Goal: Task Accomplishment & Management: Manage account settings

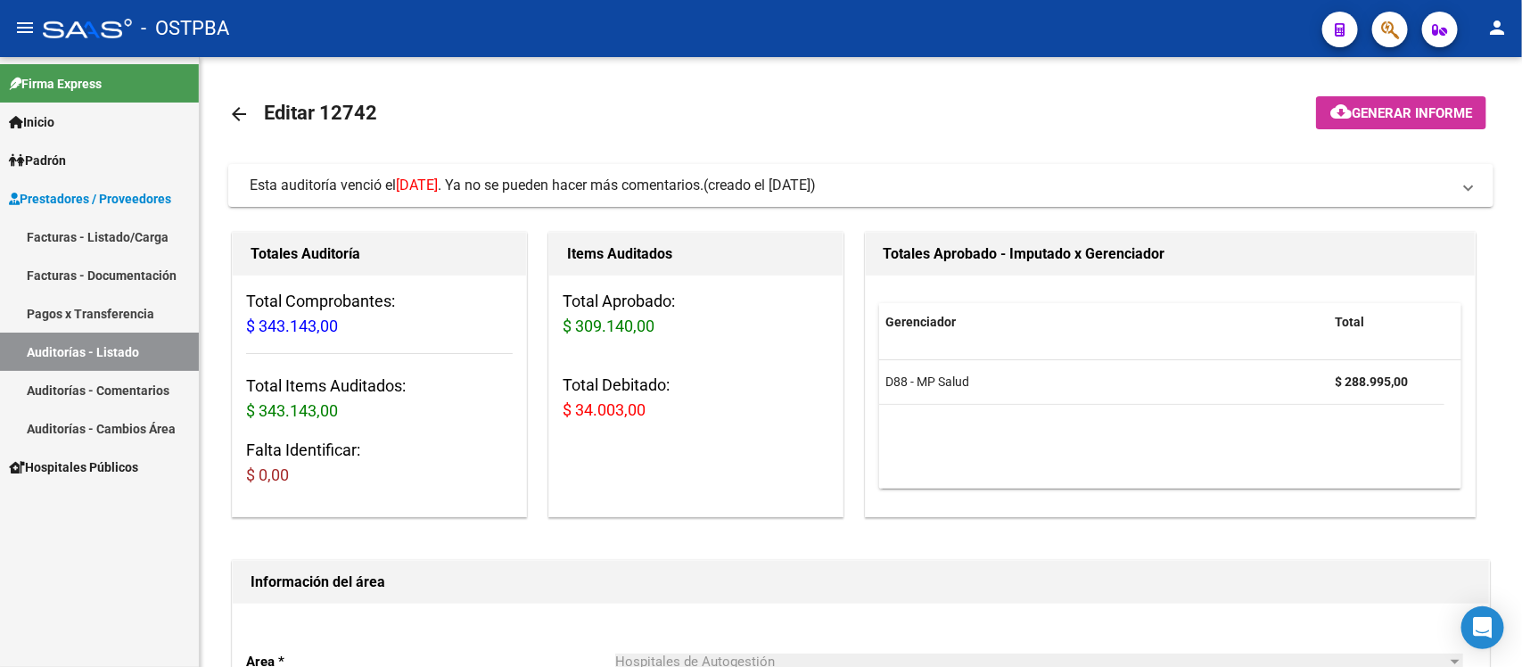
click at [78, 350] on link "Auditorías - Listado" at bounding box center [99, 352] width 199 height 38
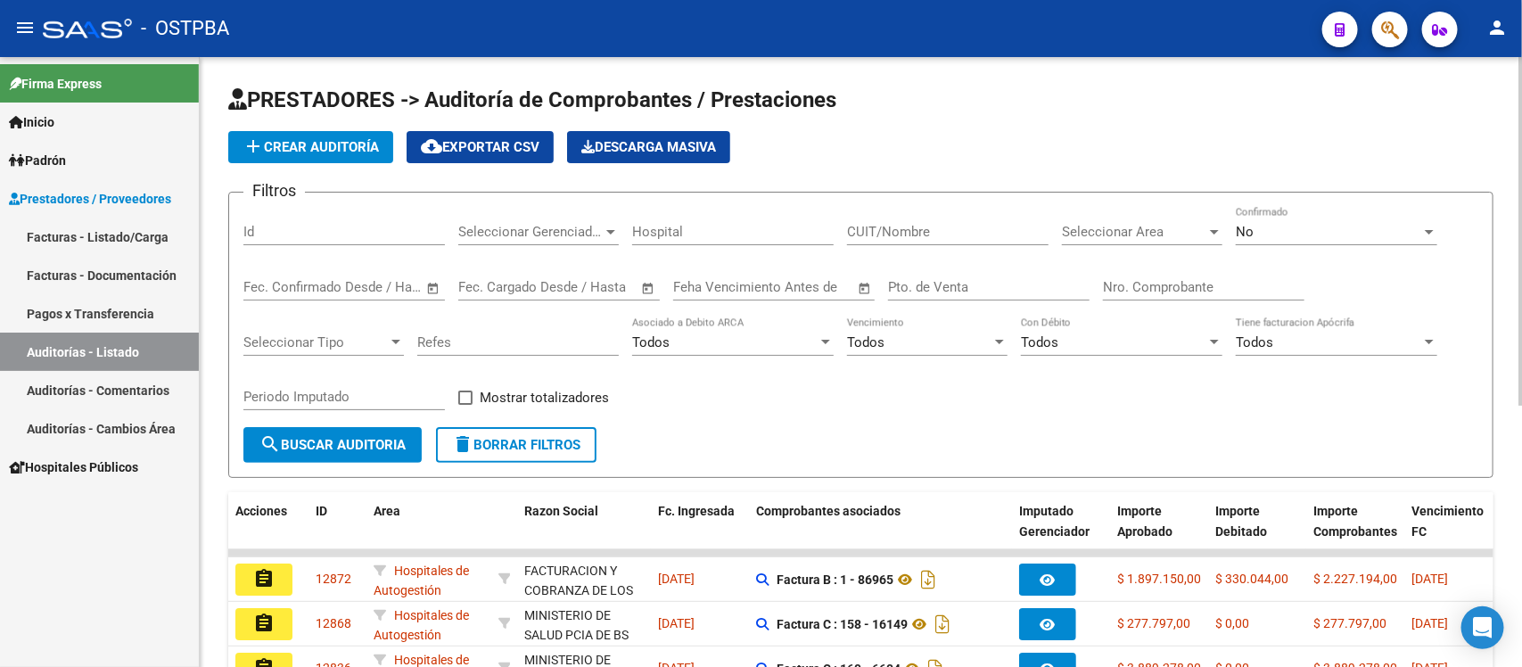
click at [1168, 279] on input "Nro. Comprobante" at bounding box center [1203, 287] width 201 height 16
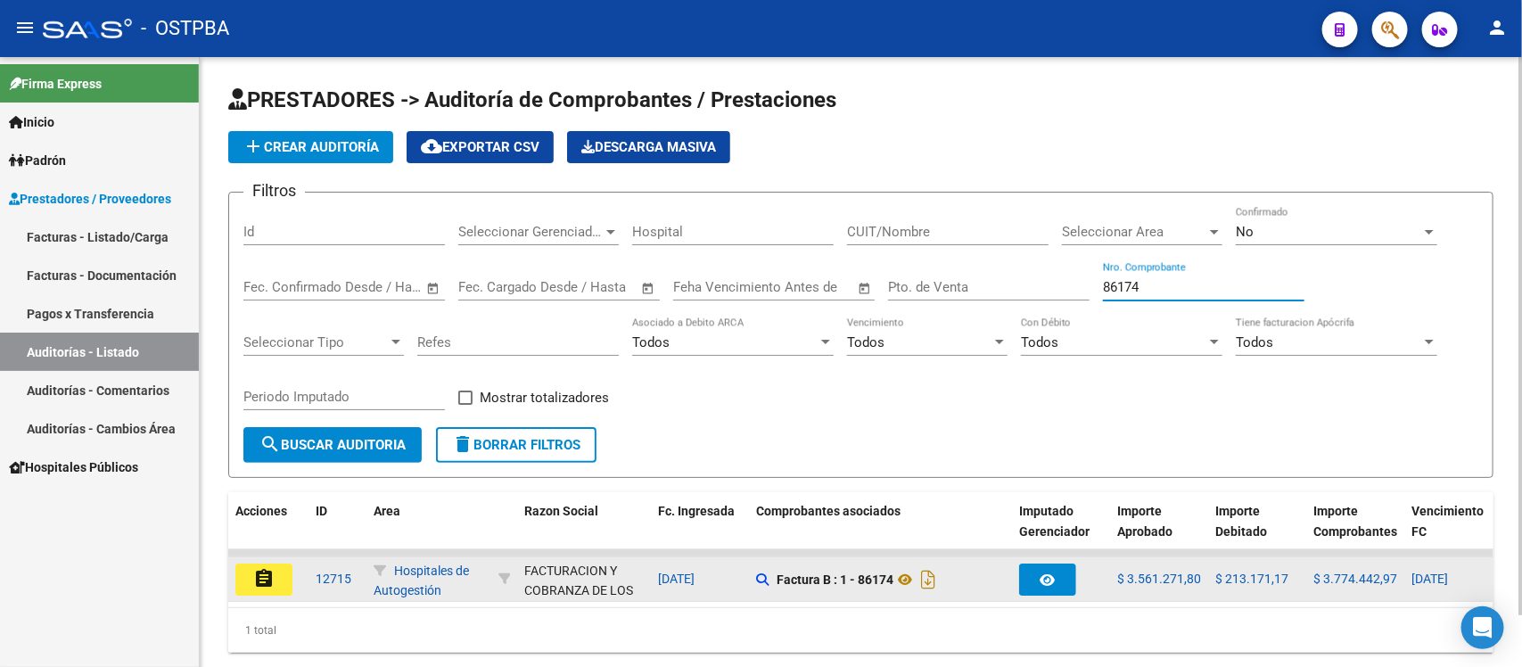
type input "86174"
click at [260, 575] on mat-icon "assignment" at bounding box center [263, 578] width 21 height 21
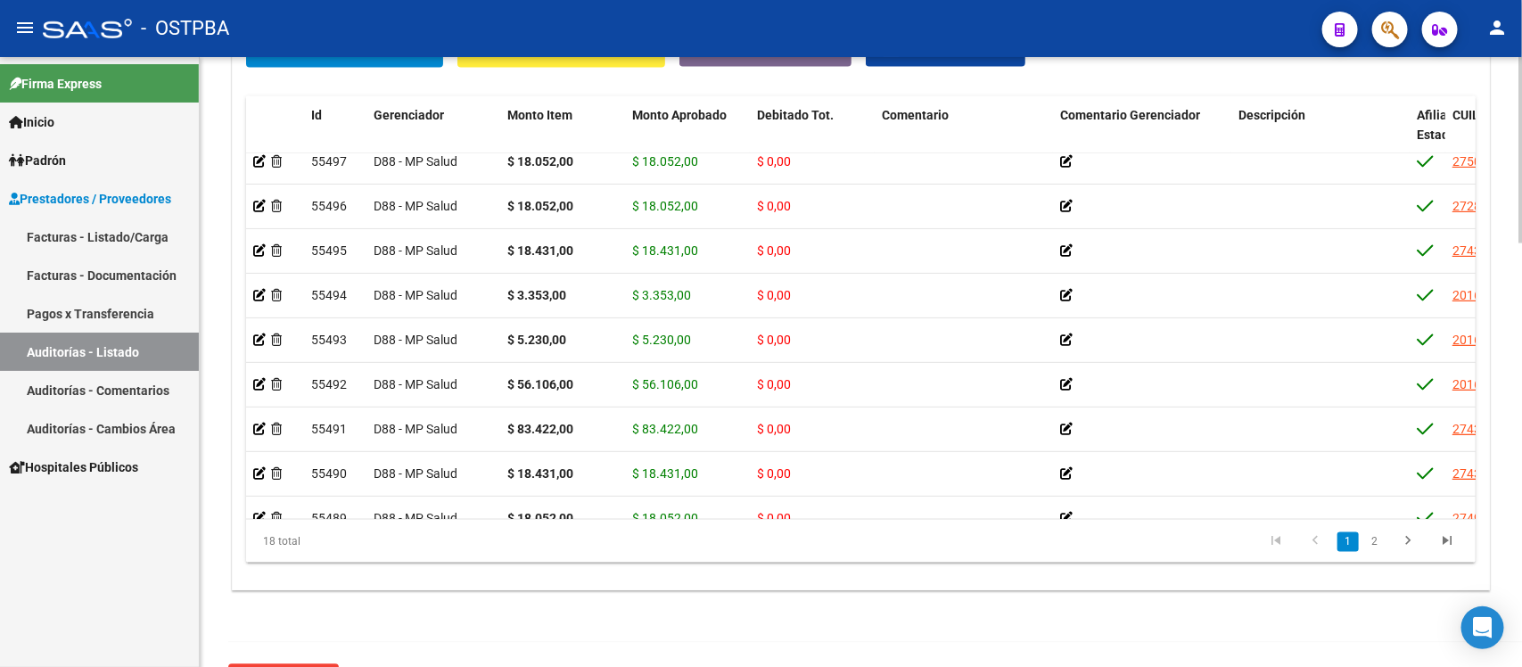
scroll to position [1226, 0]
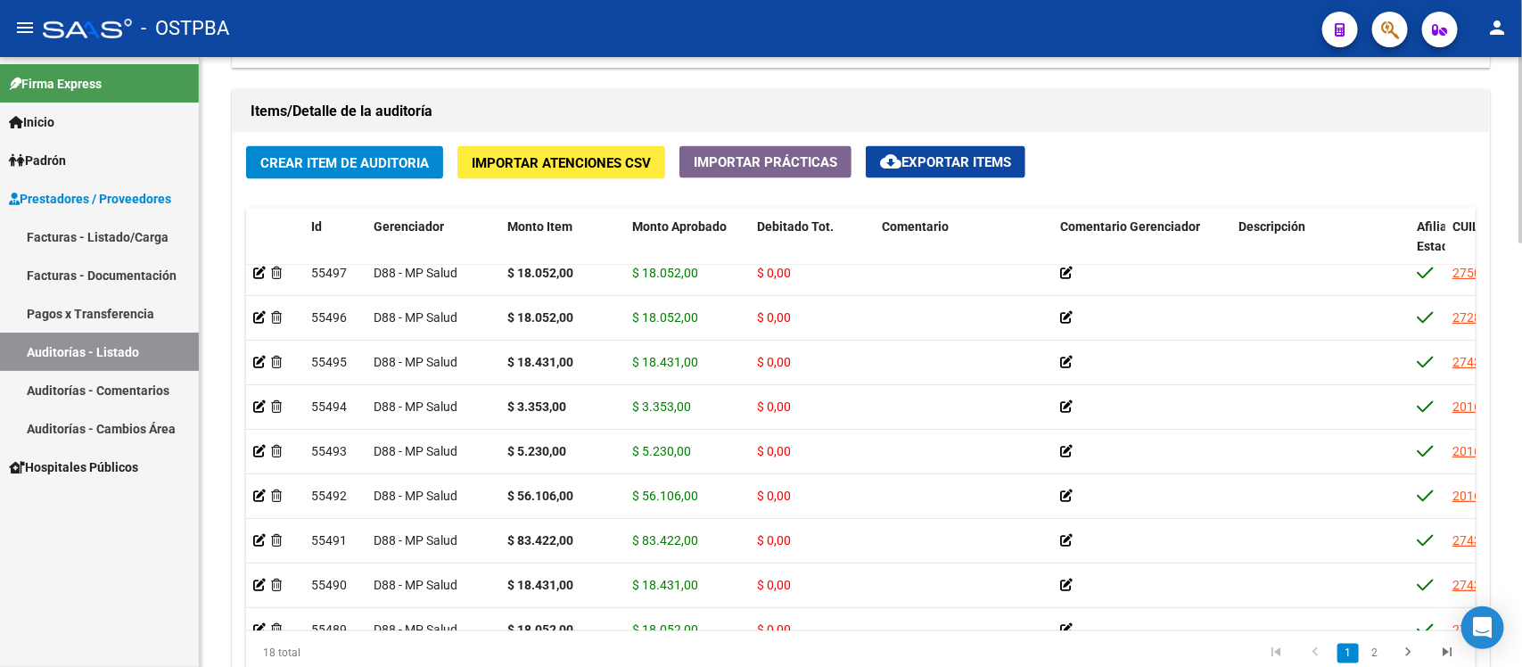
click at [949, 154] on span "cloud_download Exportar Items" at bounding box center [945, 162] width 131 height 16
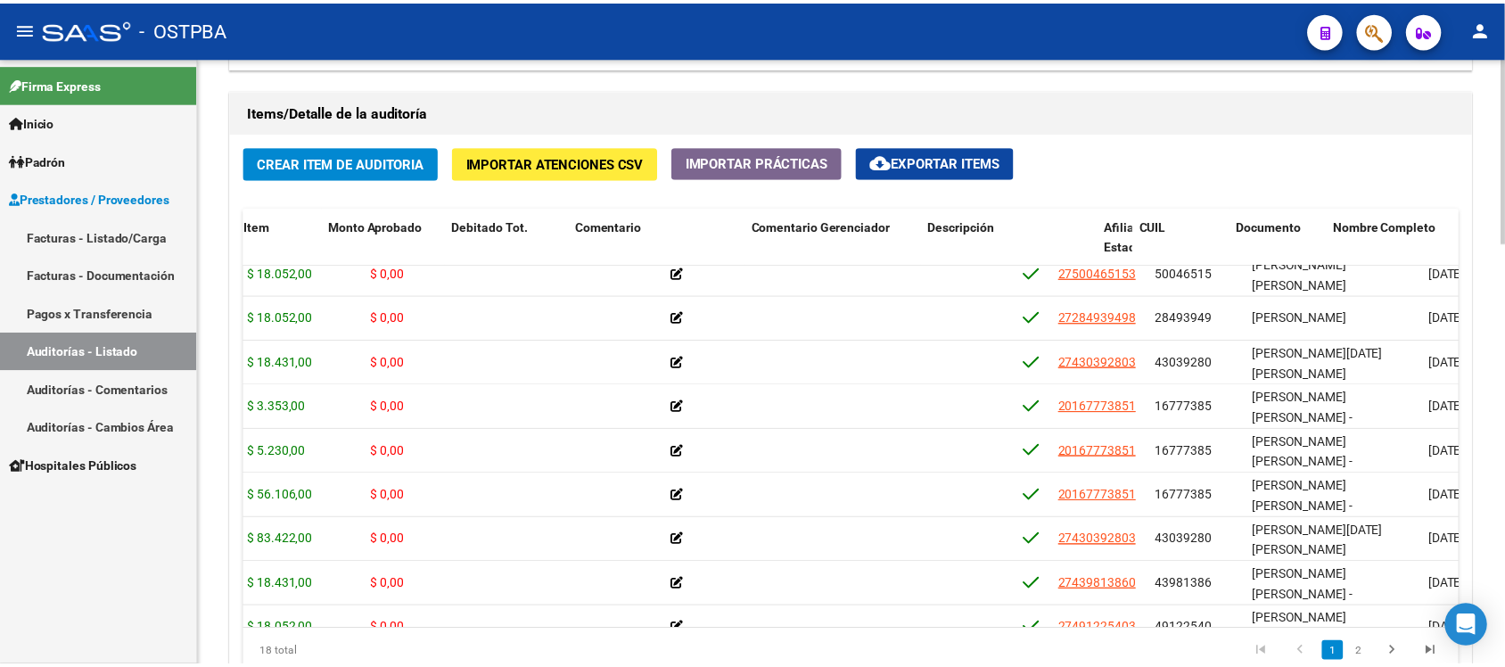
scroll to position [236, 447]
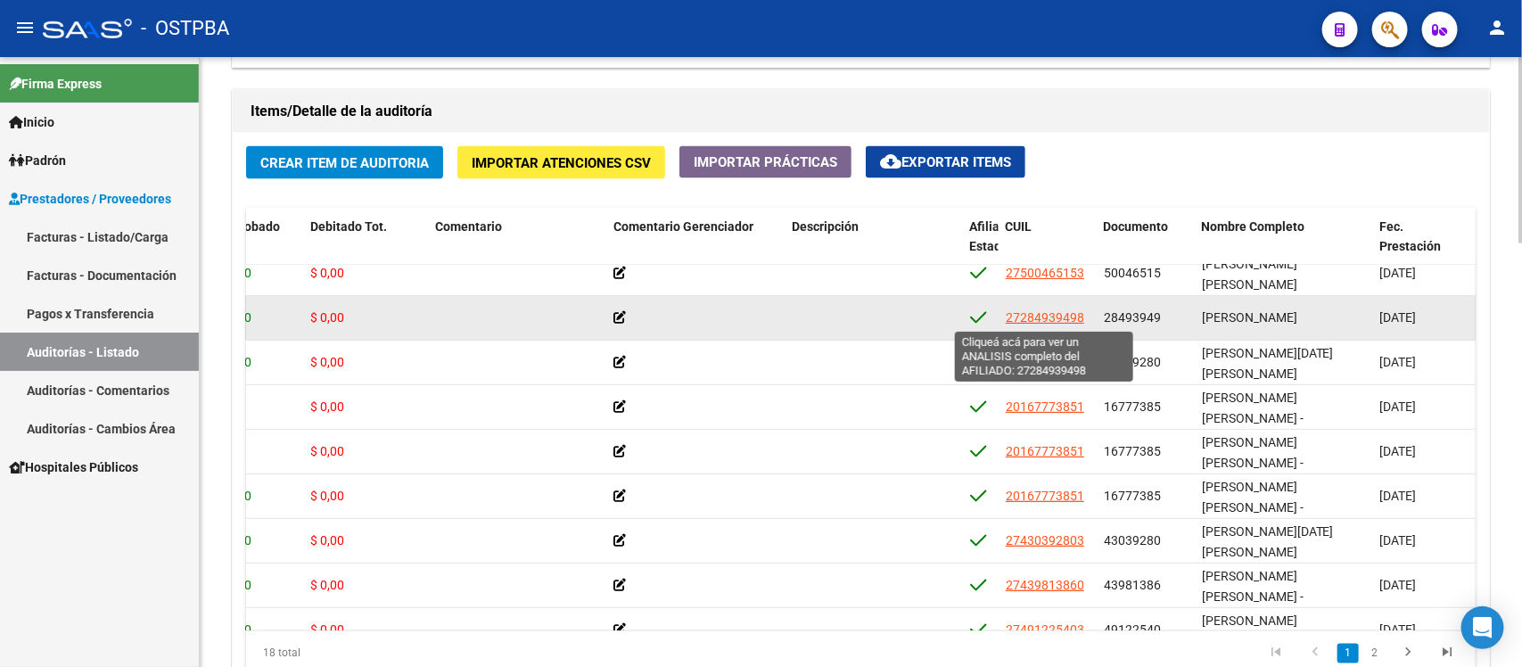
click at [1035, 312] on span "27284939498" at bounding box center [1045, 317] width 78 height 14
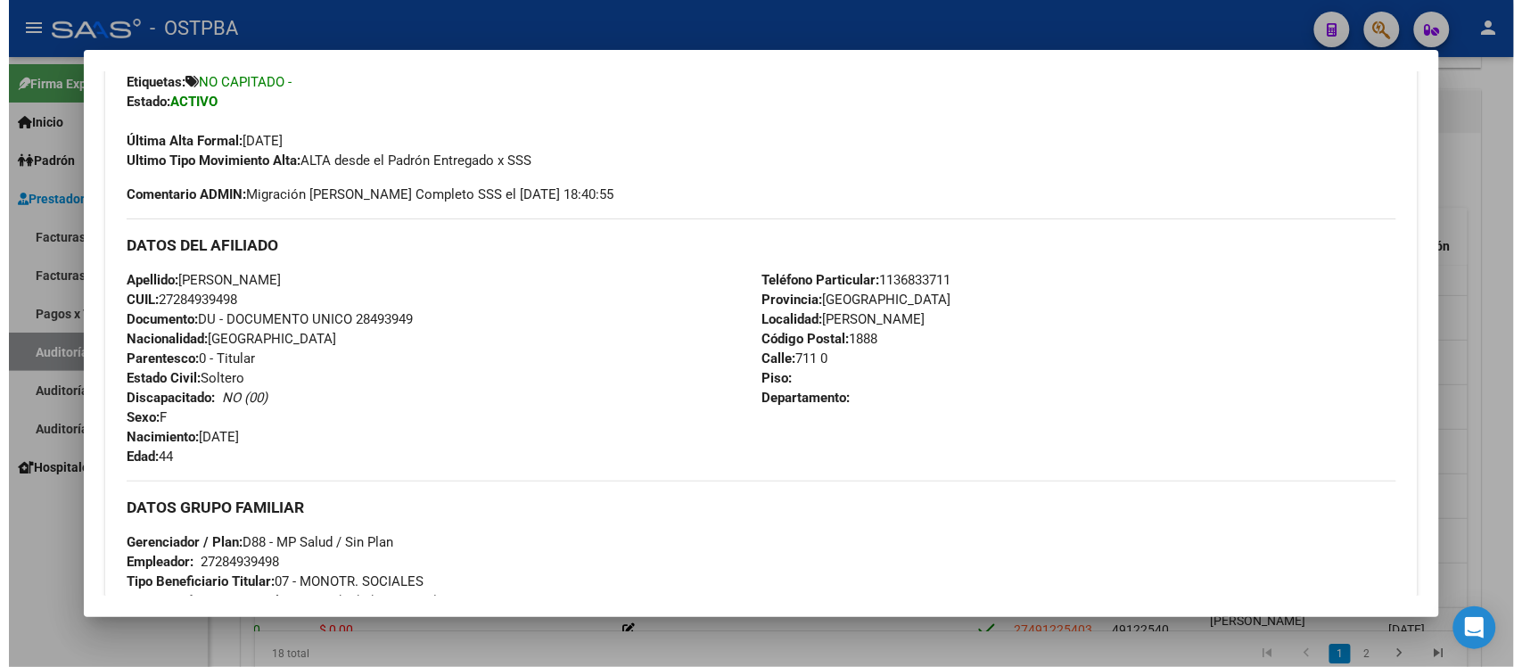
scroll to position [439, 0]
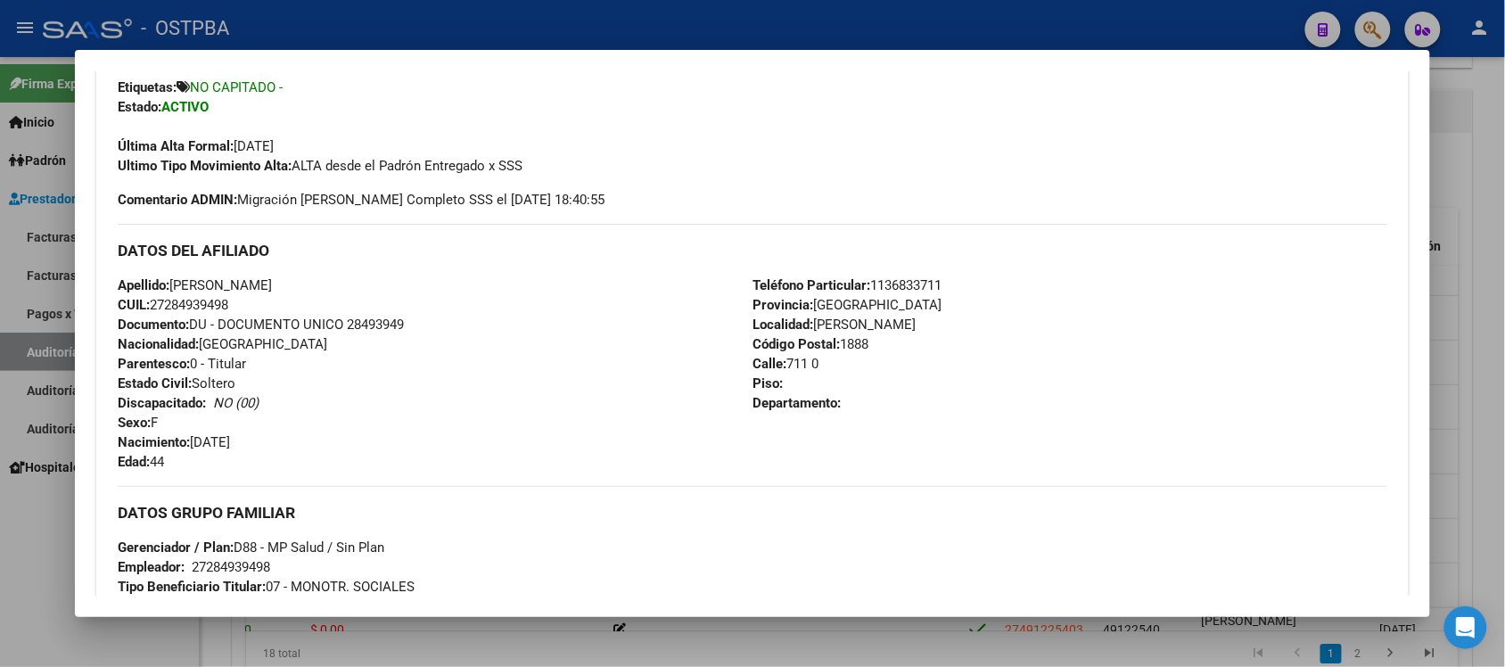
drag, startPoint x: 148, startPoint y: 306, endPoint x: 238, endPoint y: 310, distance: 90.2
click at [238, 310] on div "Apellido: [PERSON_NAME]: 27284939498 Documento: DU - DOCUMENTO UNICO 28493949 N…" at bounding box center [435, 373] width 635 height 196
click at [1468, 104] on div at bounding box center [752, 333] width 1505 height 667
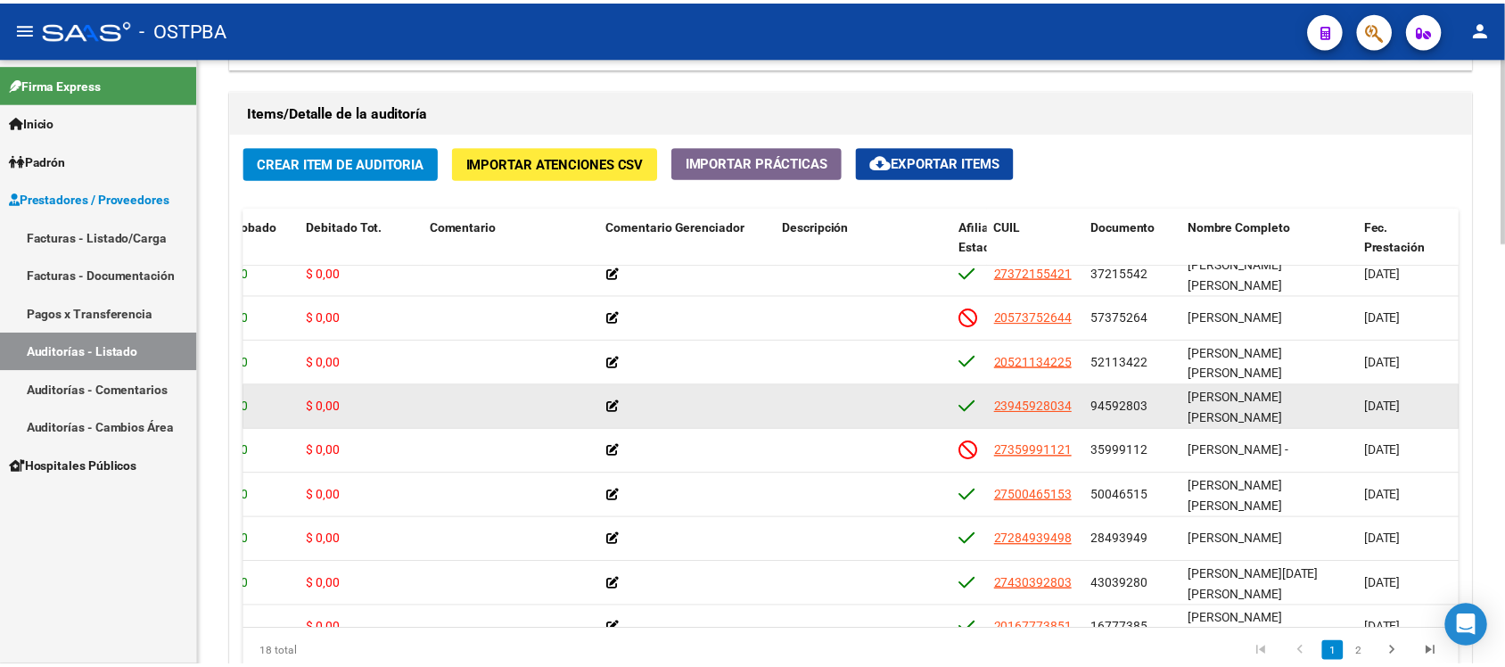
scroll to position [0, 447]
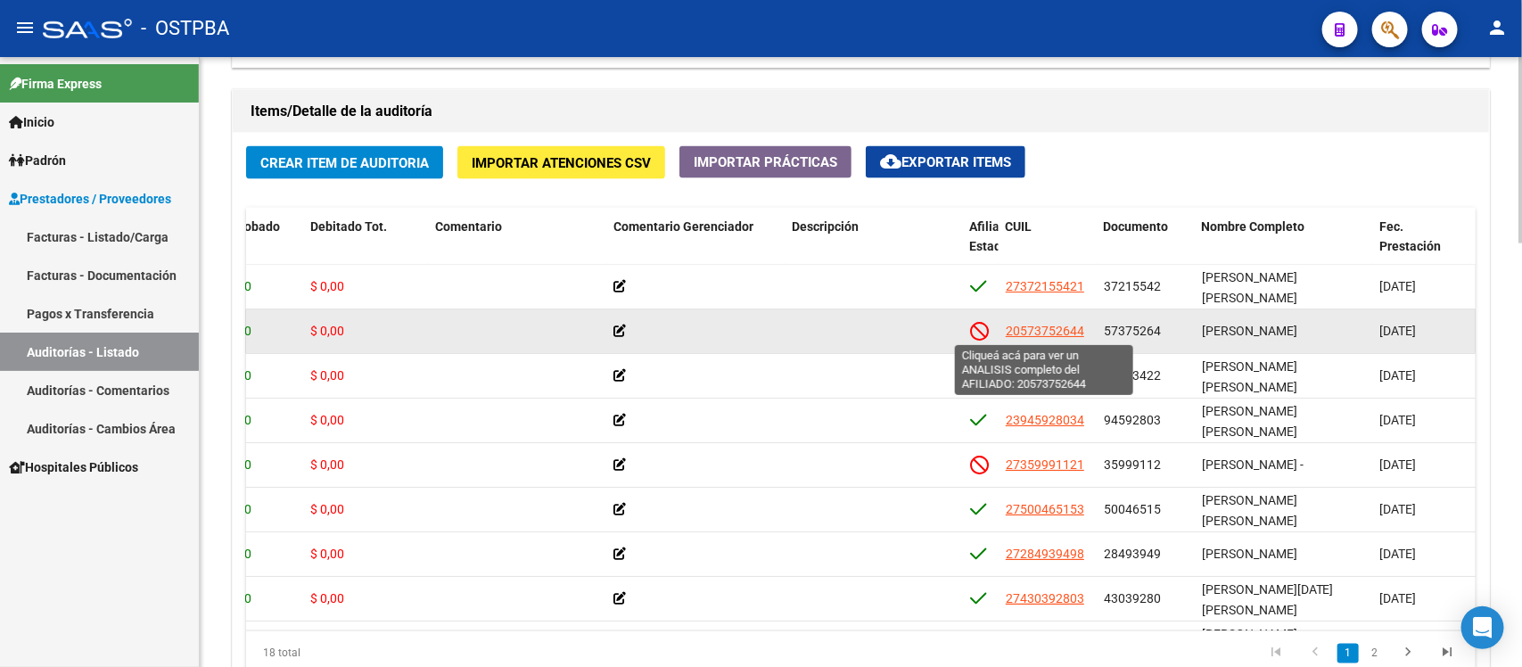
click at [1028, 326] on span "20573752644" at bounding box center [1045, 331] width 78 height 14
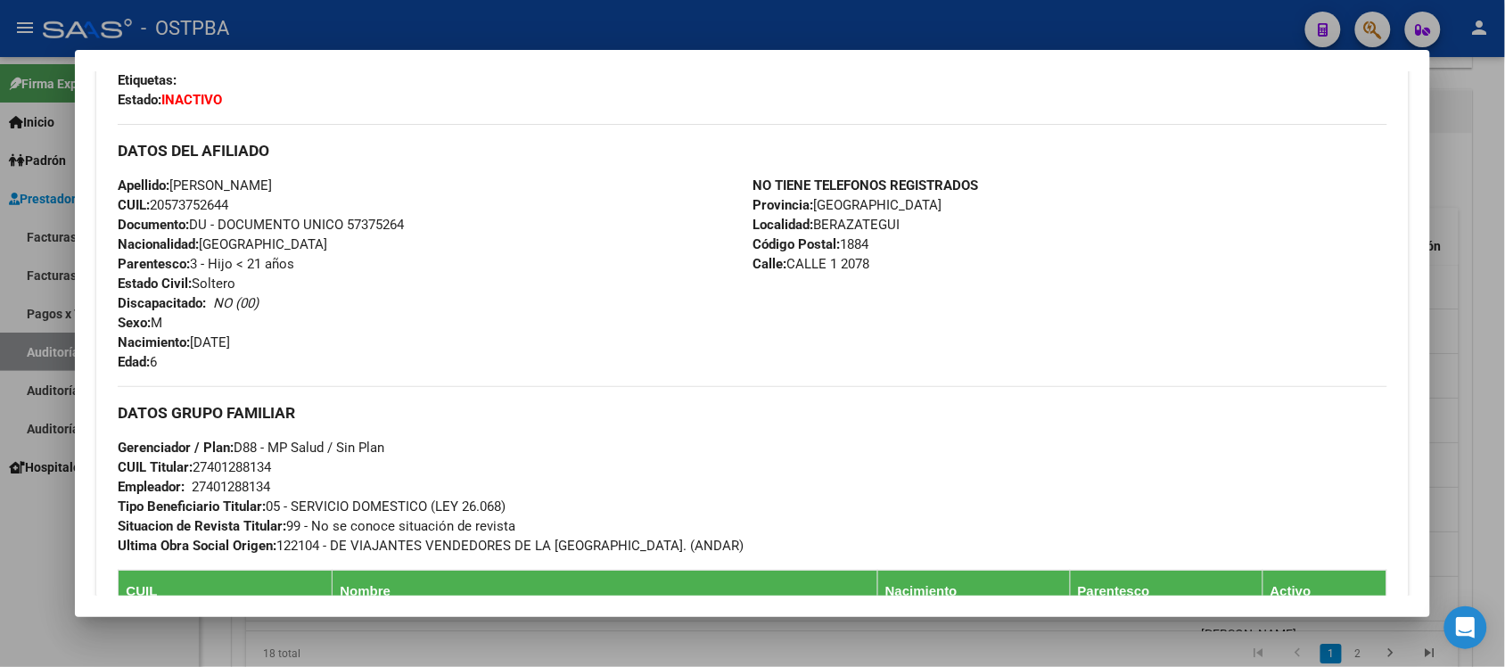
scroll to position [557, 0]
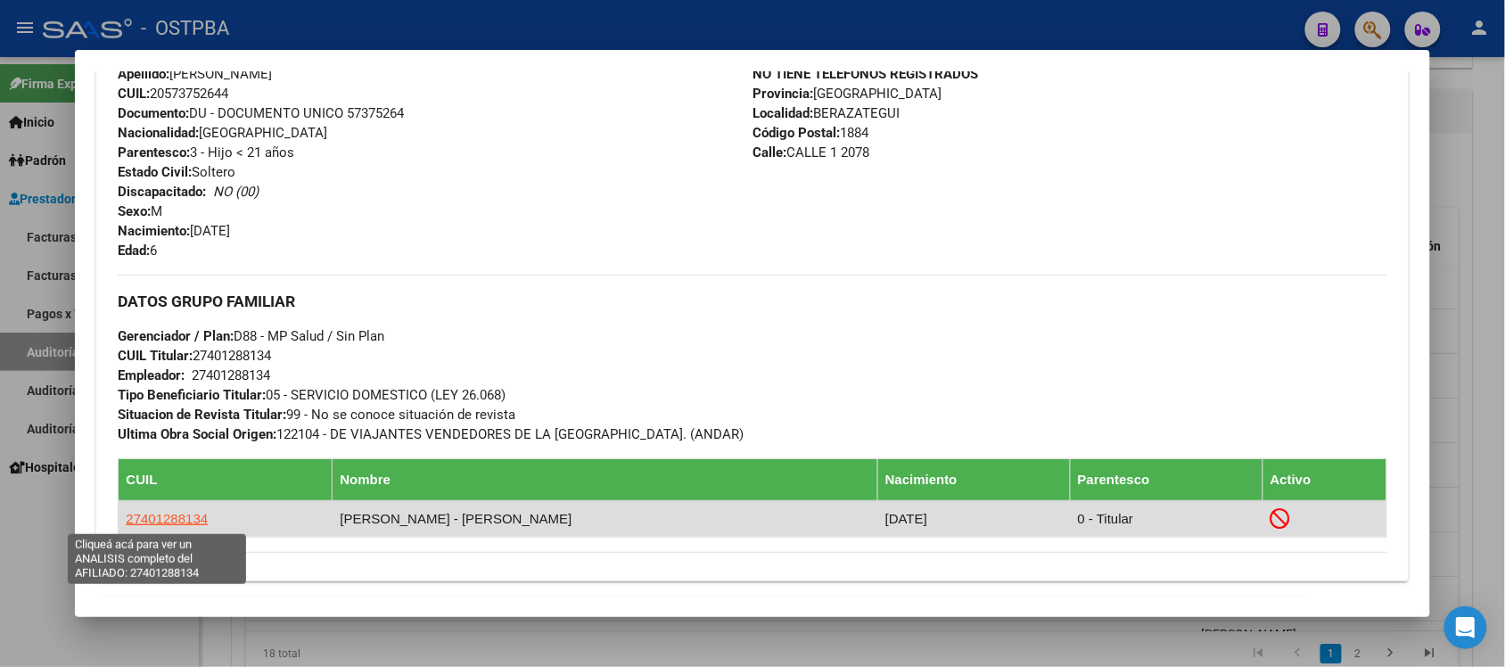
click at [179, 522] on span "27401288134" at bounding box center [167, 518] width 82 height 15
type textarea "27401288134"
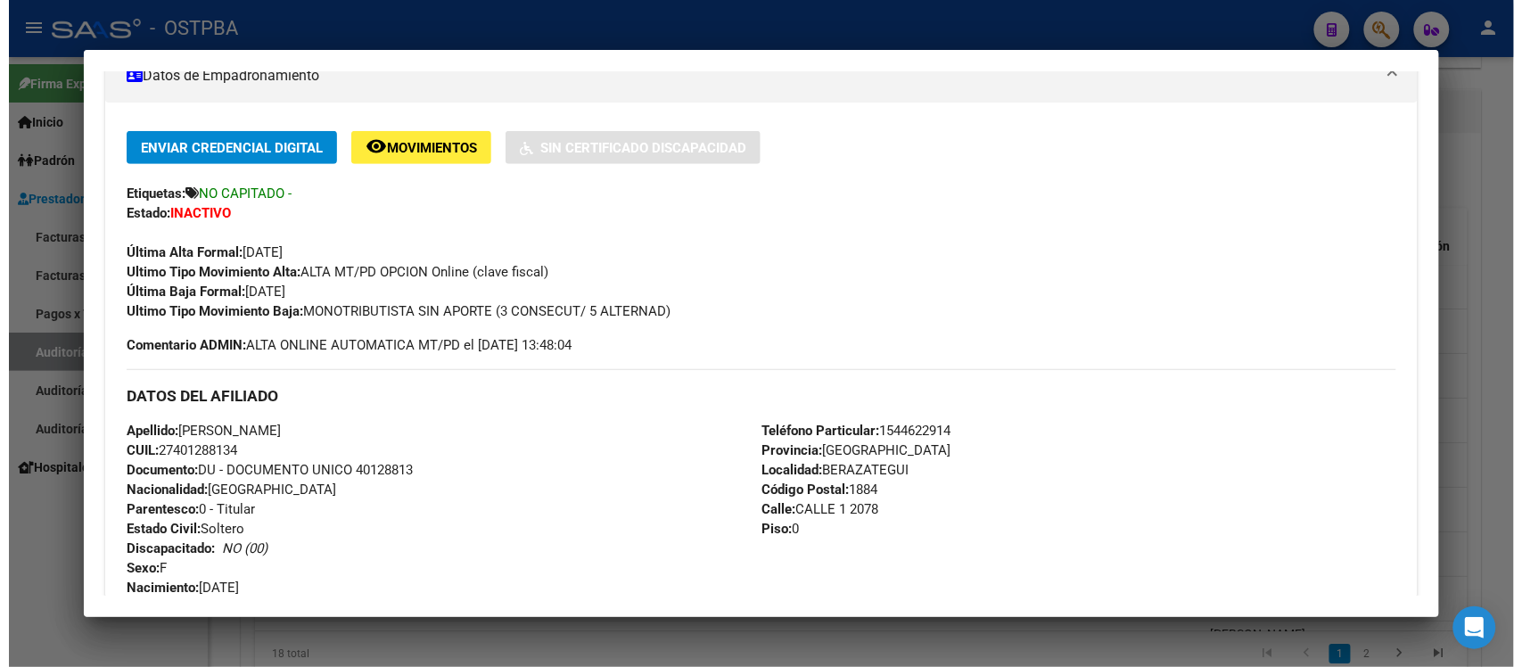
scroll to position [334, 0]
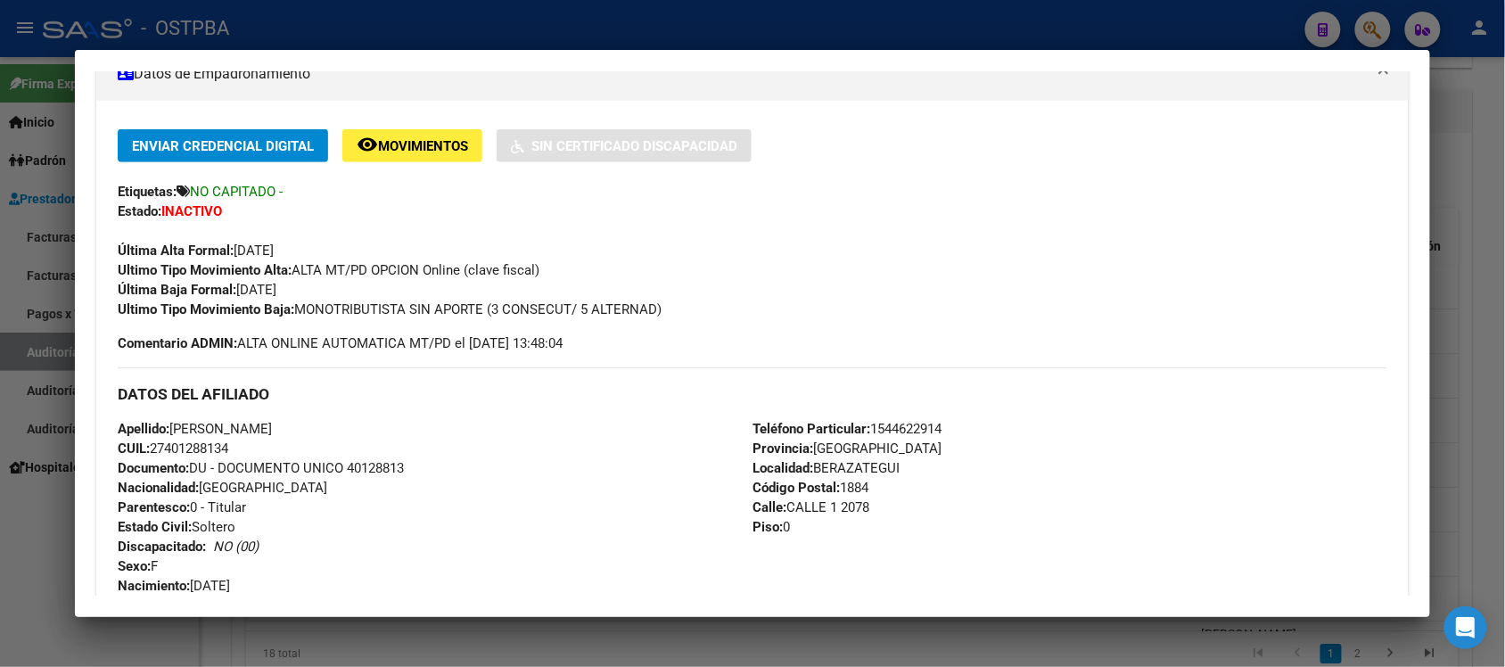
click at [1499, 103] on div at bounding box center [752, 333] width 1505 height 667
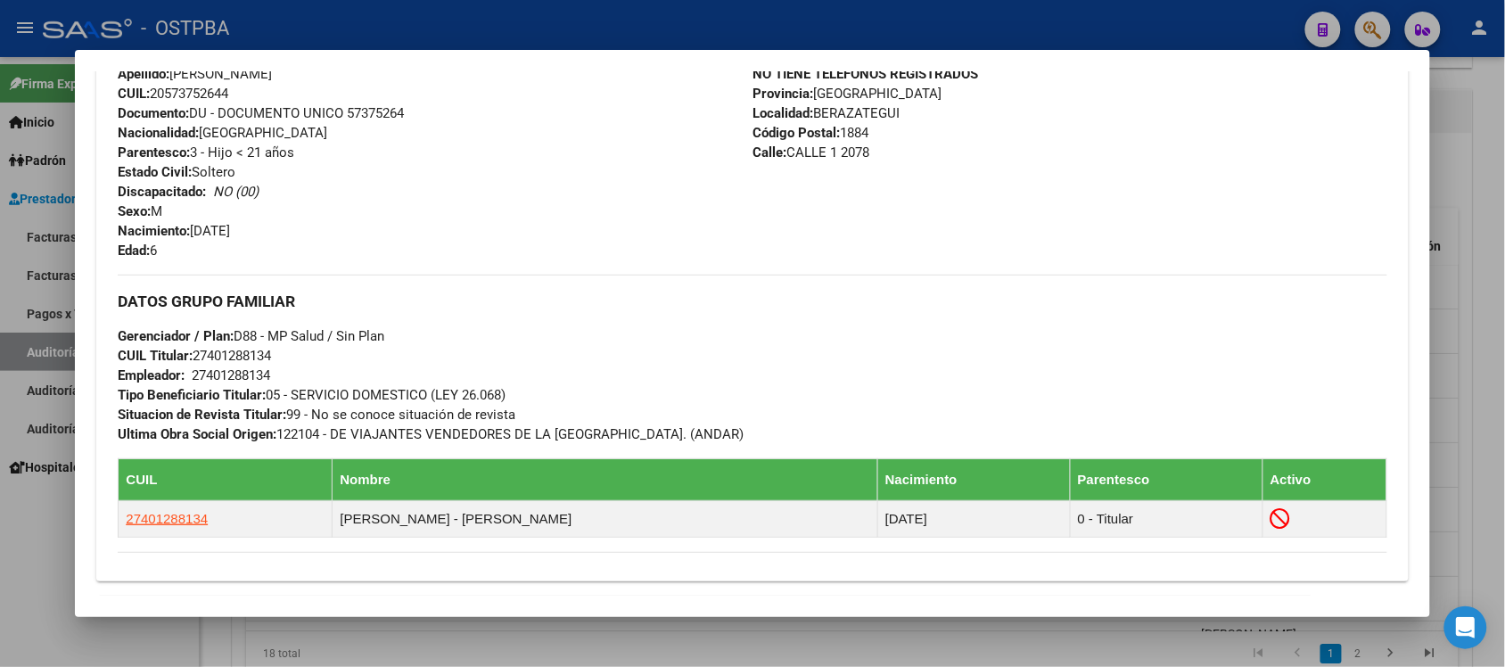
click at [1456, 176] on div at bounding box center [752, 333] width 1505 height 667
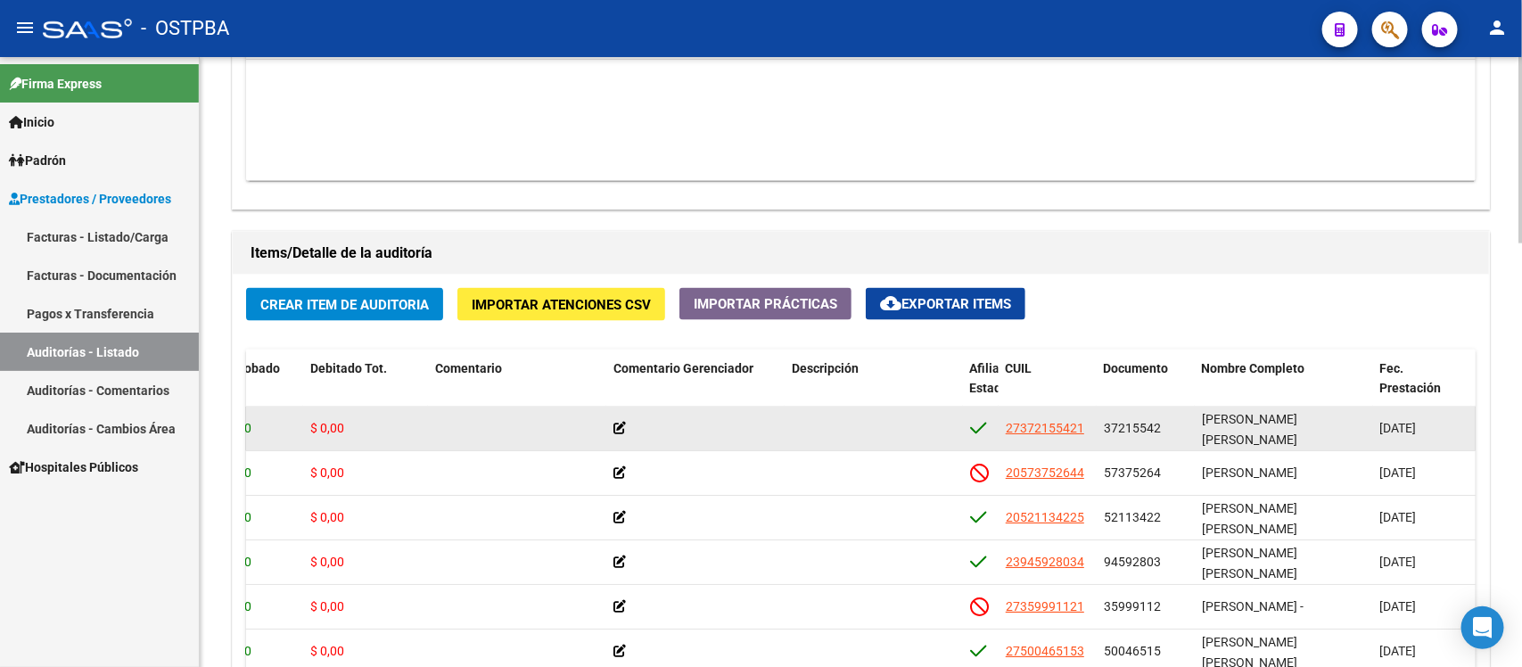
scroll to position [1114, 0]
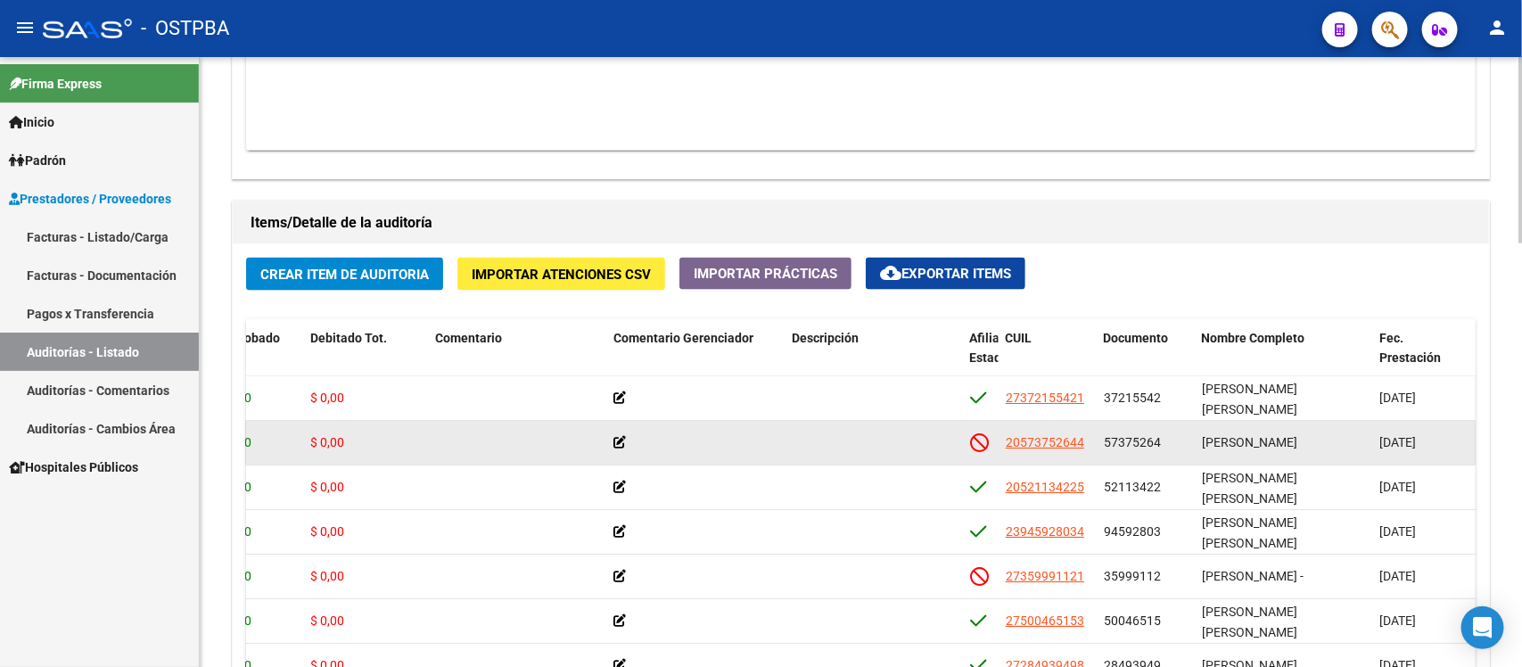
drag, startPoint x: 1080, startPoint y: 441, endPoint x: 990, endPoint y: 439, distance: 90.1
click at [990, 439] on div "55505 D88 - MP Salud $ 17.733,00 $ 17.733,00 $ 0,00 20573752644 57375264 [PERSO…" at bounding box center [1031, 443] width 2465 height 45
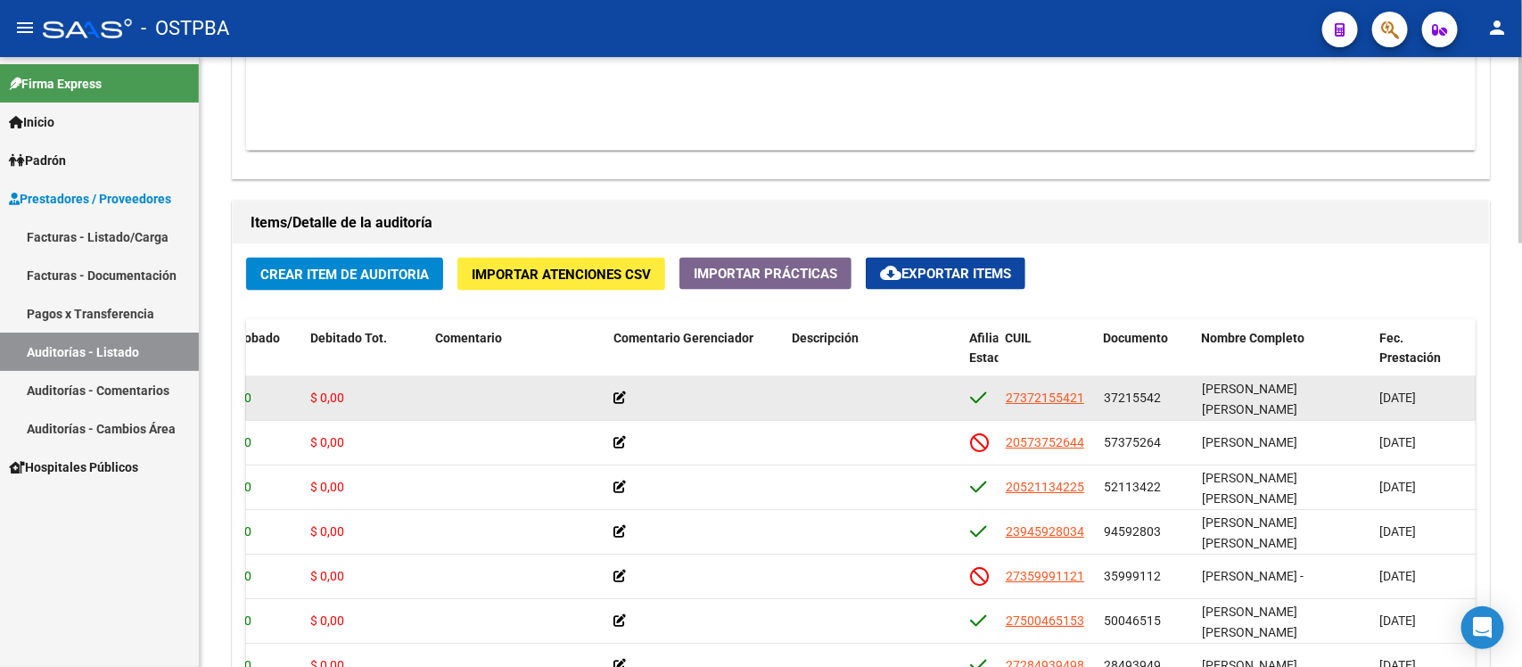
copy div "20573752644"
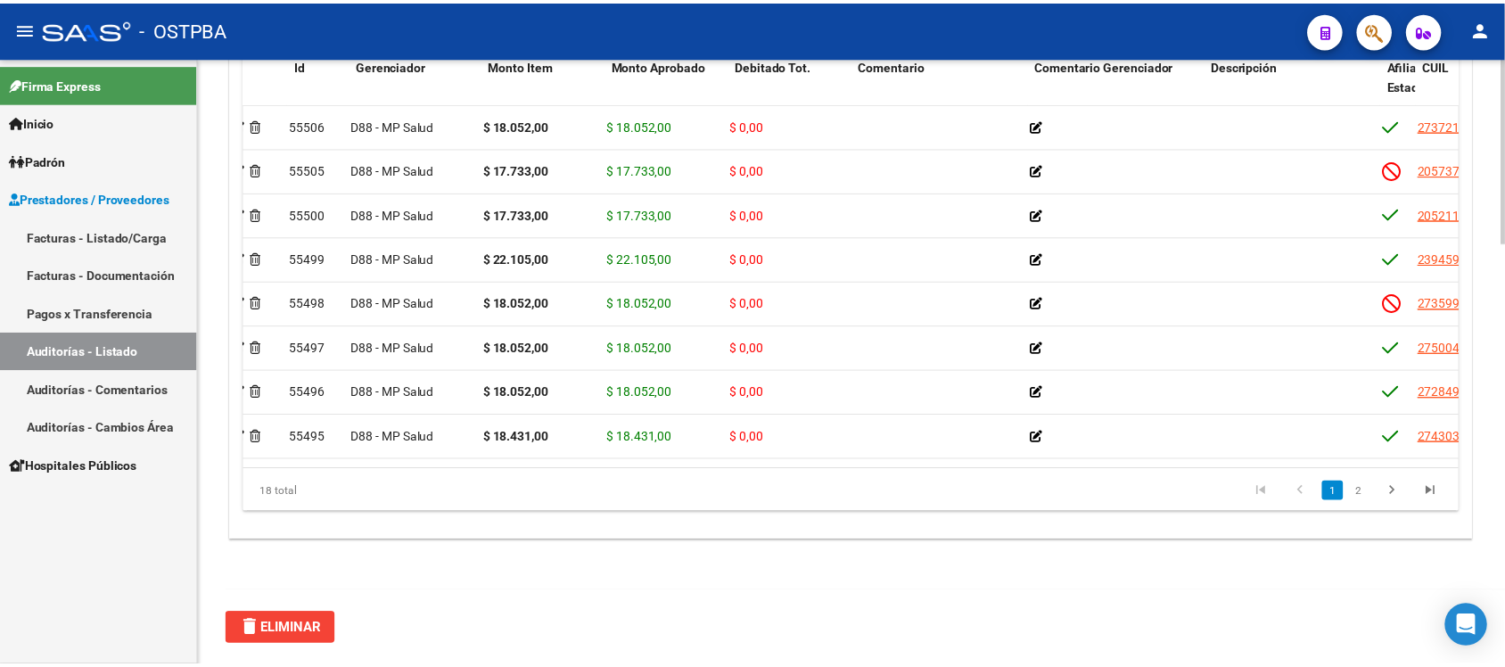
scroll to position [0, 7]
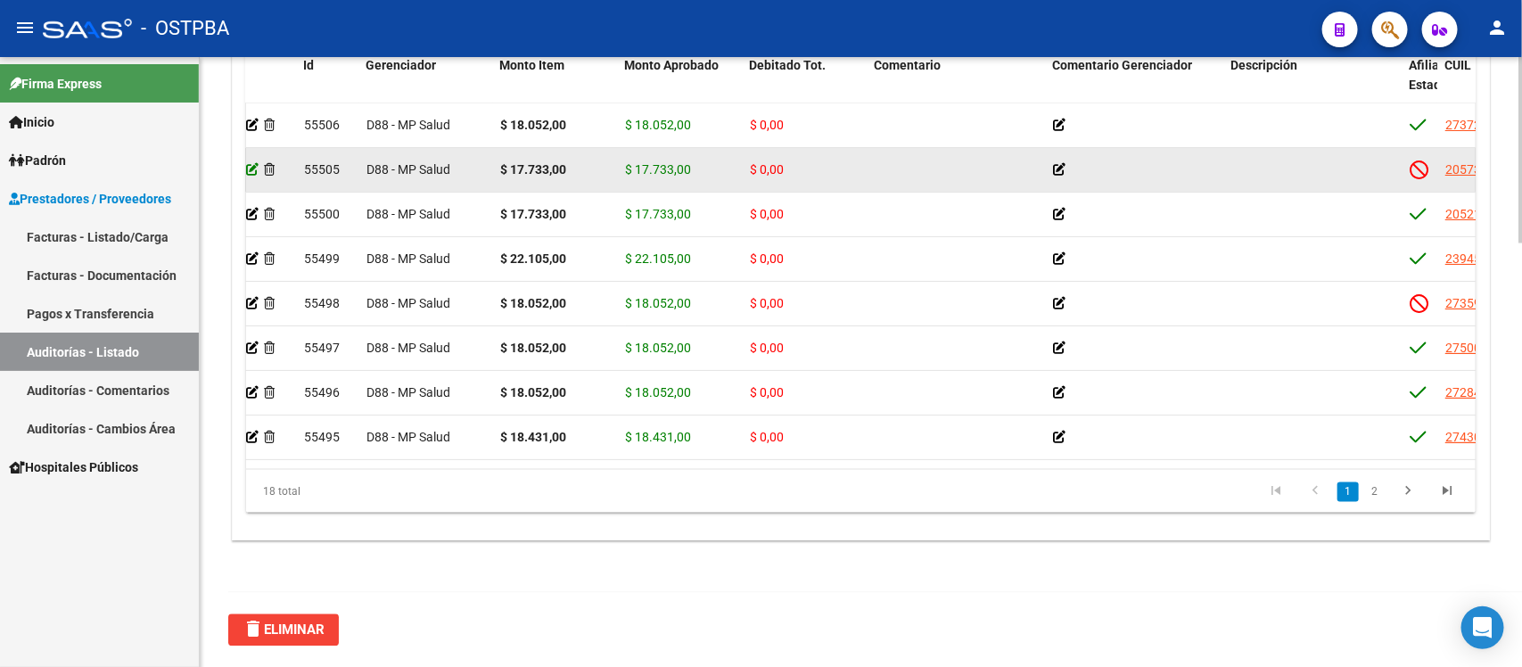
click at [250, 172] on icon at bounding box center [252, 169] width 12 height 12
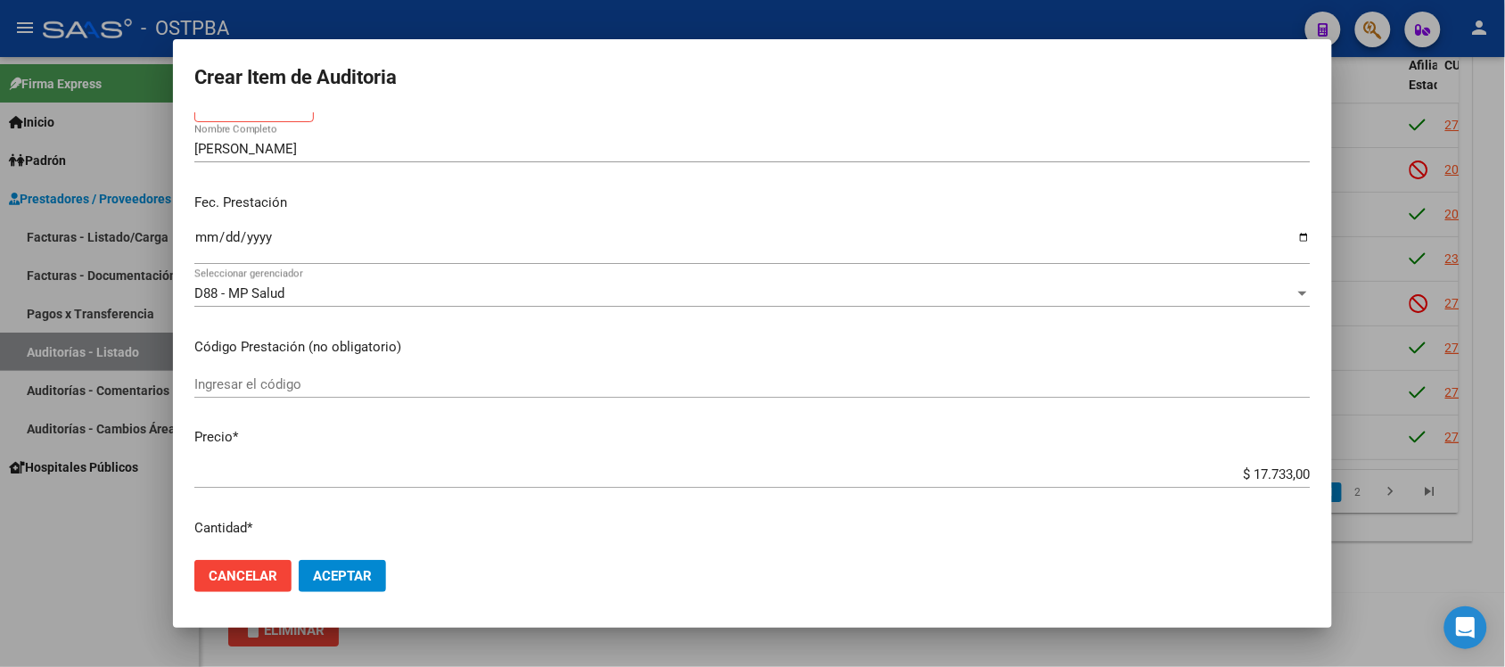
scroll to position [223, 0]
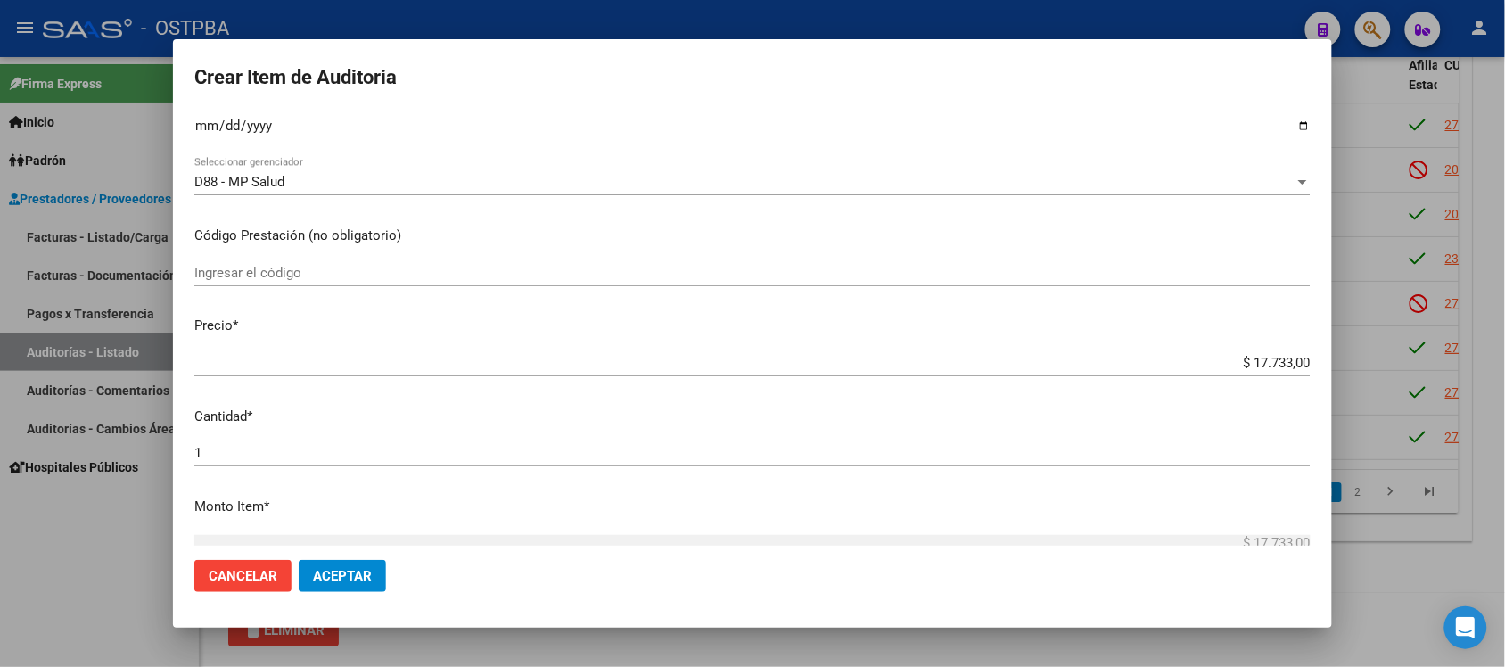
click at [1239, 532] on div "$ 17.733,00 Ingresar el monto" at bounding box center [752, 543] width 1116 height 27
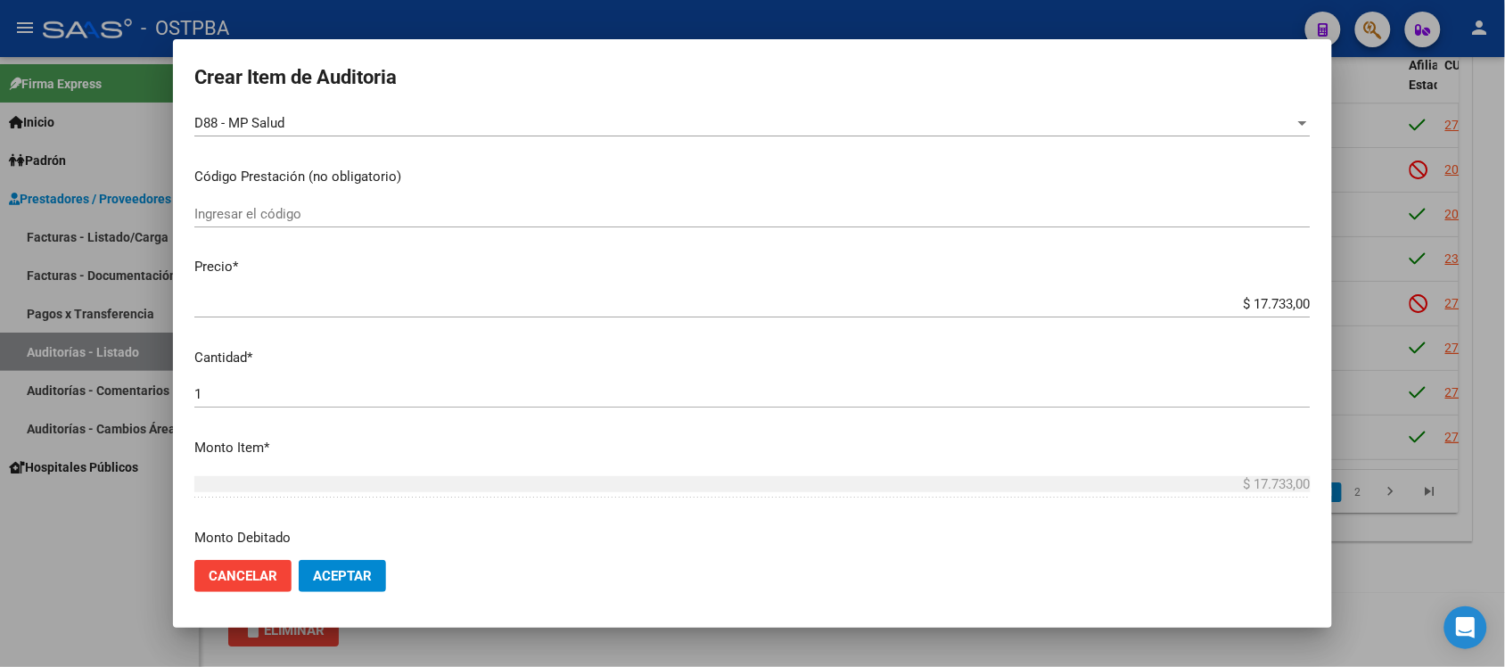
scroll to position [334, 0]
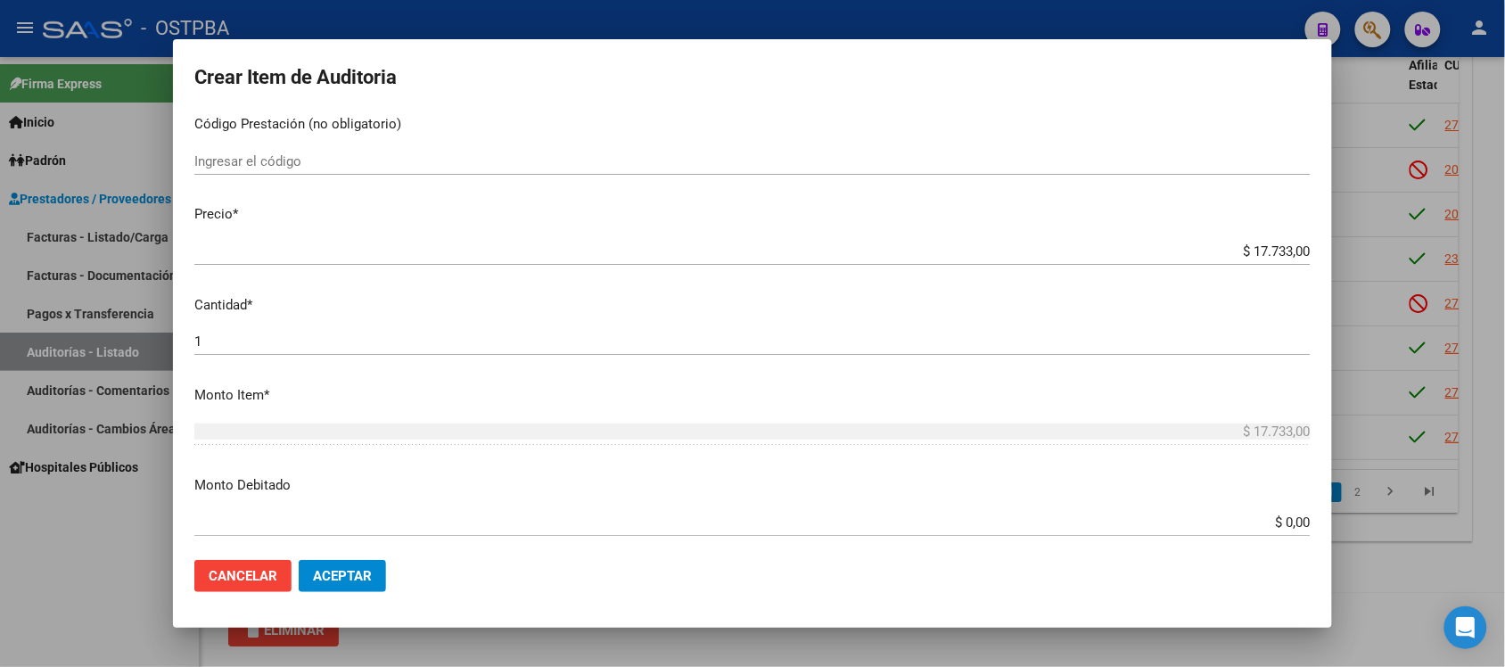
click at [1259, 518] on input "$ 0,00" at bounding box center [752, 522] width 1116 height 16
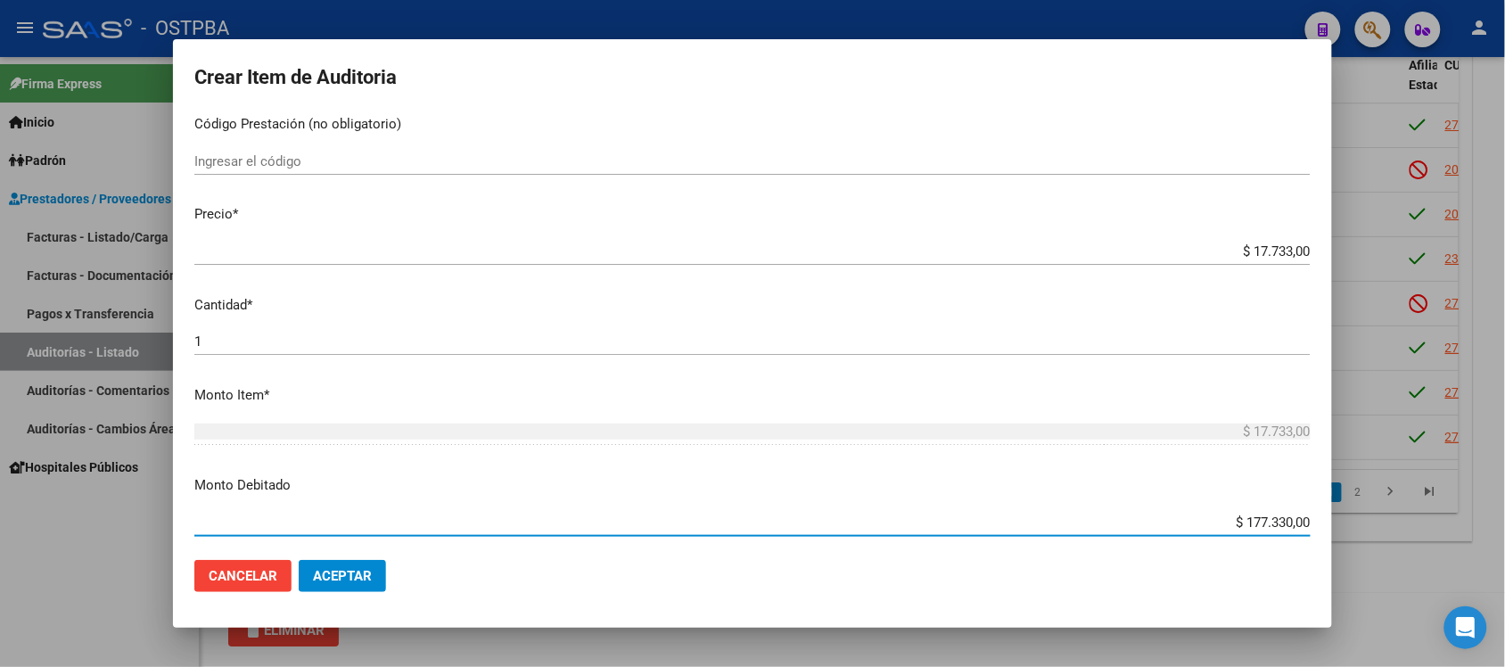
type input "$ 17.733,00"
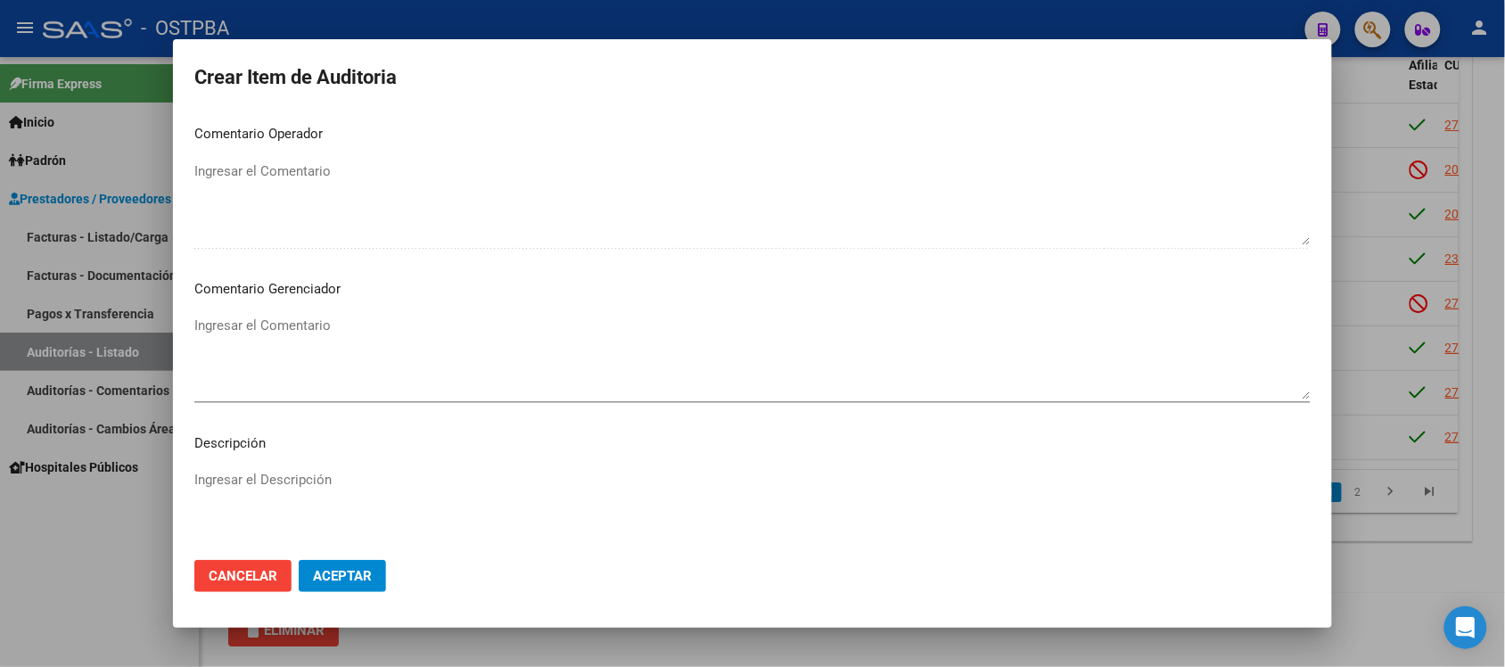
scroll to position [780, 0]
click at [277, 323] on textarea "Ingresar el Comentario" at bounding box center [752, 353] width 1116 height 84
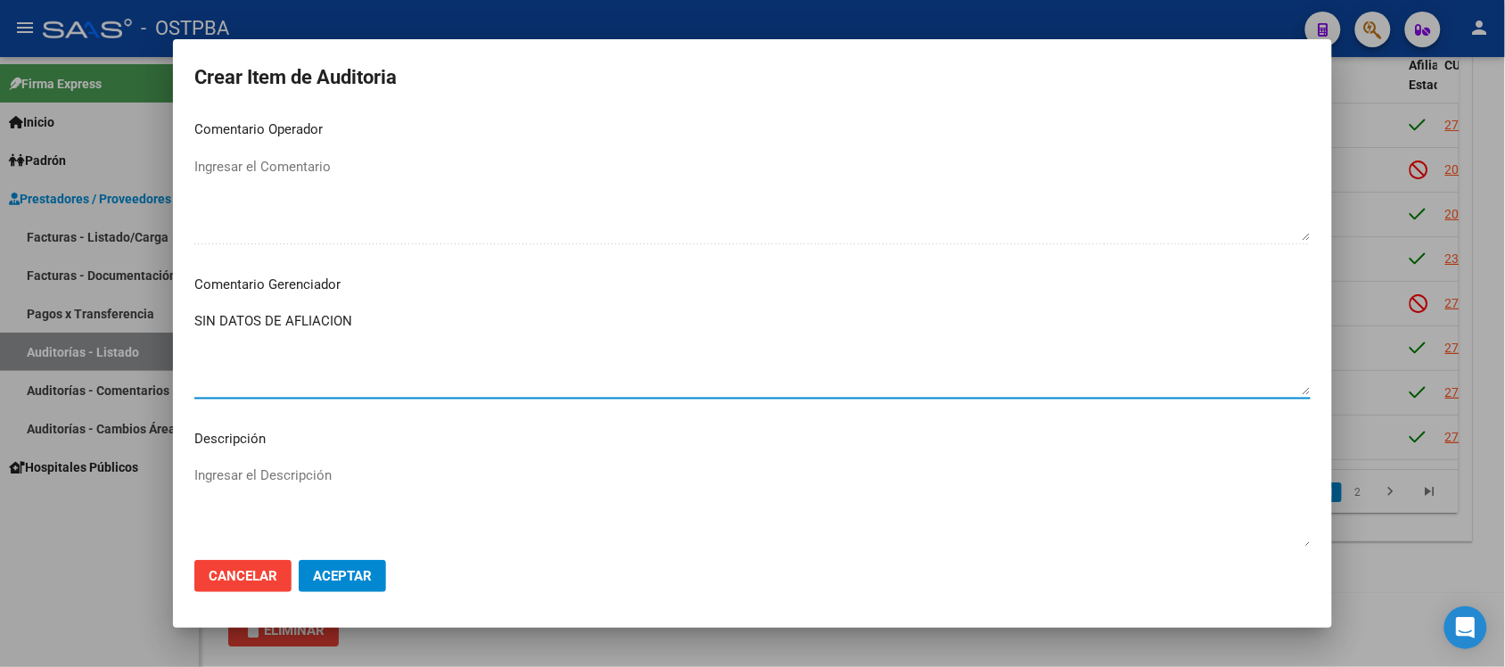
type textarea "SIN DATOS DE AFLIACION"
click at [368, 579] on span "Aceptar" at bounding box center [342, 576] width 59 height 16
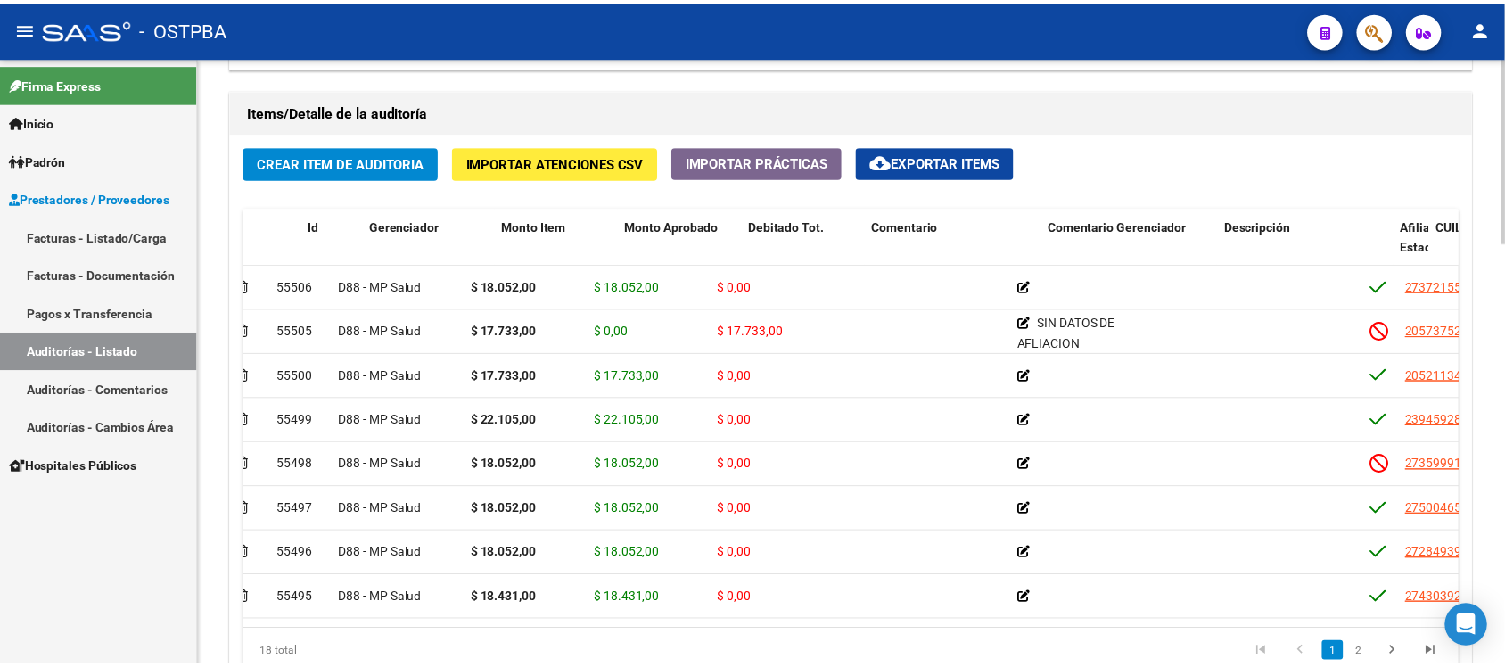
scroll to position [0, 0]
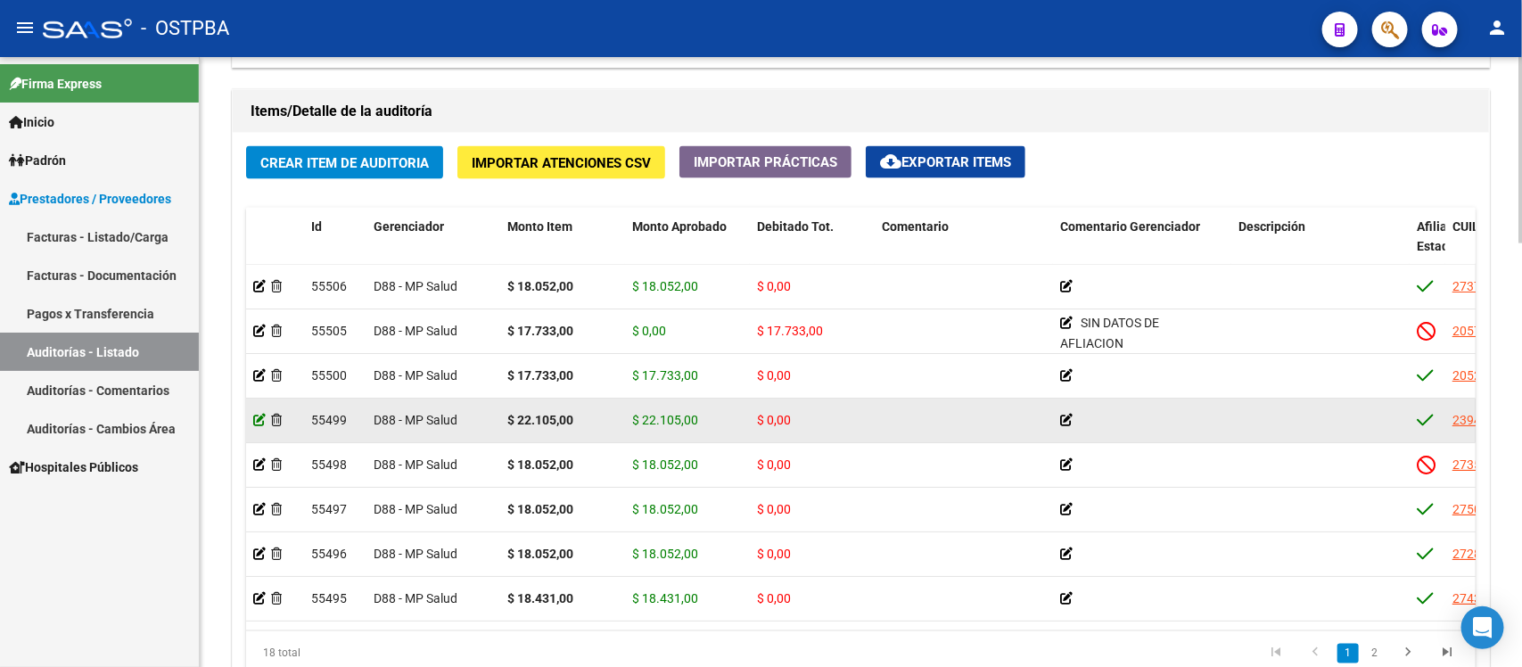
click at [254, 414] on icon at bounding box center [259, 420] width 12 height 12
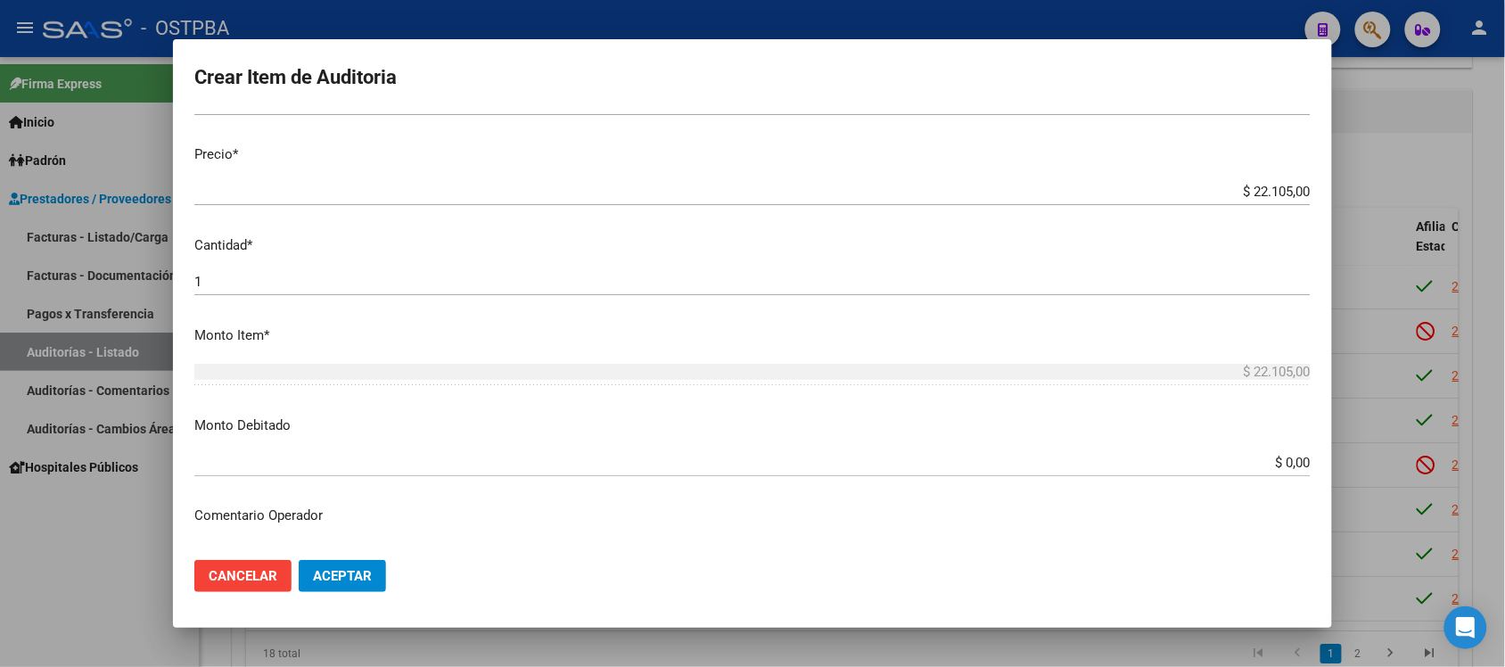
scroll to position [446, 0]
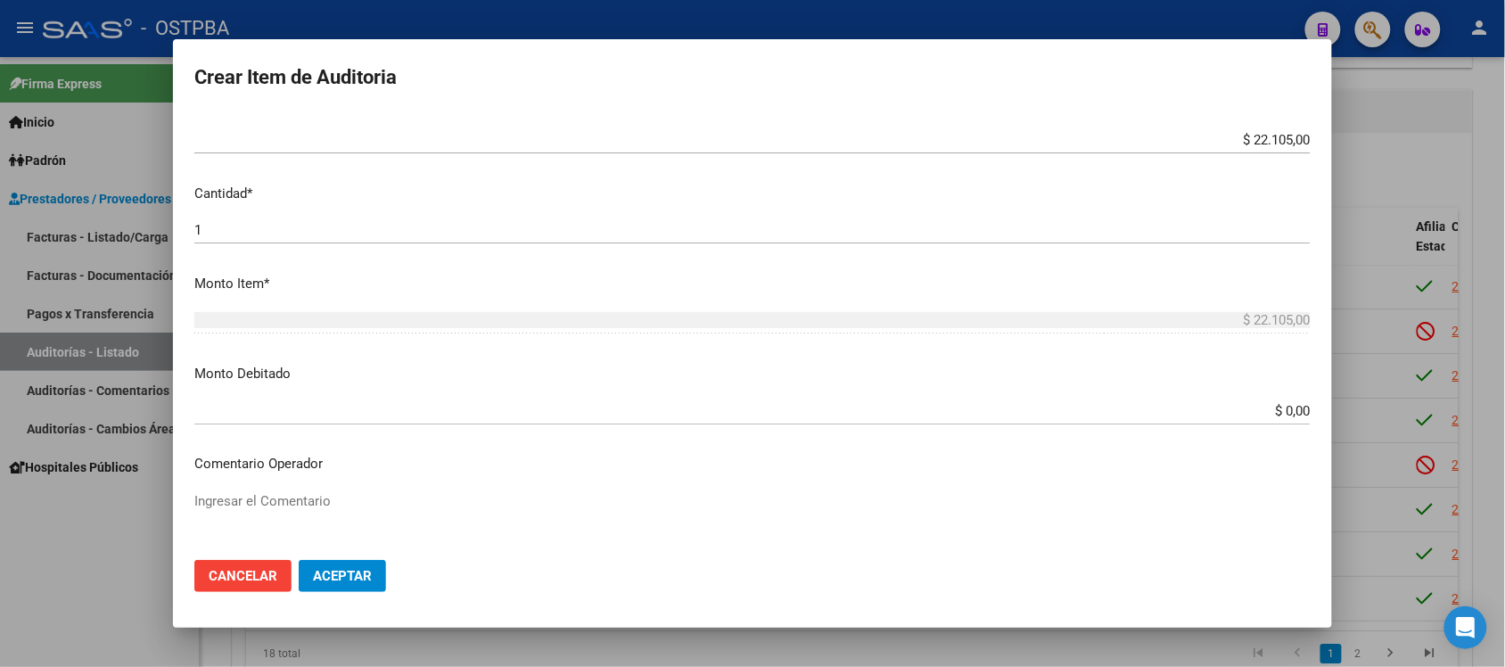
click at [1269, 407] on input "$ 0,00" at bounding box center [752, 411] width 1116 height 16
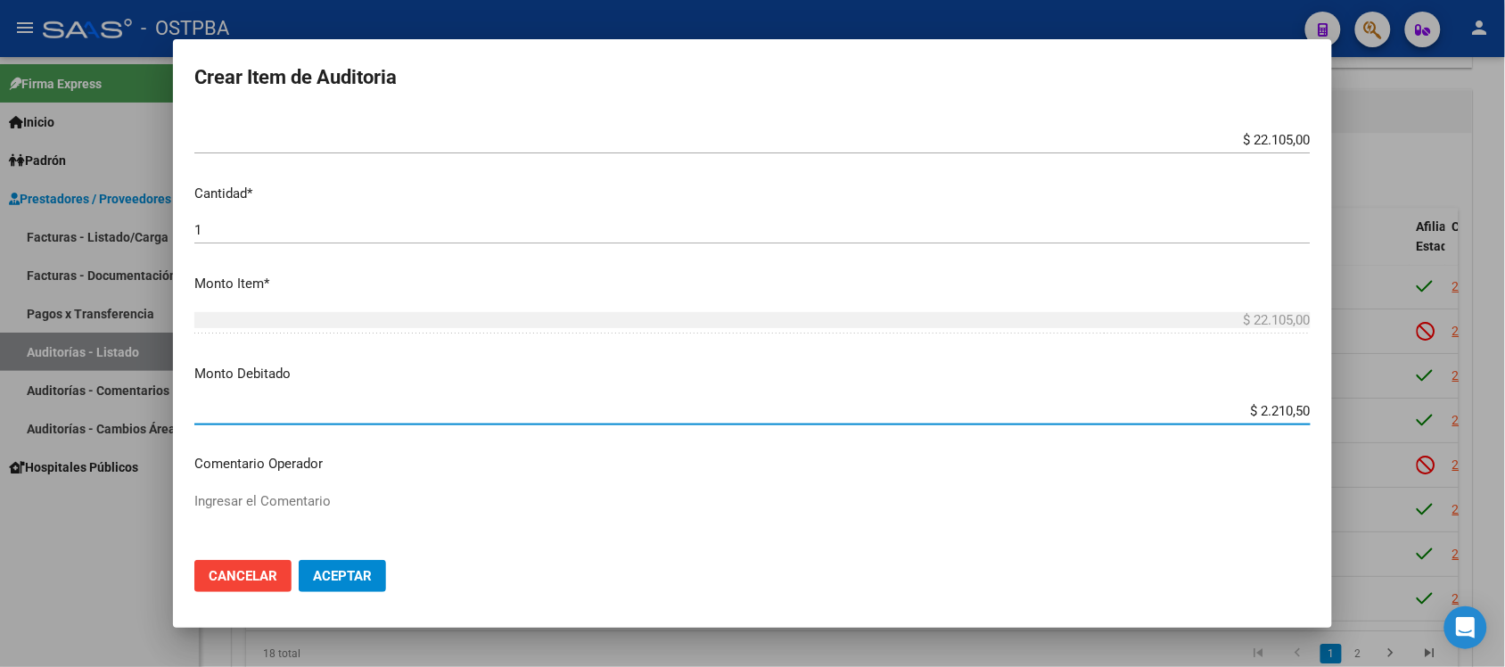
type input "$ 22.105,00"
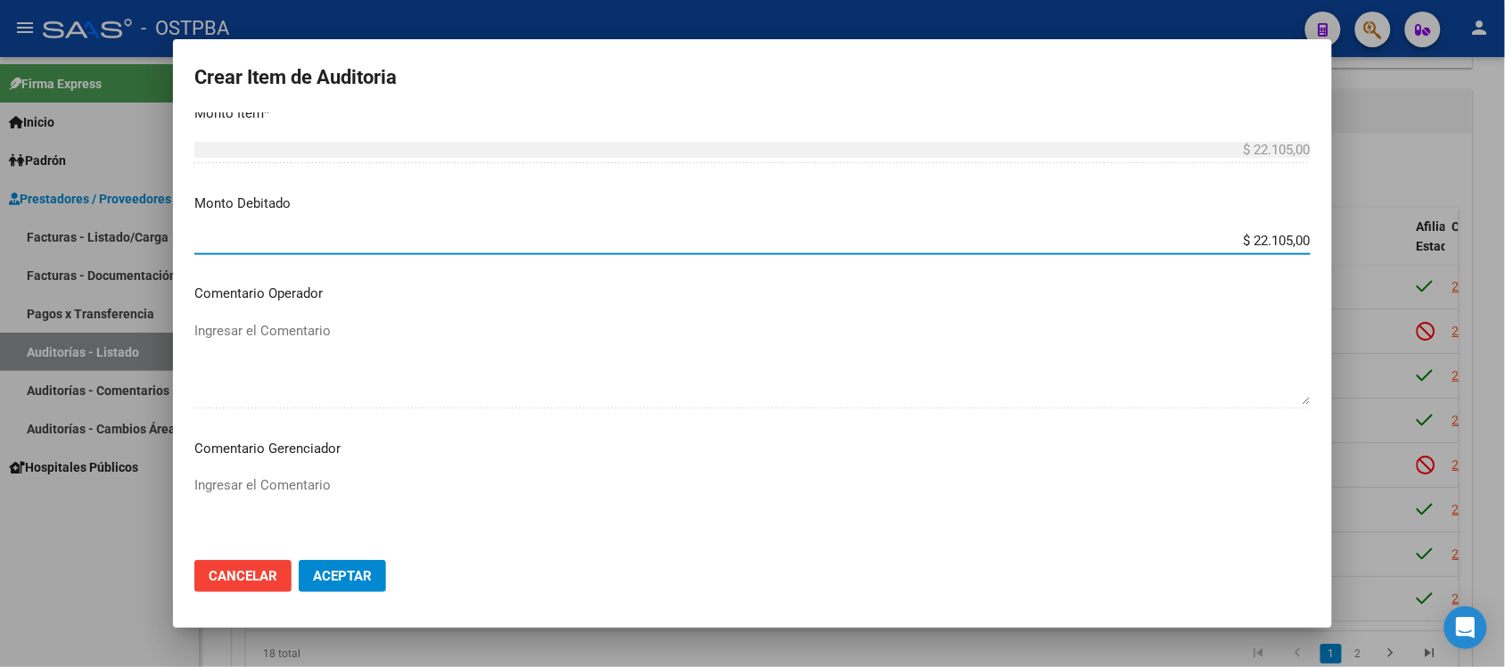
scroll to position [669, 0]
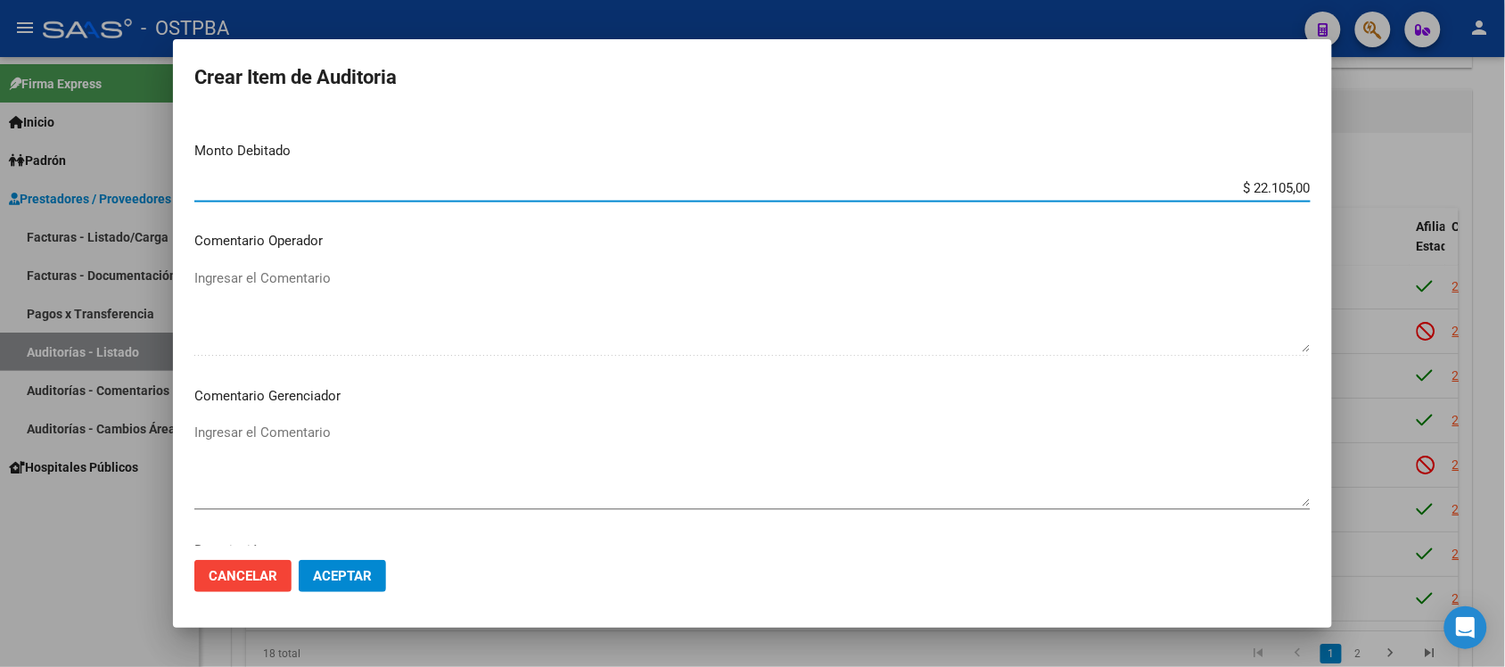
click at [218, 413] on mat-dialog-content "94592803 Nro Documento 23945928034 CUIL Afiliado Activo [PERSON_NAME] [PERSON_N…" at bounding box center [752, 328] width 1159 height 433
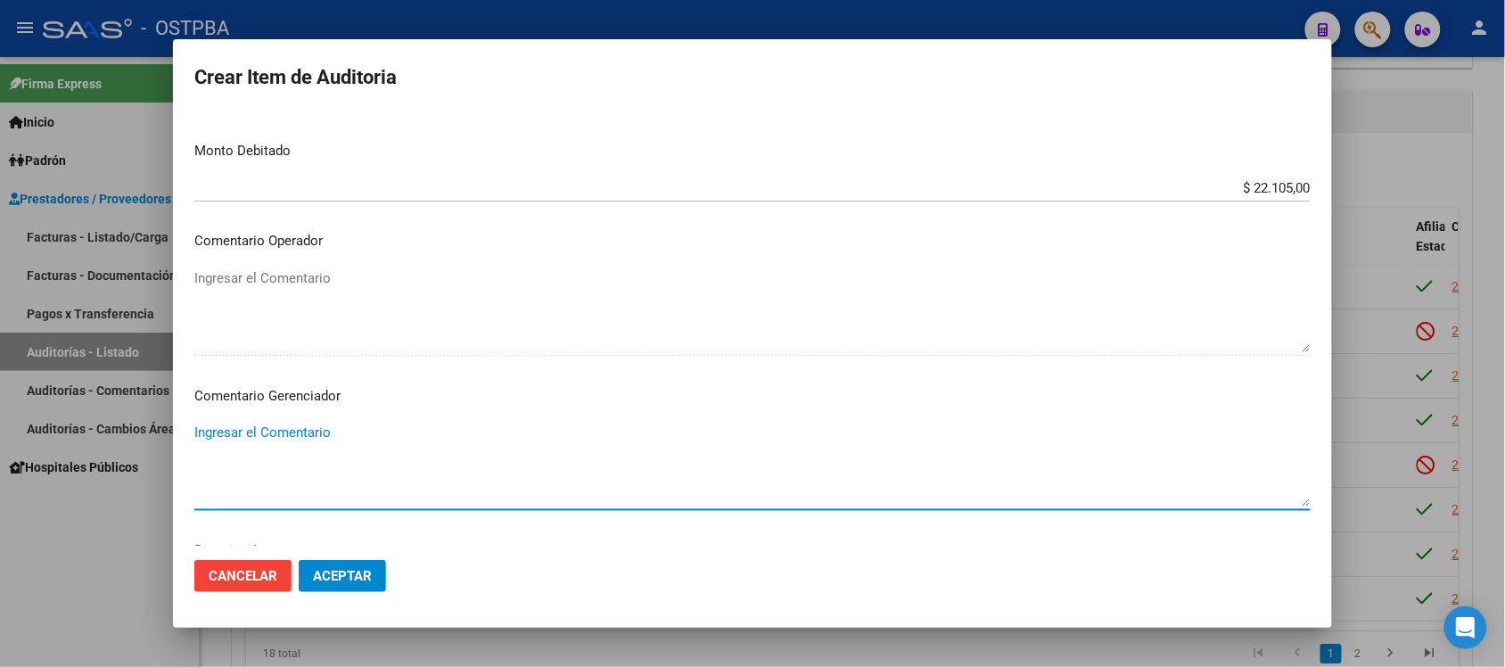
click at [241, 432] on textarea "Ingresar el Comentario" at bounding box center [752, 465] width 1116 height 84
type textarea "IRREGULARIDAD EN PAGOS"
click at [336, 572] on span "Aceptar" at bounding box center [342, 576] width 59 height 16
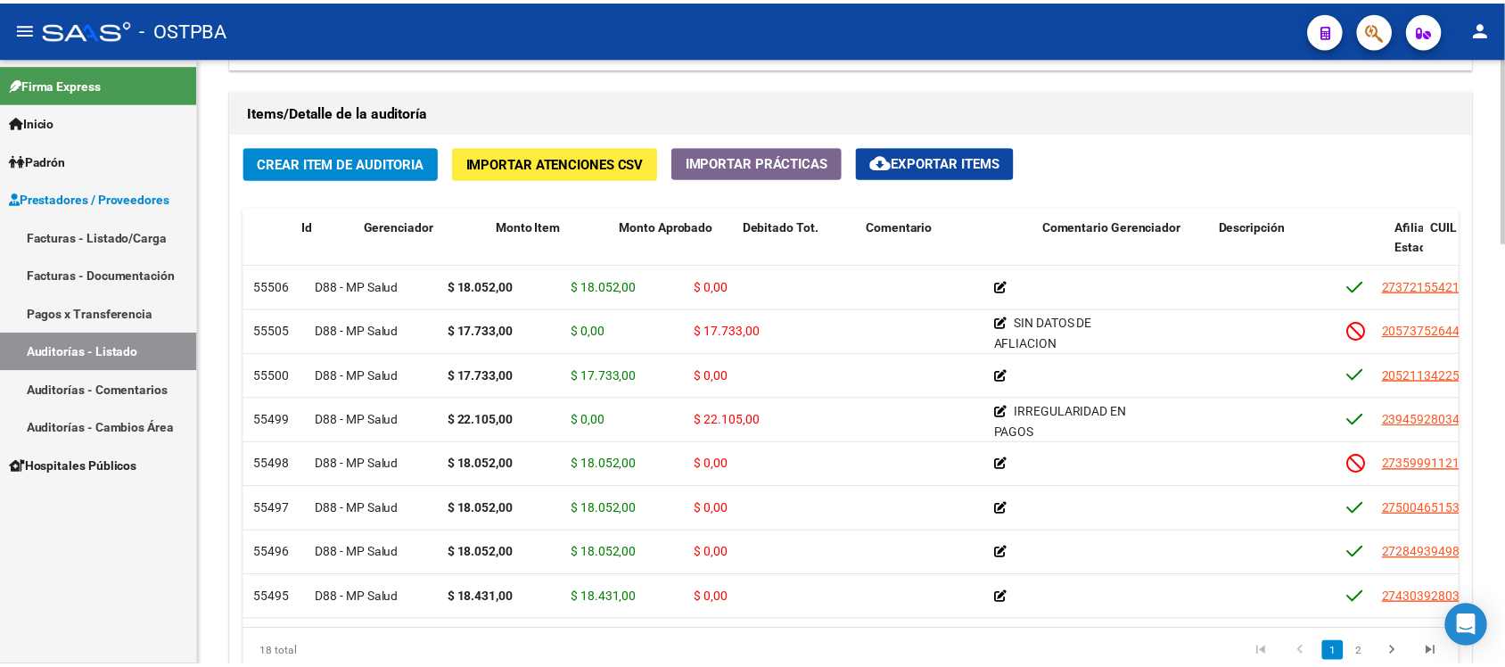
scroll to position [0, 0]
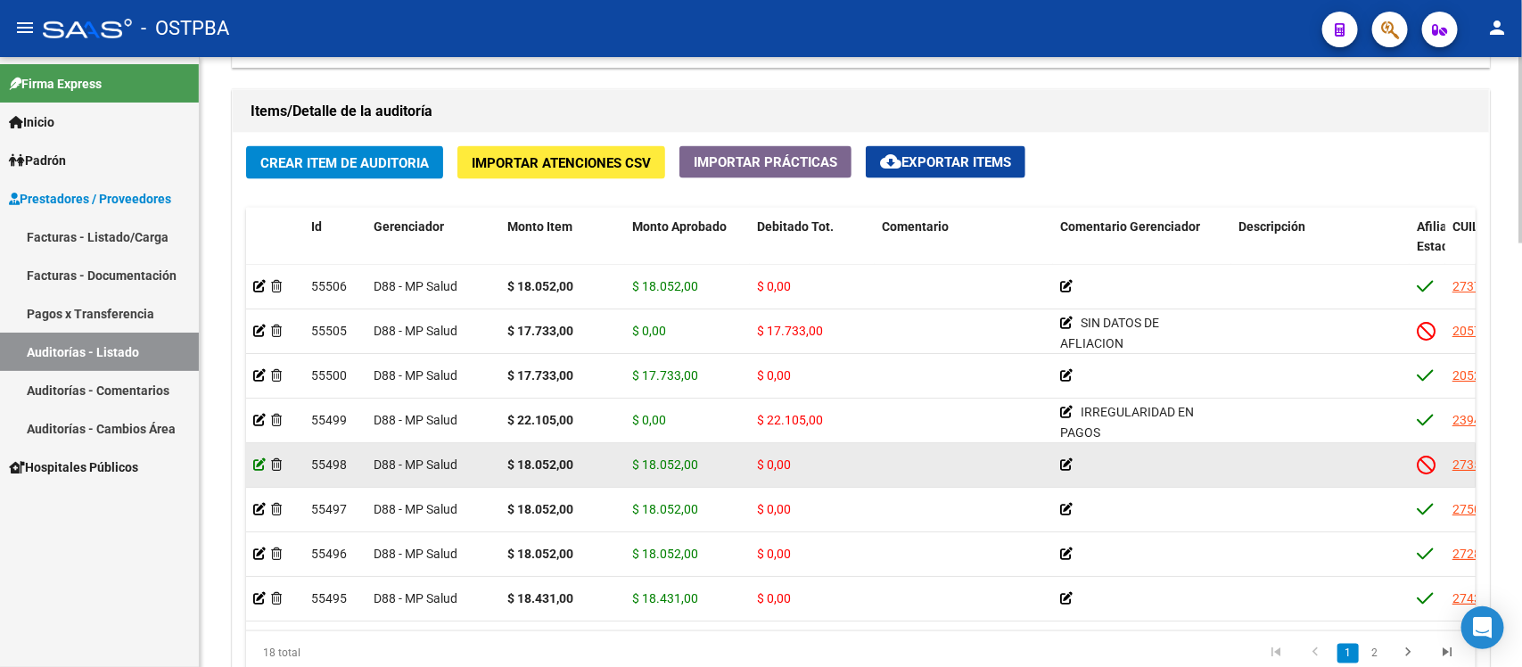
click at [255, 464] on icon at bounding box center [259, 464] width 12 height 12
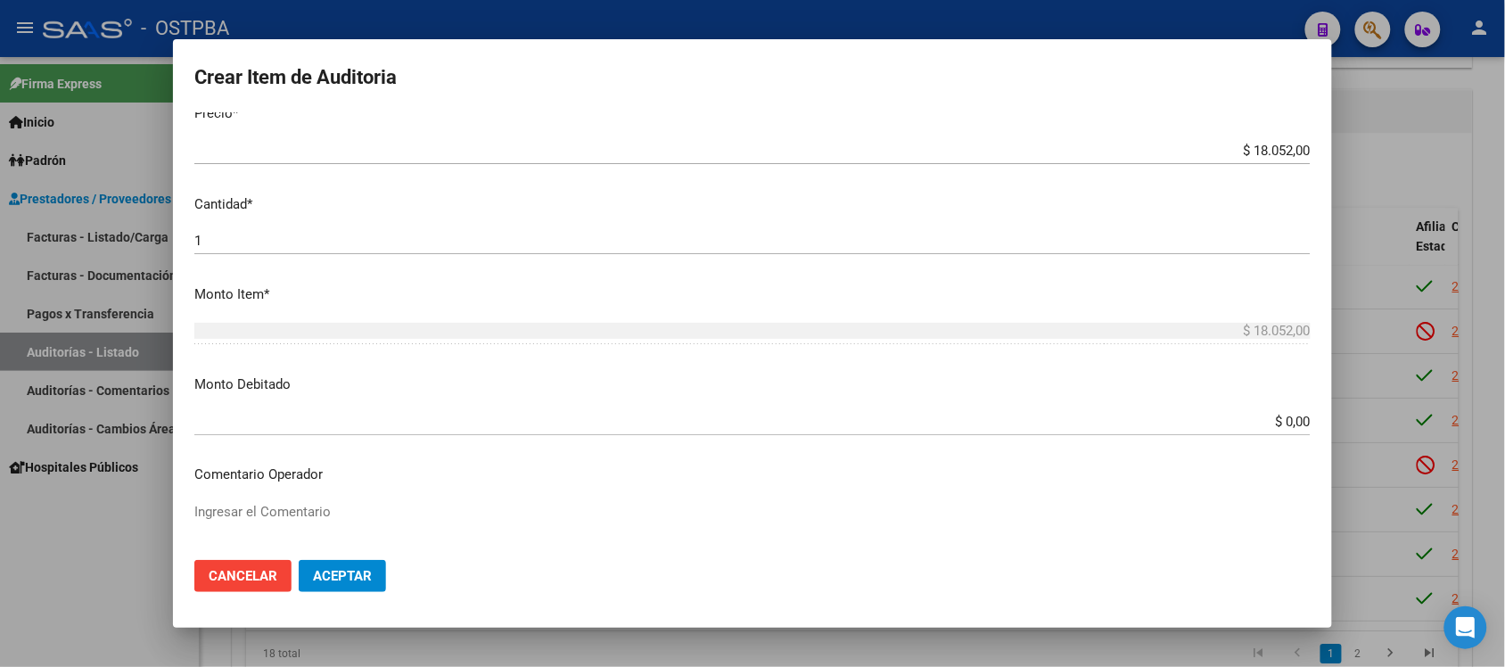
scroll to position [446, 0]
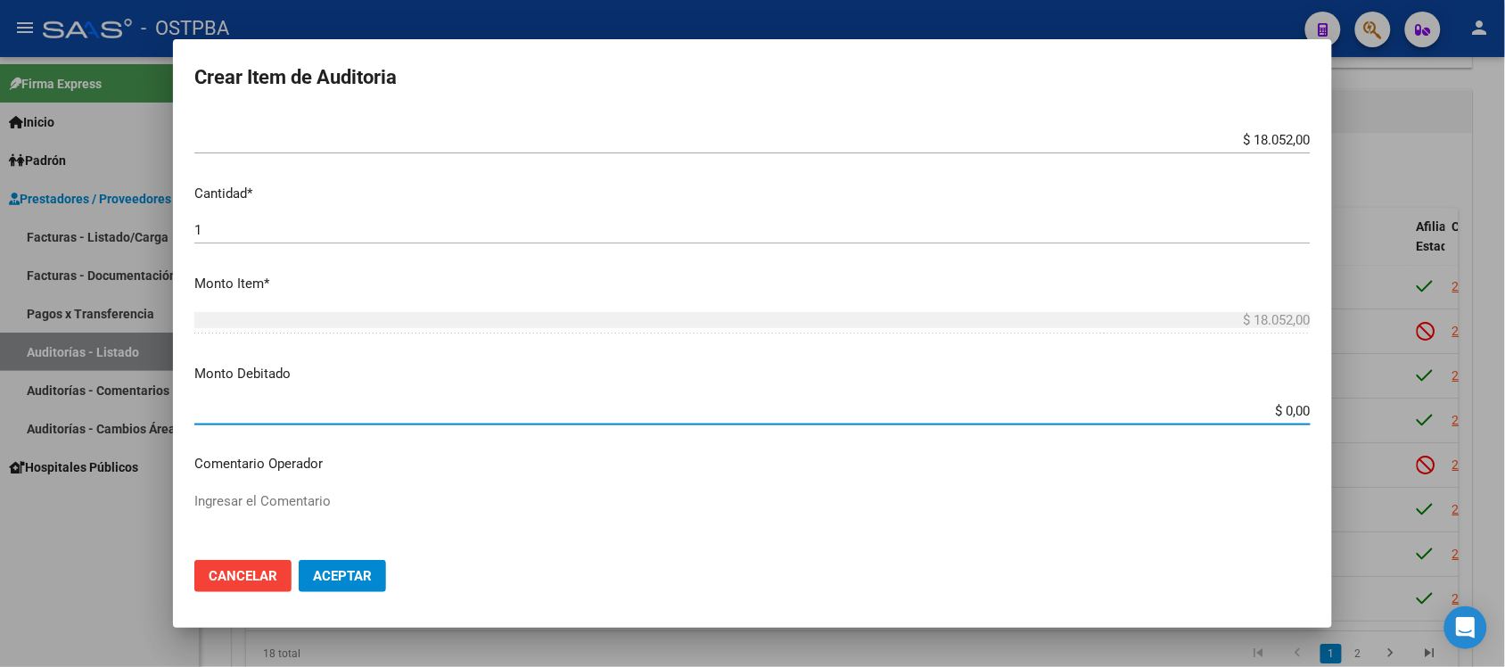
click at [1270, 417] on input "$ 0,00" at bounding box center [752, 411] width 1116 height 16
type input "$ 18.052,00"
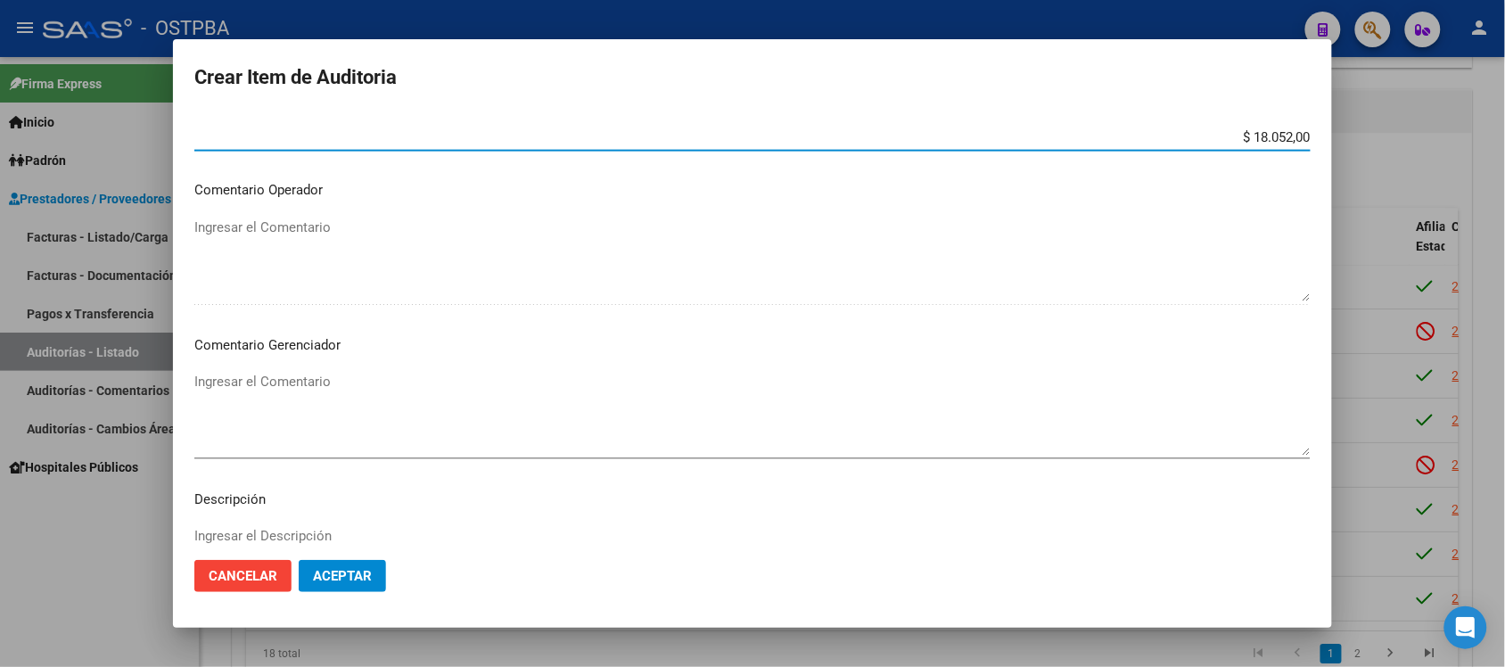
scroll to position [780, 0]
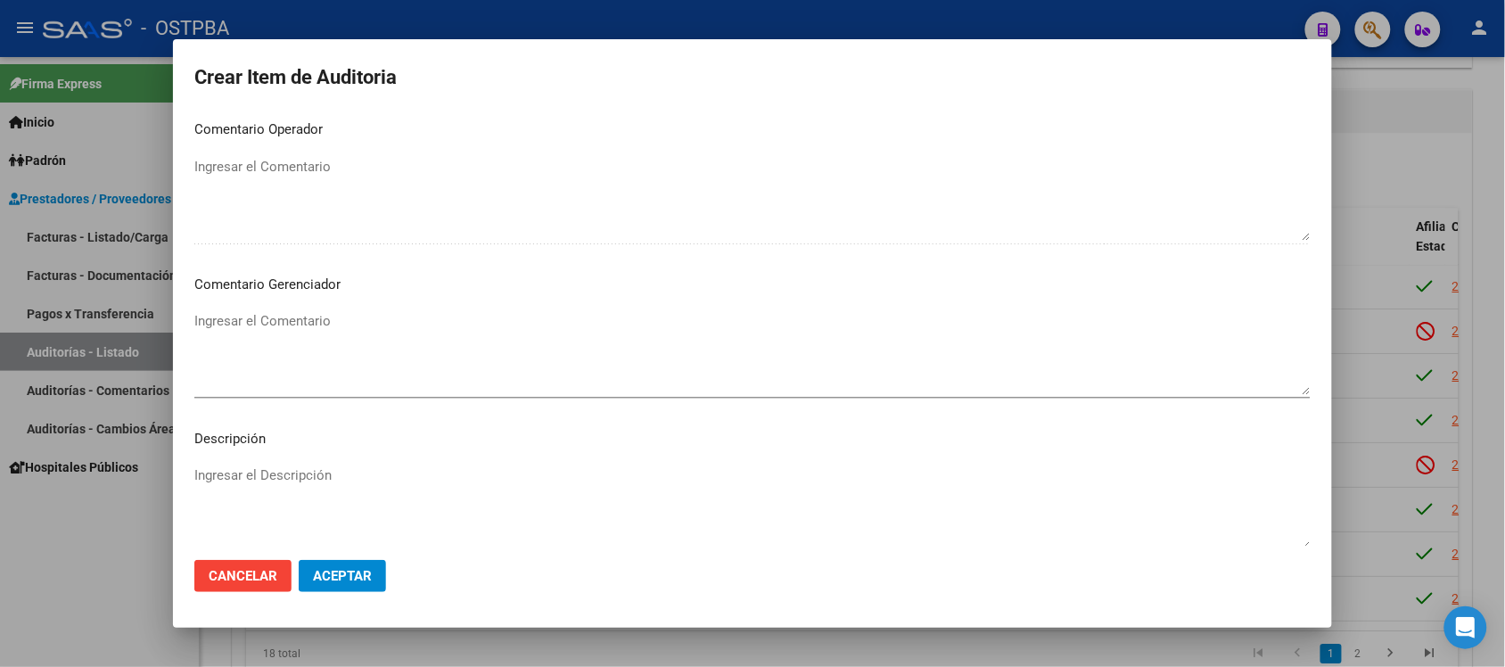
click at [254, 326] on textarea "Ingresar el Comentario" at bounding box center [752, 353] width 1116 height 84
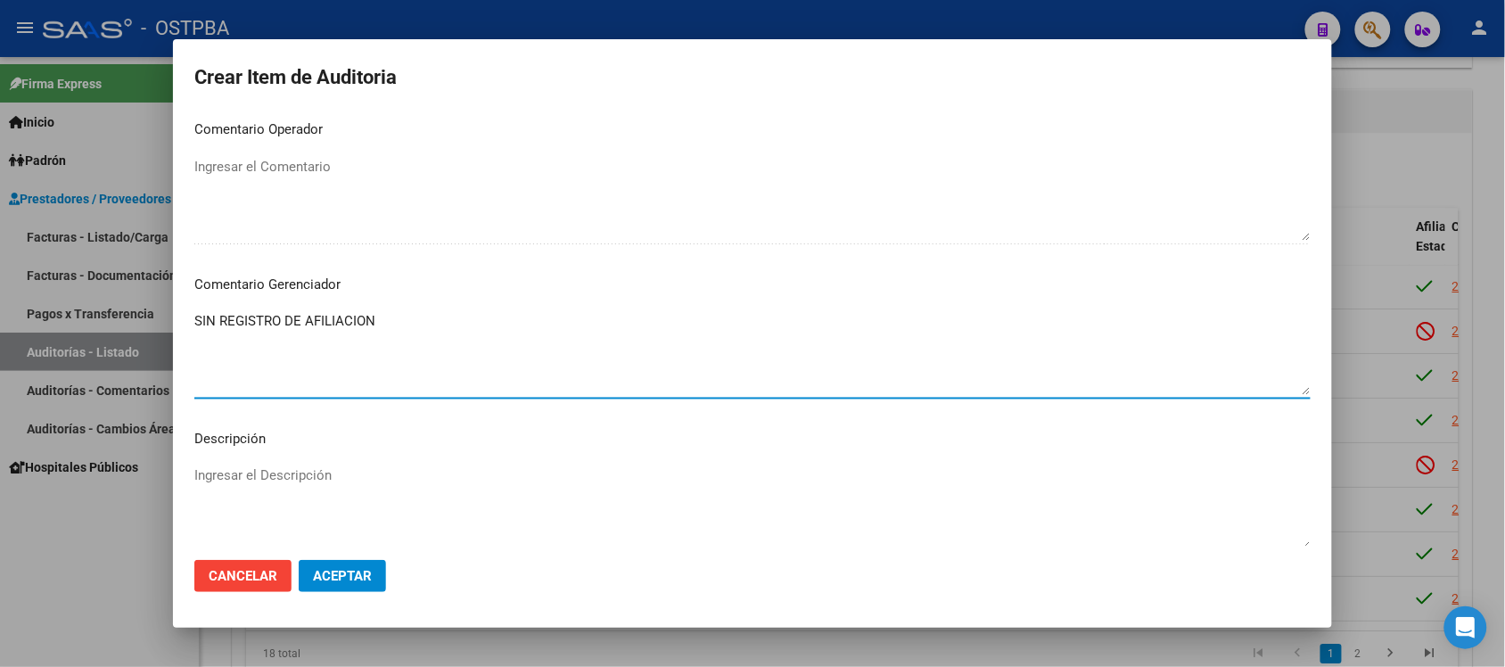
type textarea "SIN REGISTRO DE AFILIACION"
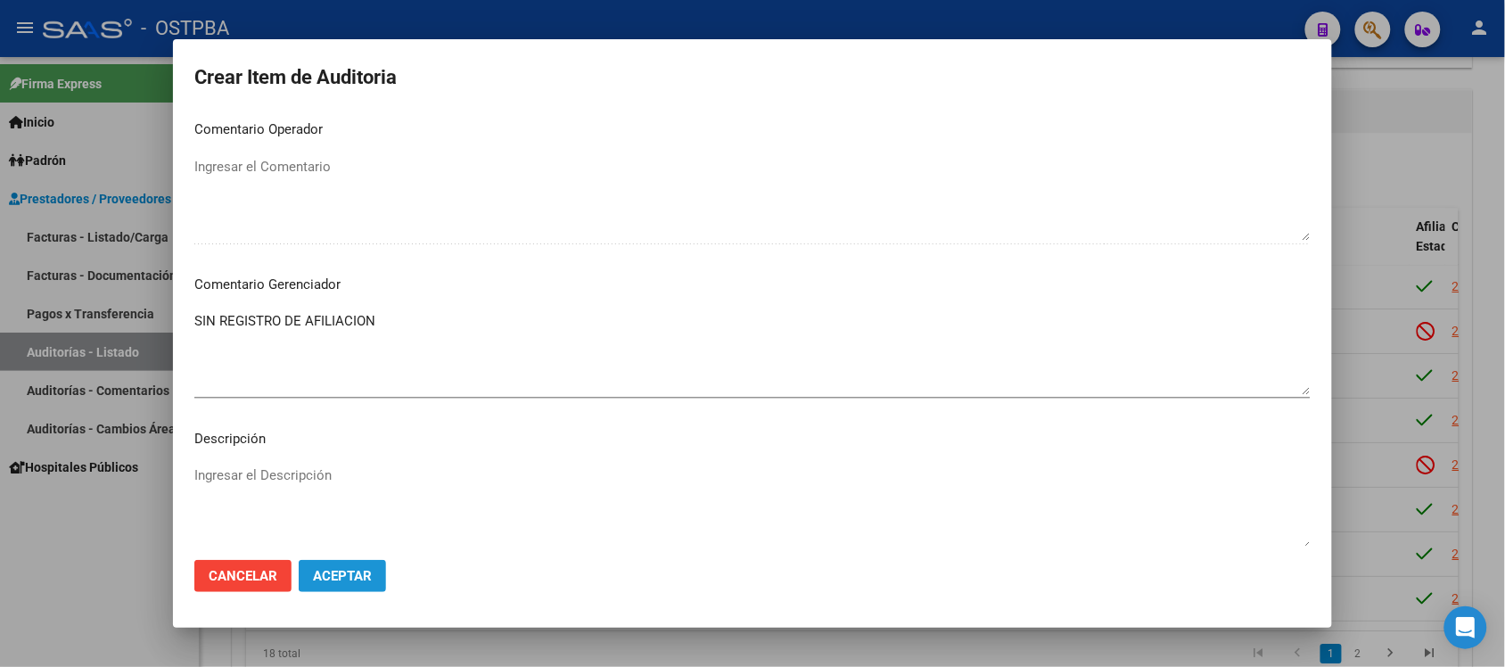
click at [336, 568] on span "Aceptar" at bounding box center [342, 576] width 59 height 16
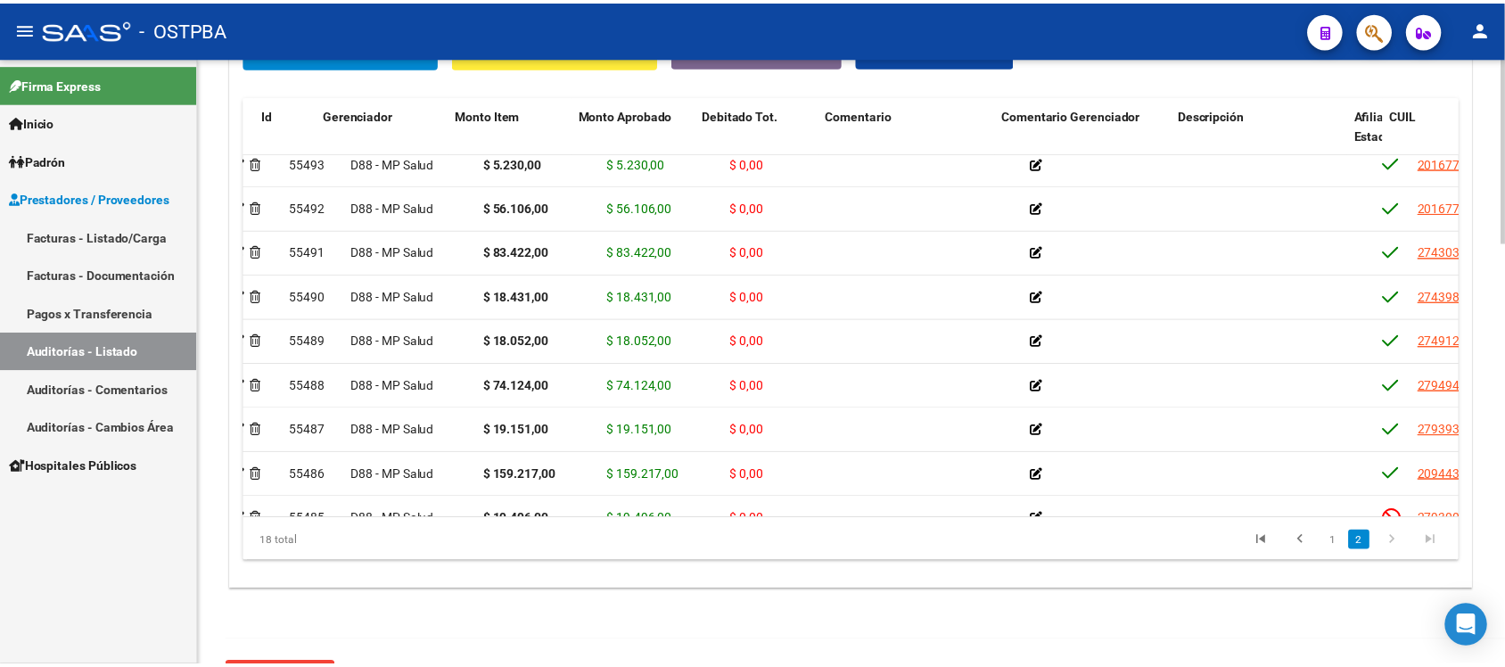
scroll to position [413, 0]
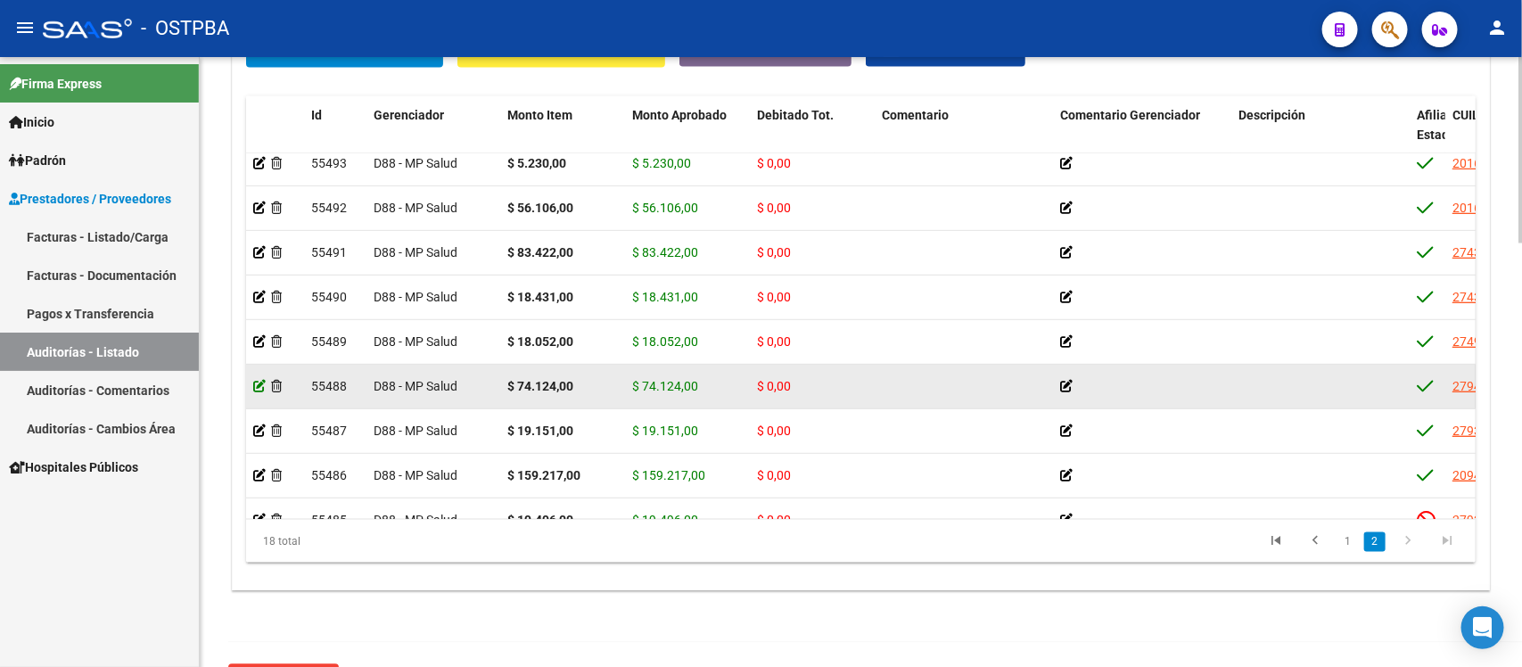
click at [259, 385] on icon at bounding box center [259, 386] width 12 height 12
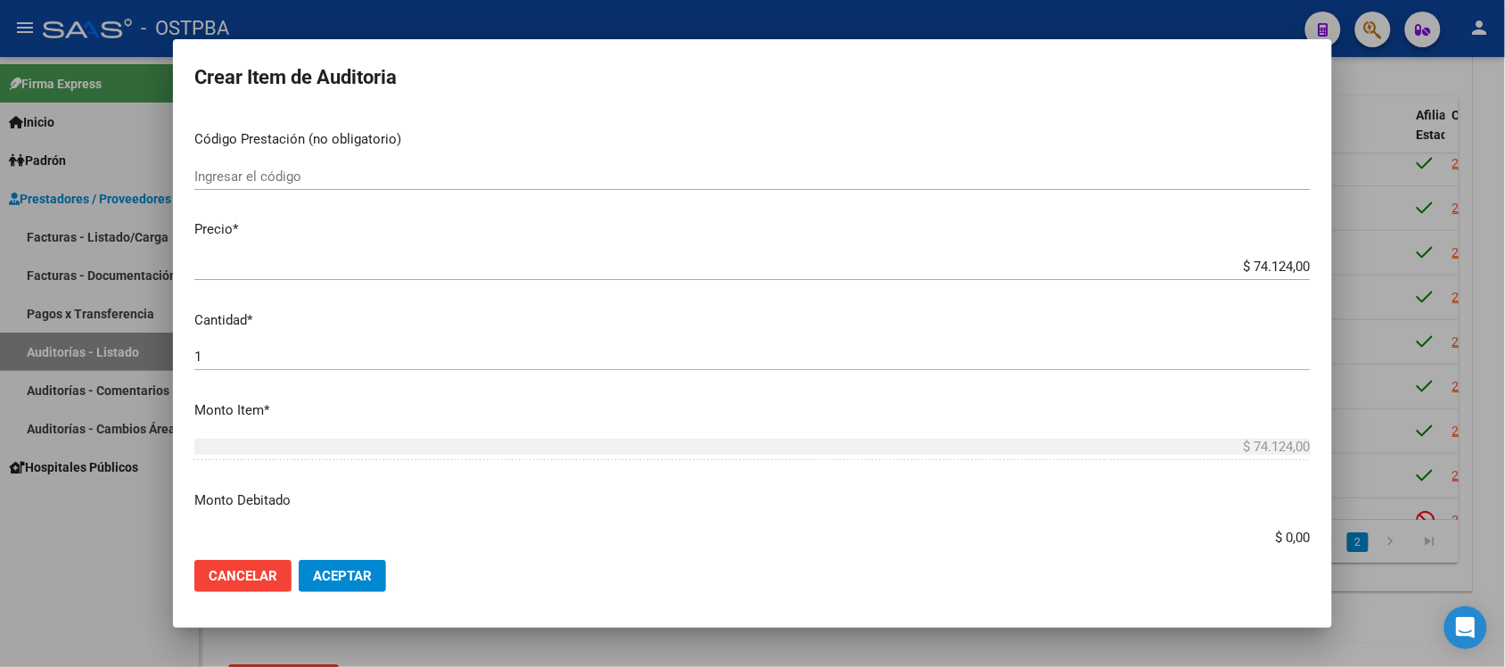
scroll to position [446, 0]
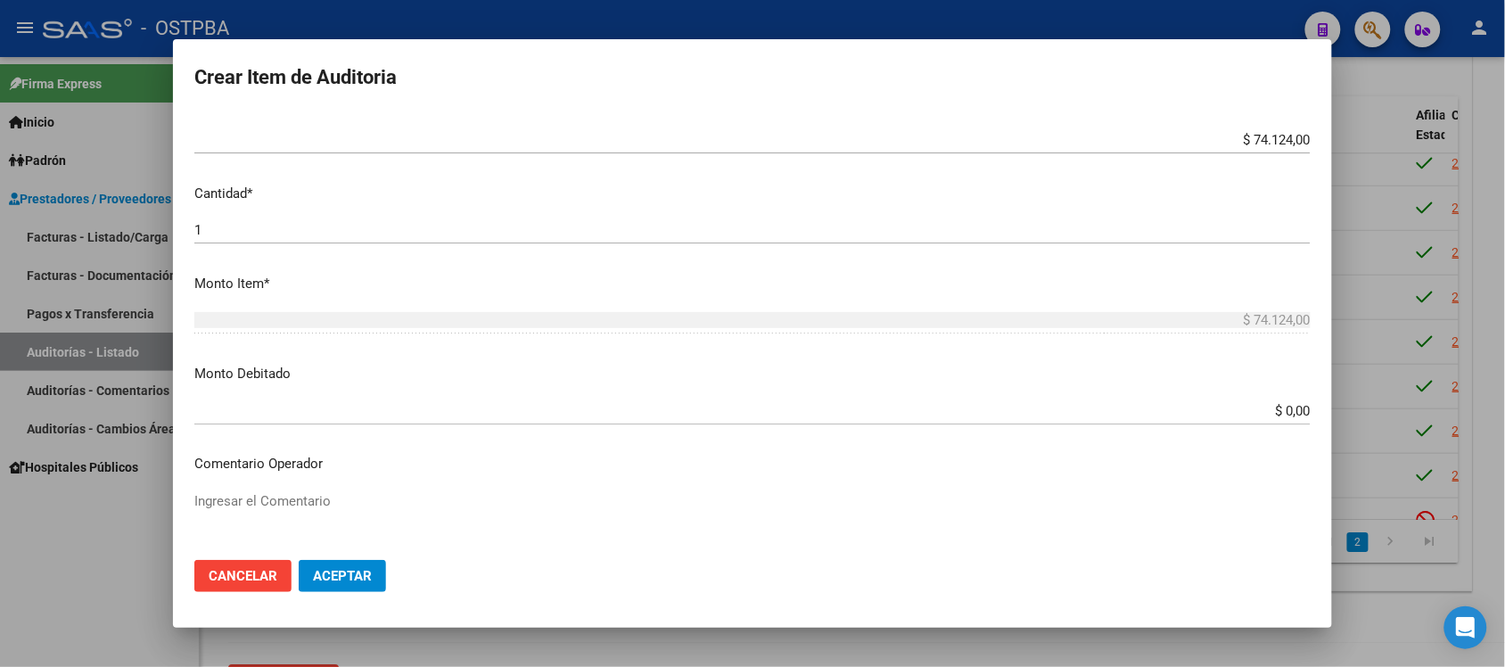
click at [1282, 411] on input "$ 0,00" at bounding box center [752, 411] width 1116 height 16
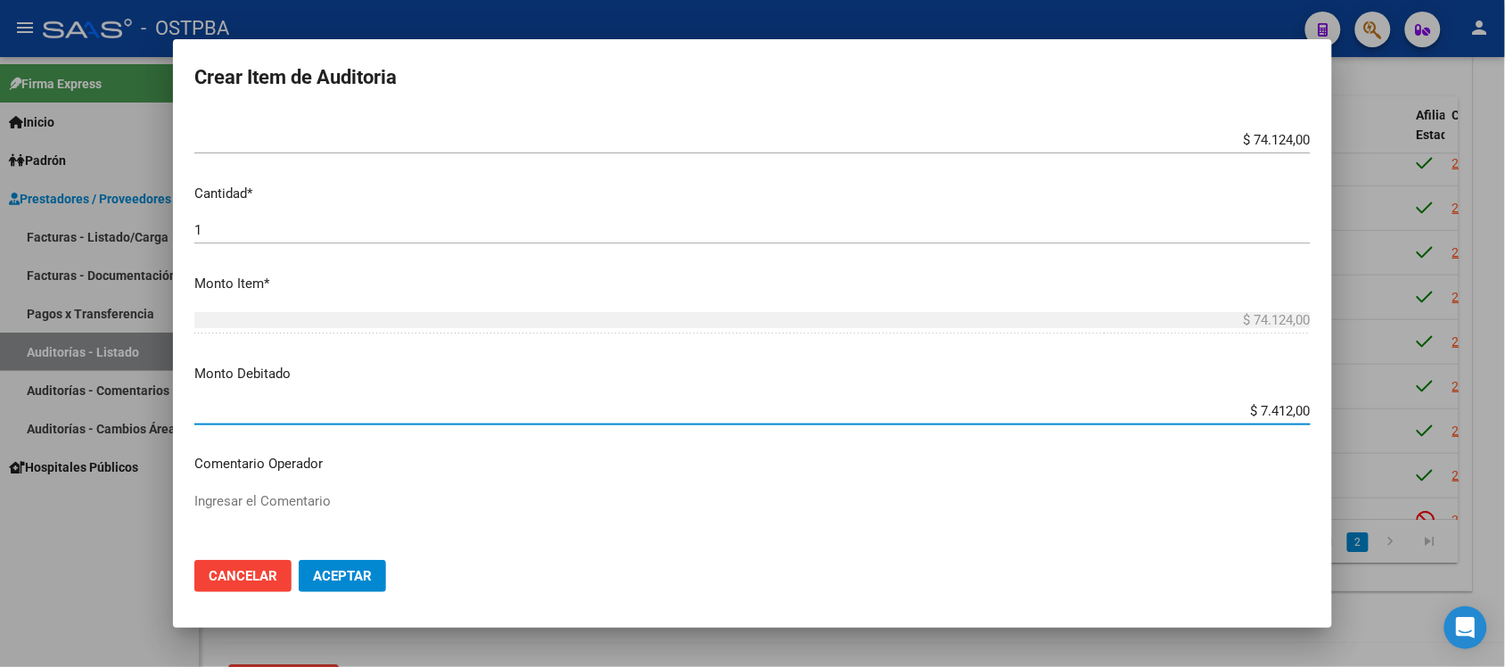
type input "$ 74.124,00"
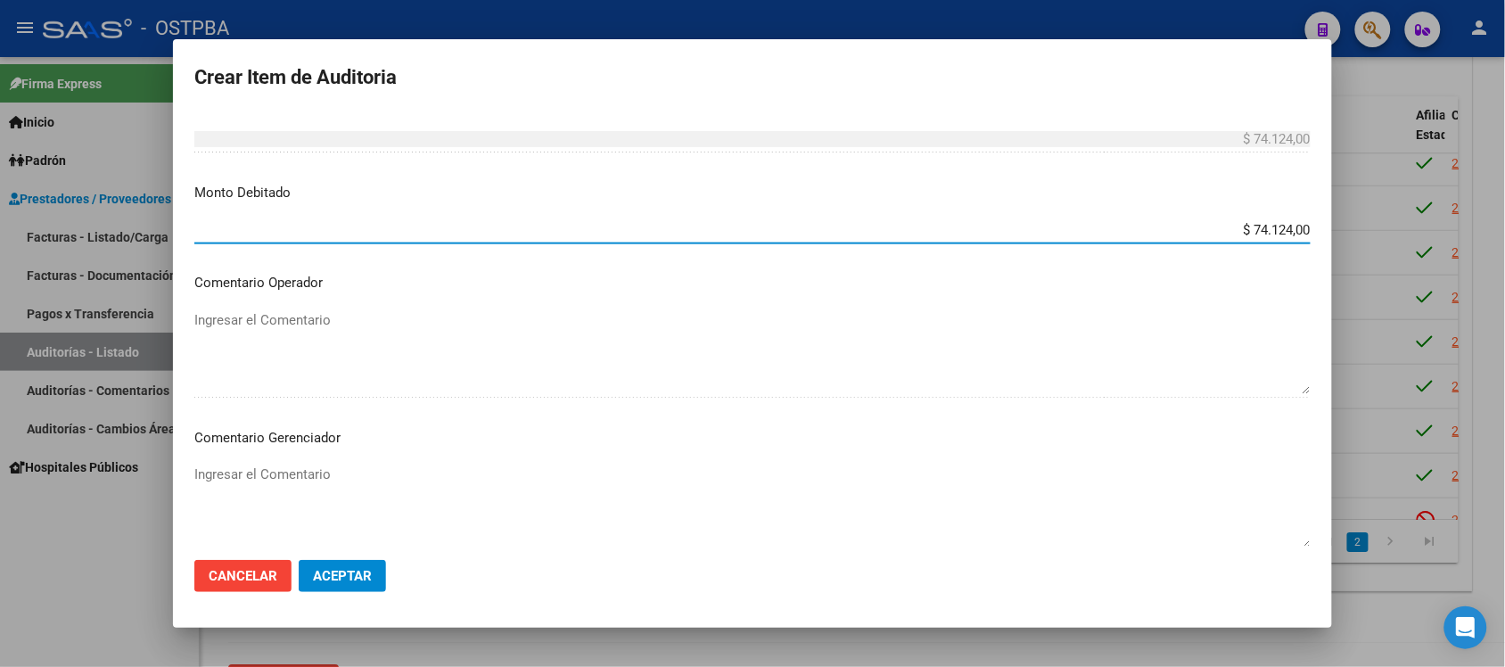
scroll to position [669, 0]
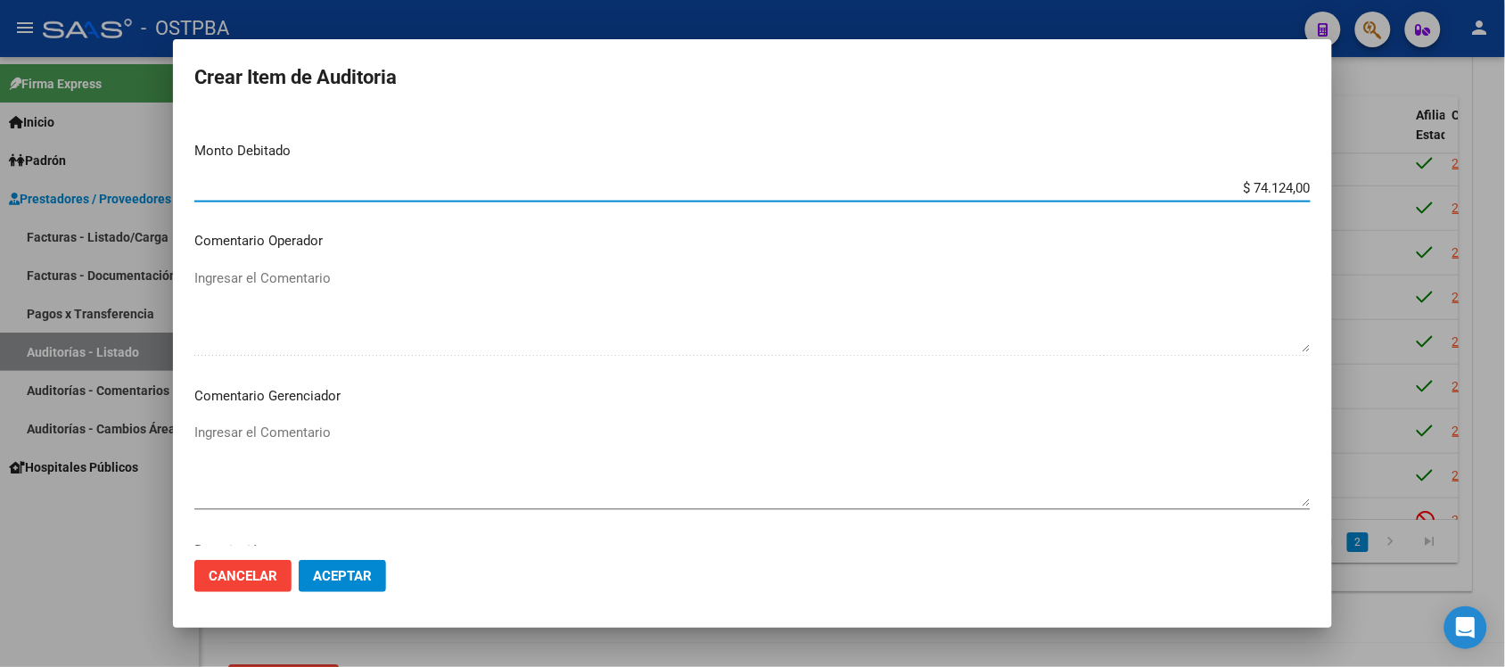
click at [296, 428] on textarea "Ingresar el Comentario" at bounding box center [752, 465] width 1116 height 84
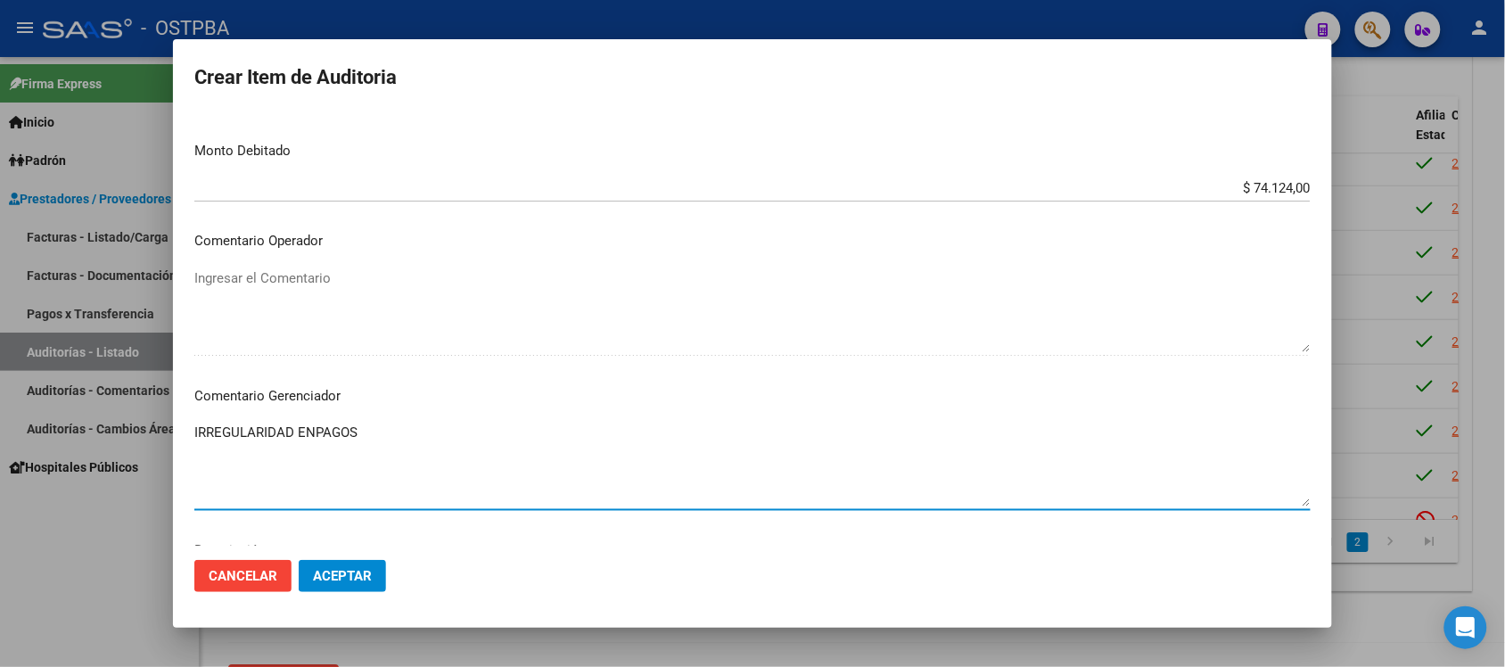
type textarea "IRREGULARIDAD ENPAGOS"
click at [354, 560] on button "Aceptar" at bounding box center [342, 576] width 87 height 32
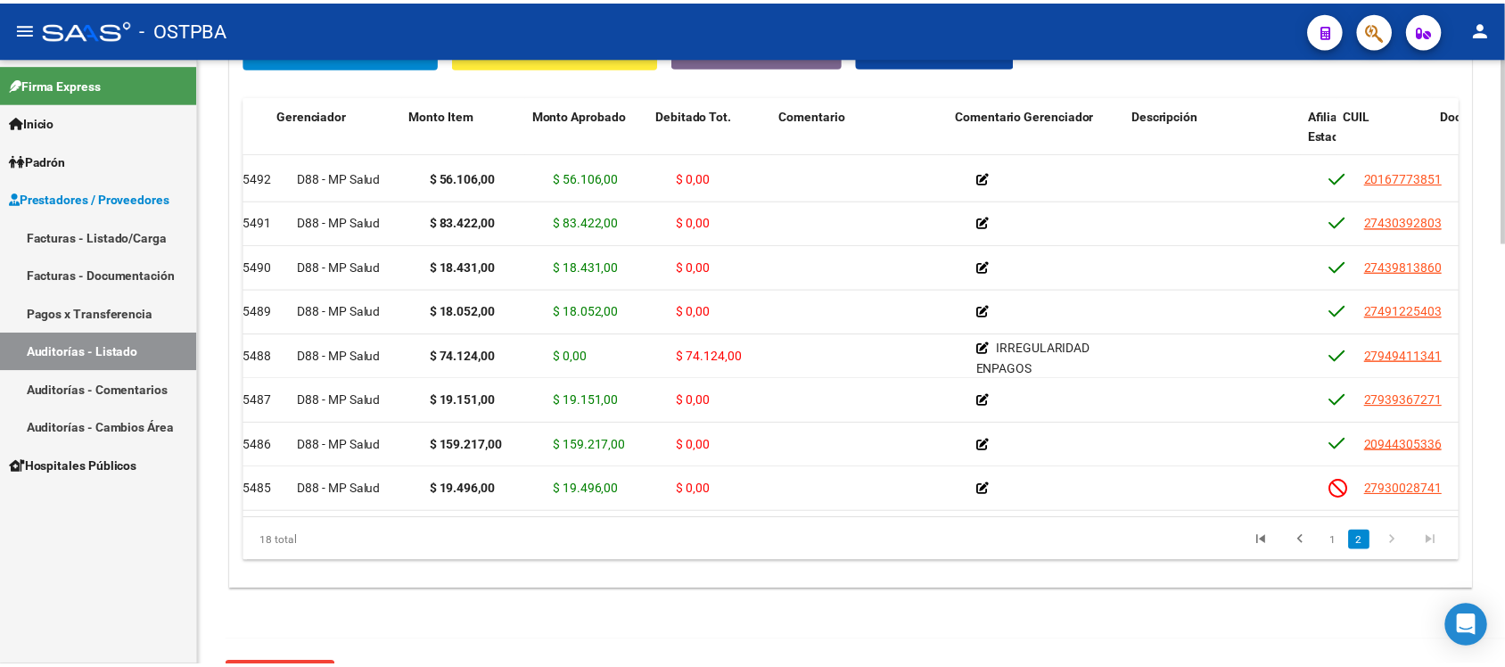
scroll to position [446, 0]
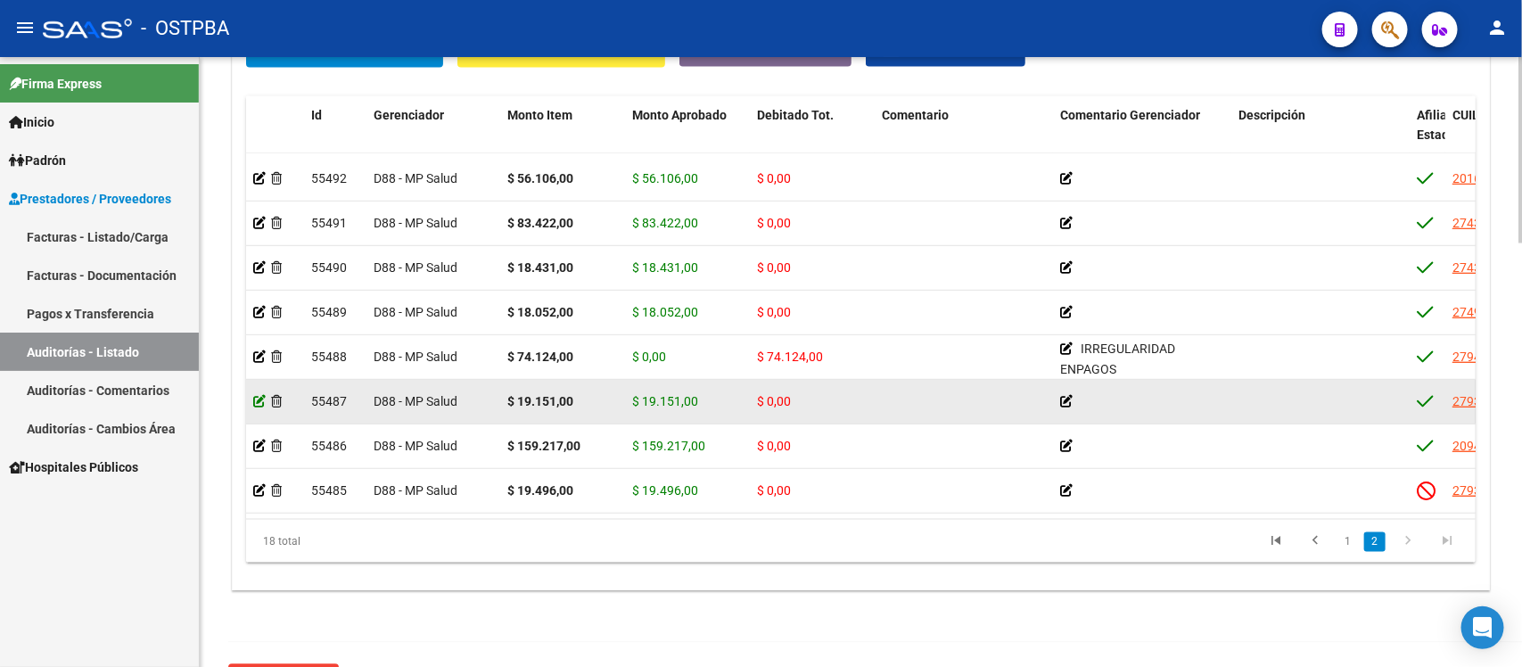
click at [254, 395] on icon at bounding box center [259, 401] width 12 height 12
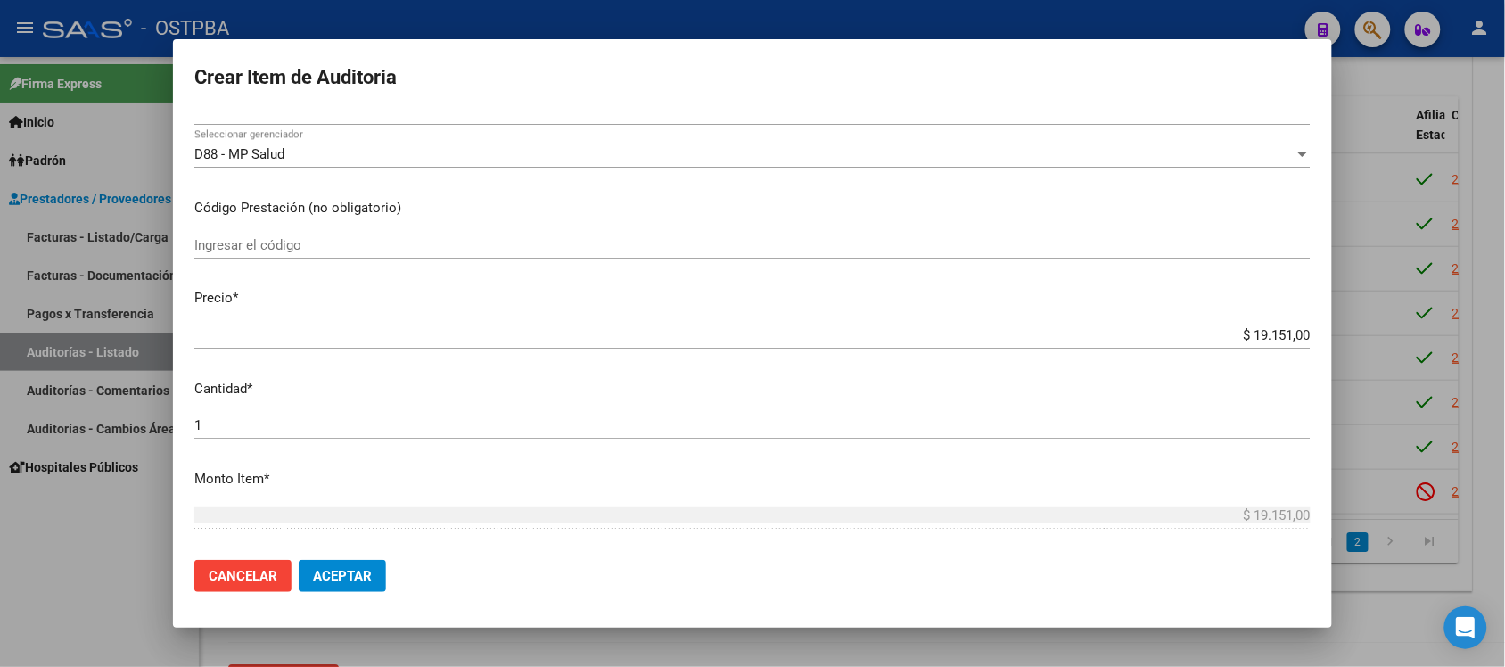
scroll to position [334, 0]
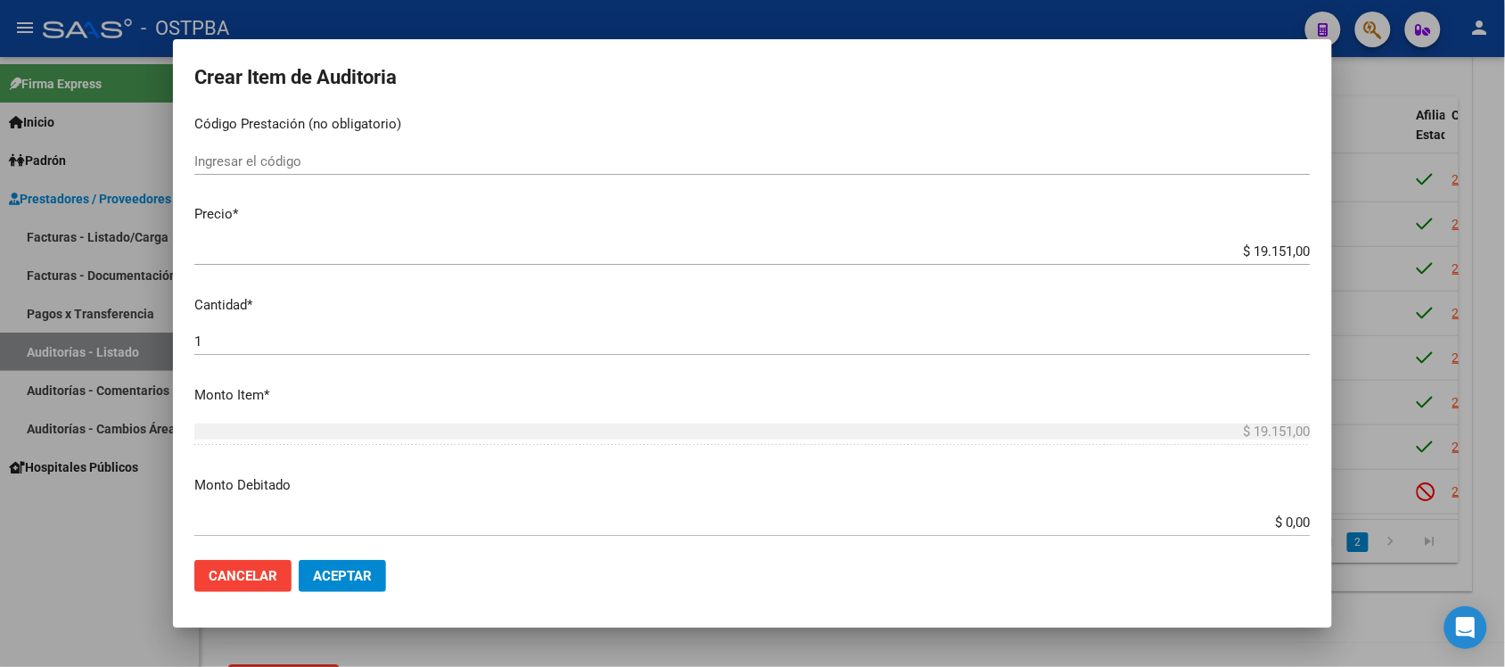
click at [1272, 527] on input "$ 0,00" at bounding box center [752, 522] width 1116 height 16
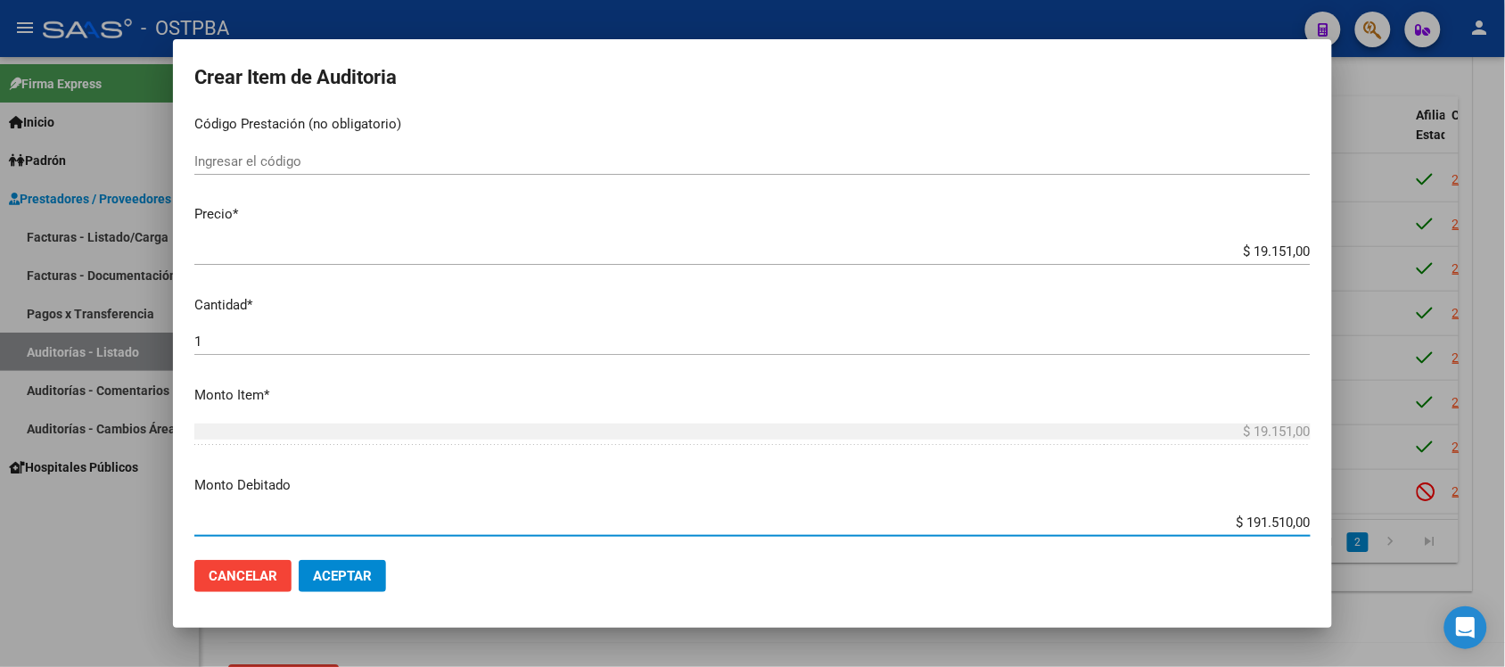
type input "$ 19.151,00"
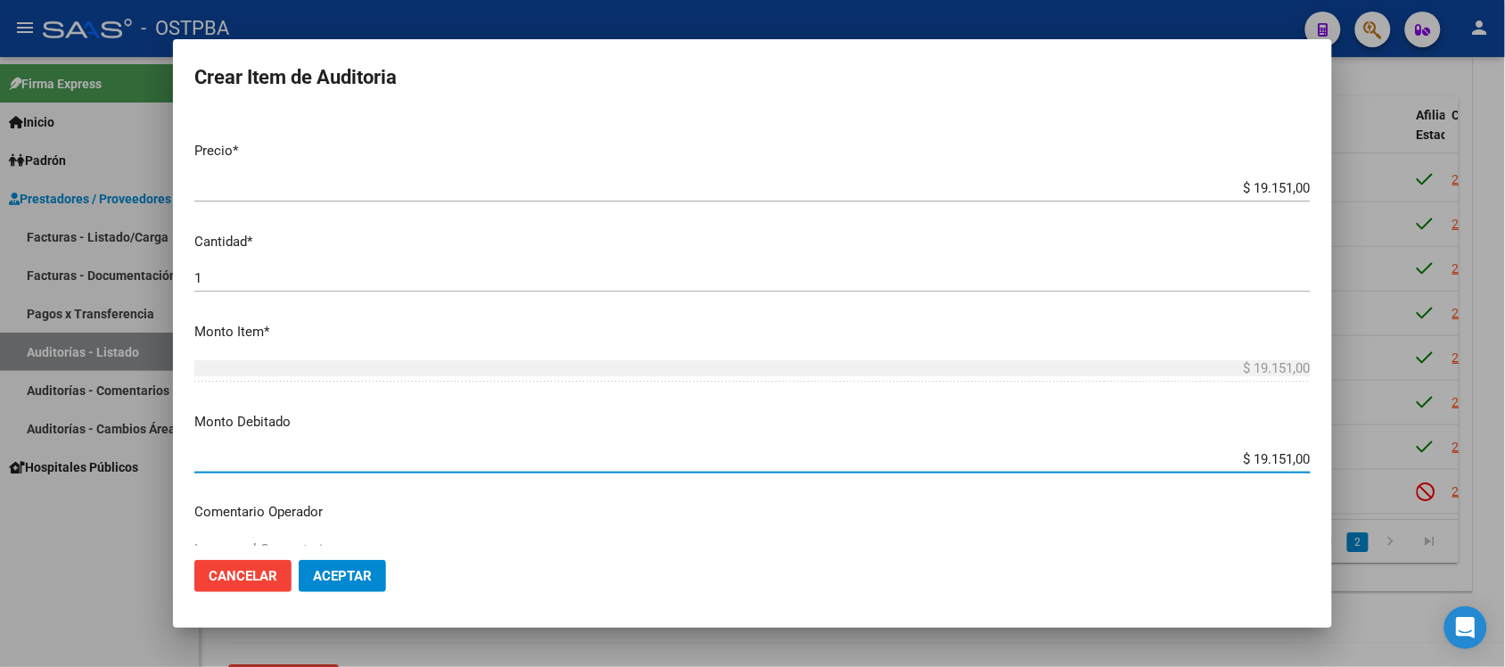
scroll to position [557, 0]
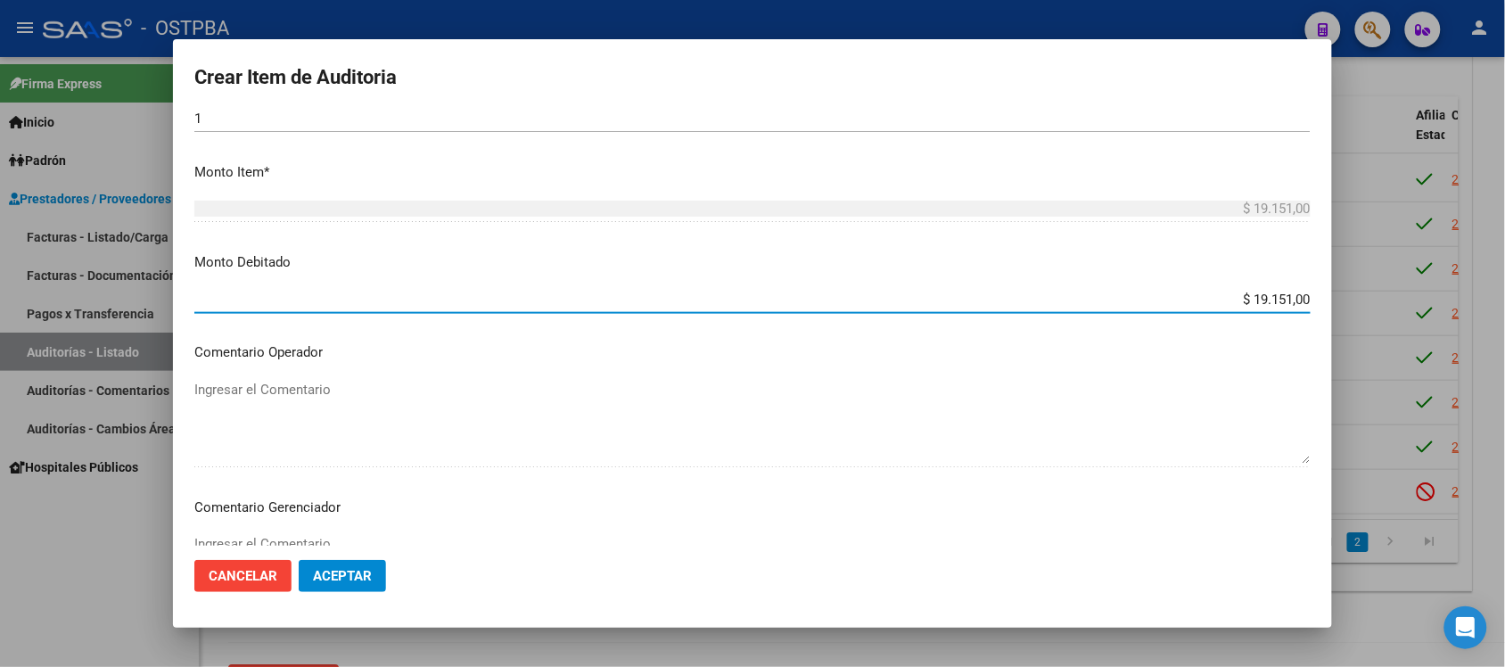
click at [303, 542] on textarea "Ingresar el Comentario" at bounding box center [752, 576] width 1116 height 84
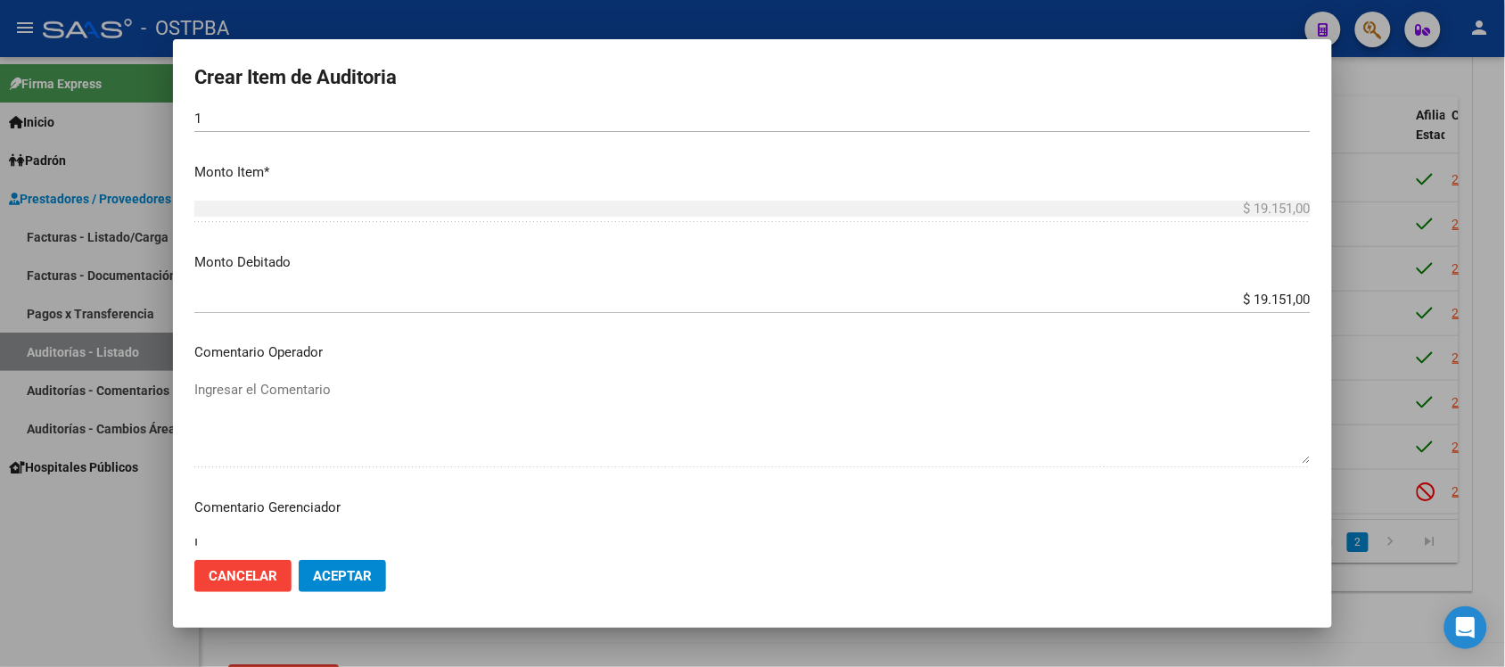
scroll to position [563, 0]
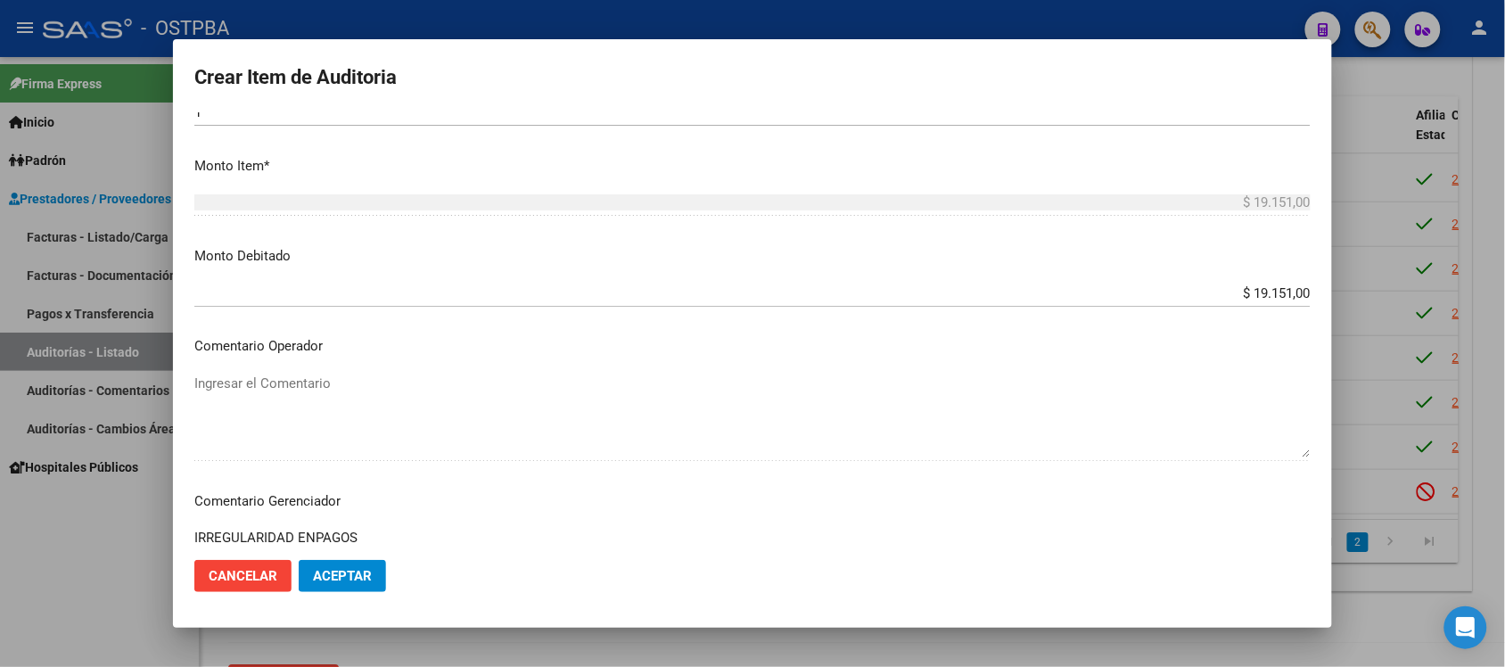
type textarea "IRREGULARIDAD ENPAGOS"
click at [359, 585] on button "Aceptar" at bounding box center [342, 576] width 87 height 32
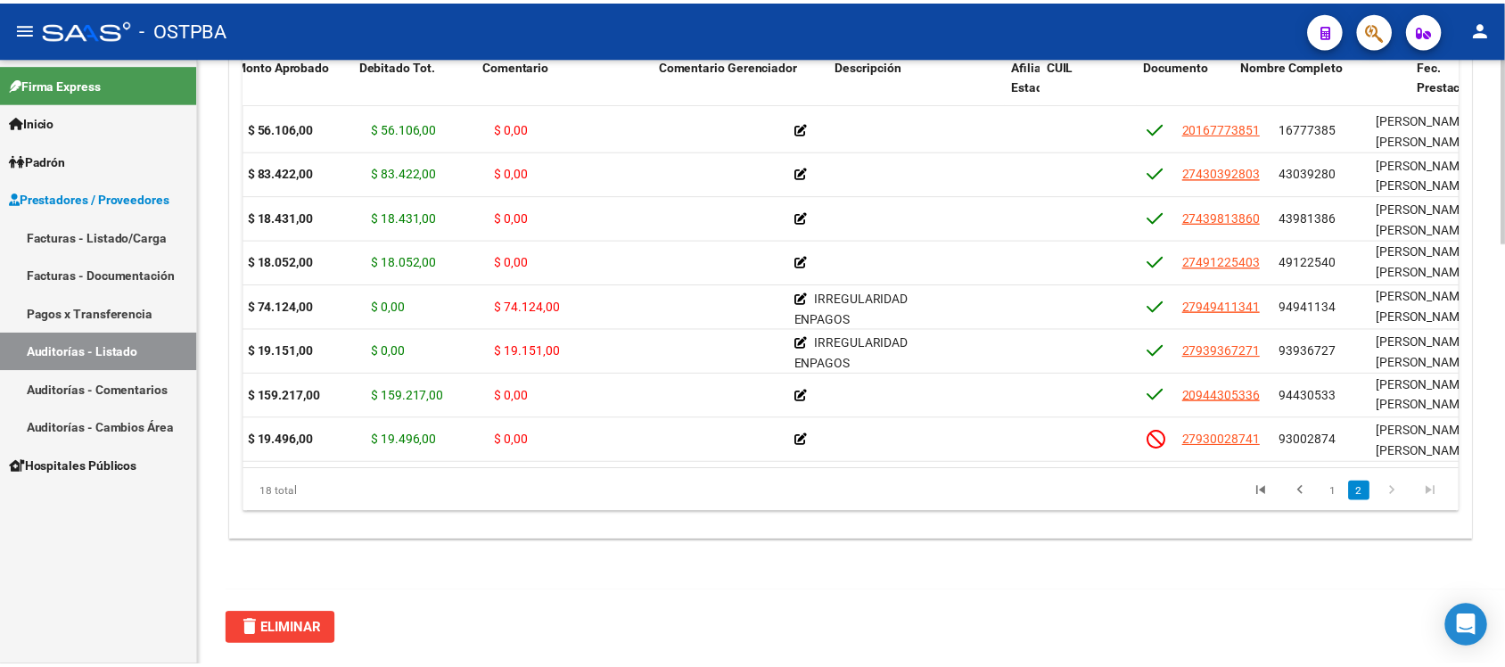
scroll to position [459, 0]
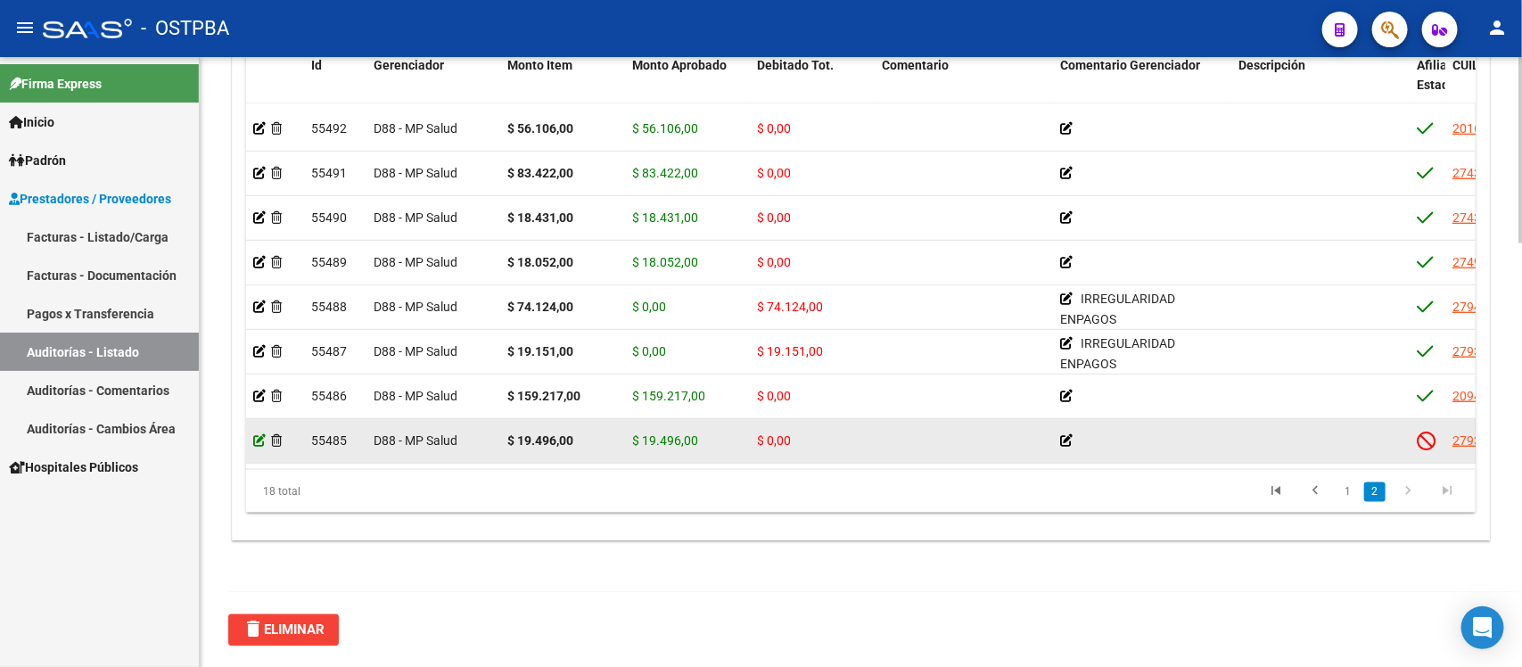
click at [256, 434] on icon at bounding box center [259, 440] width 12 height 12
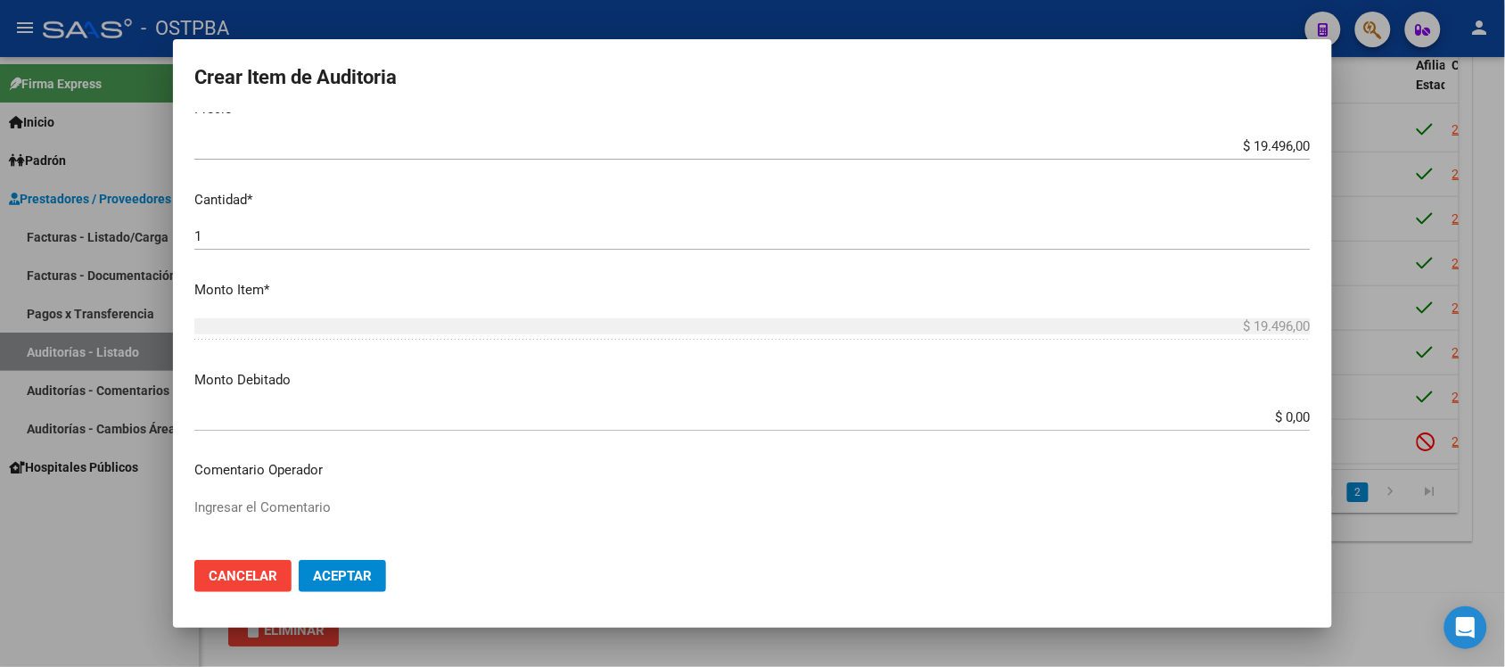
scroll to position [446, 0]
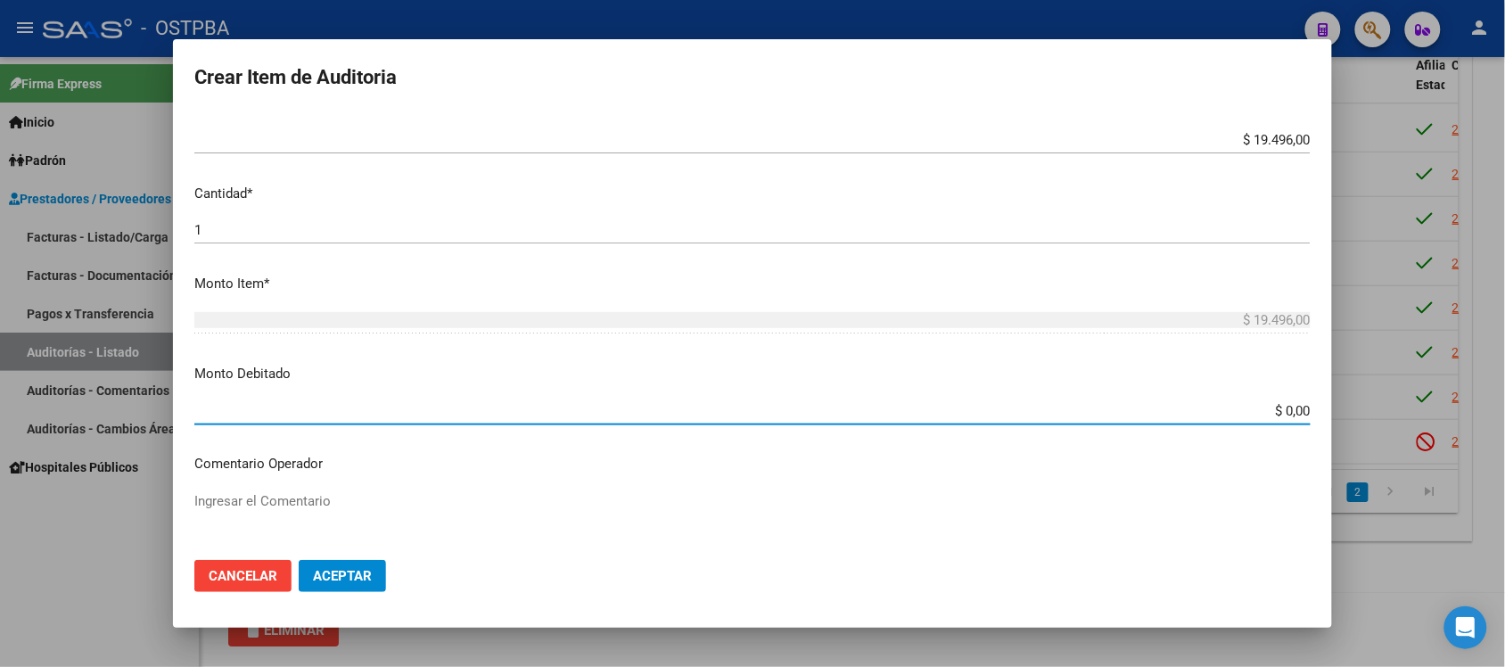
click at [1277, 410] on input "$ 0,00" at bounding box center [752, 411] width 1116 height 16
type input "$ 19.496,00"
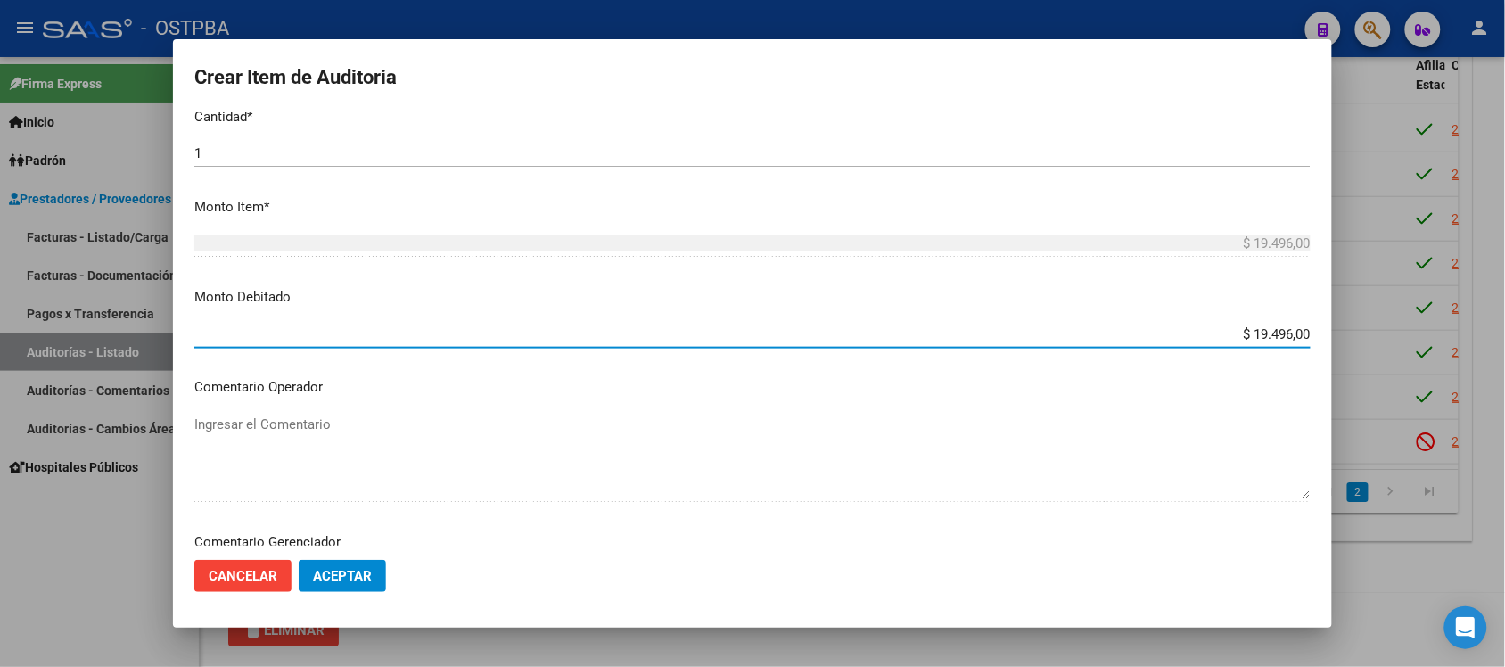
scroll to position [557, 0]
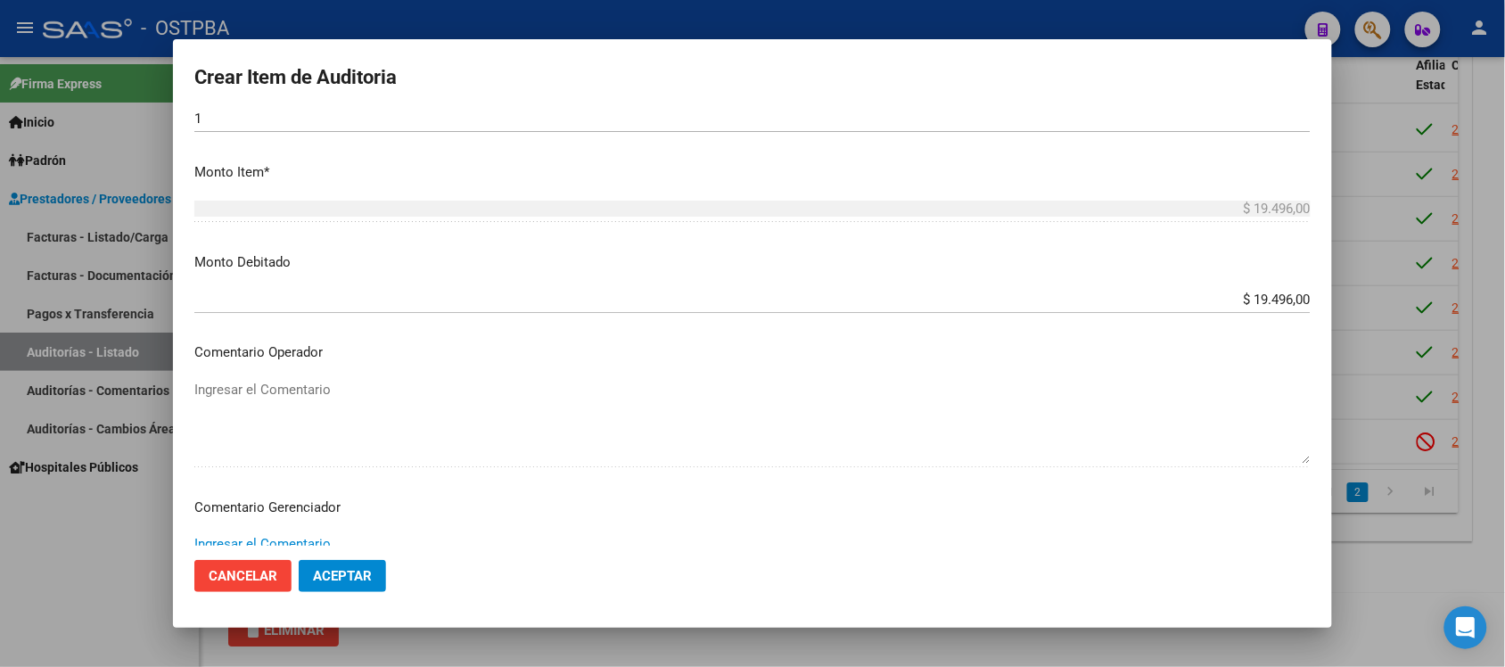
click at [234, 540] on textarea "Ingresar el Comentario" at bounding box center [752, 576] width 1116 height 84
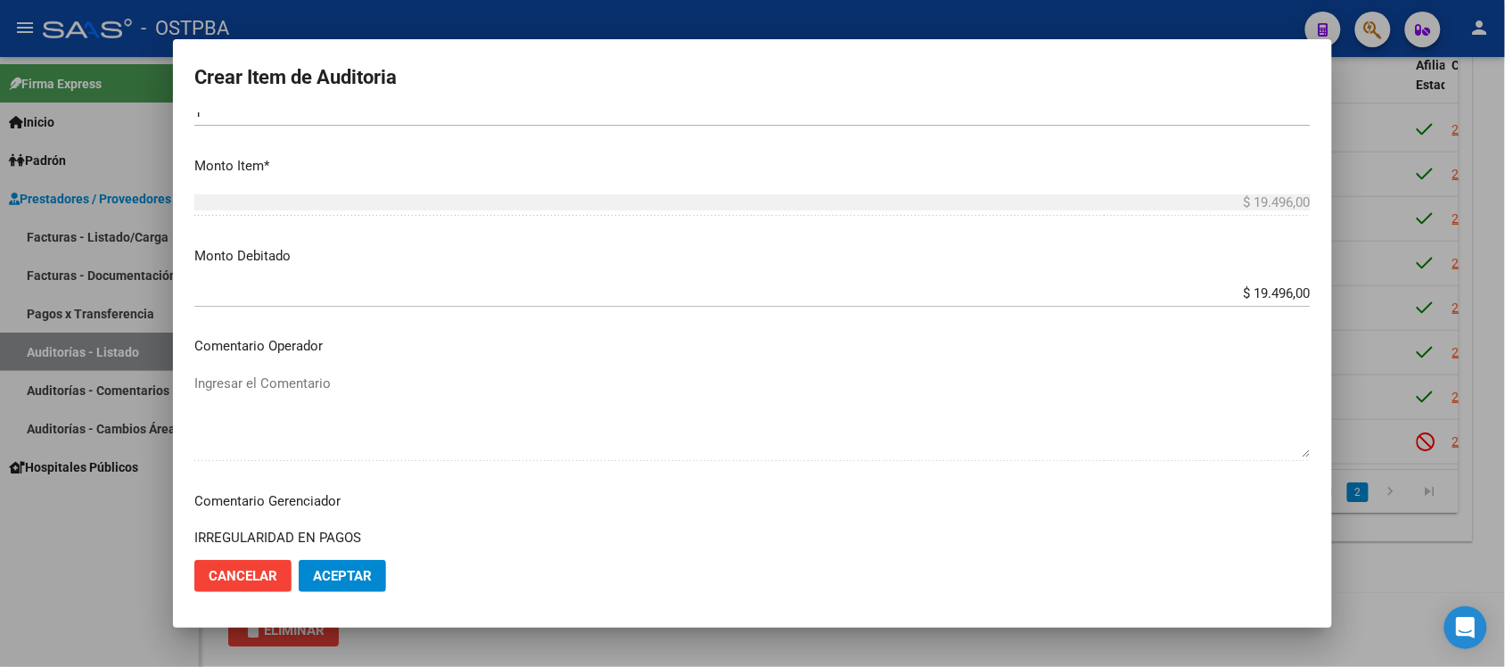
type textarea "IRREGULARIDAD EN PAGOS"
click at [377, 588] on button "Aceptar" at bounding box center [342, 576] width 87 height 32
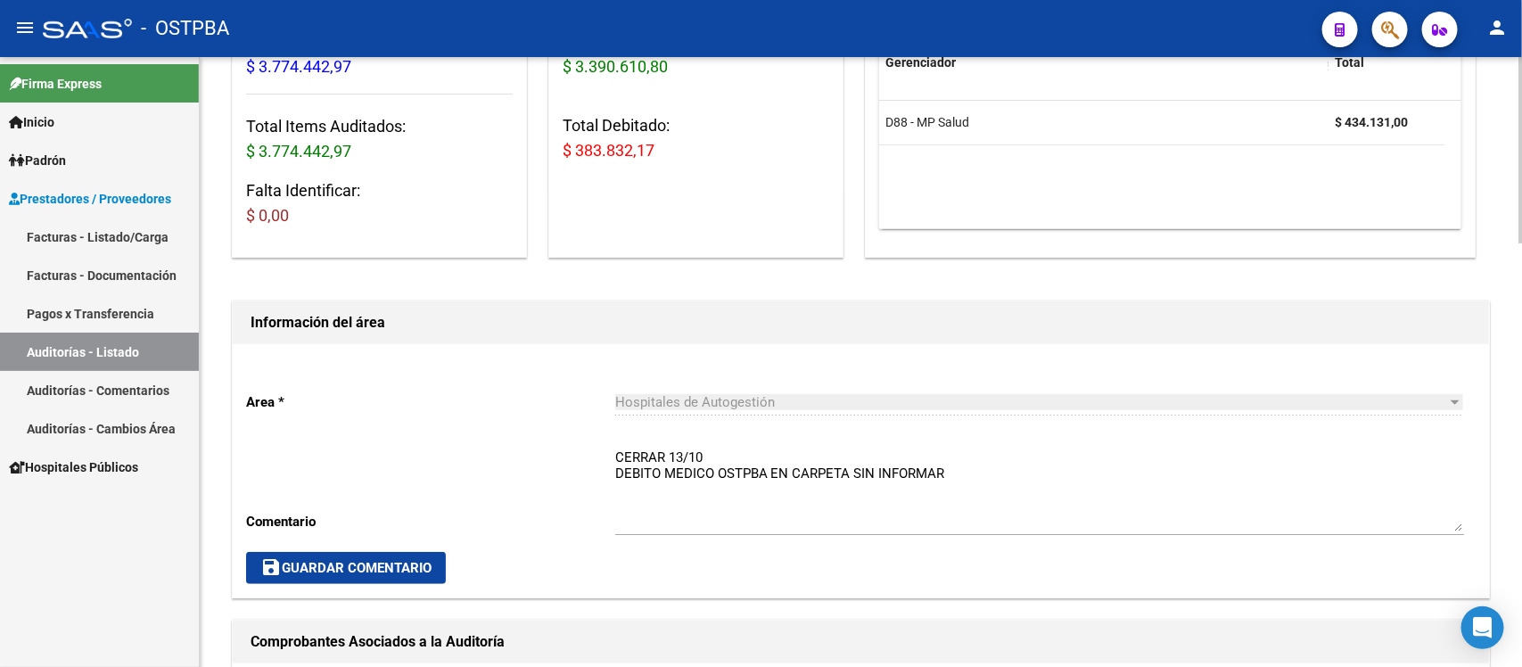
scroll to position [223, 0]
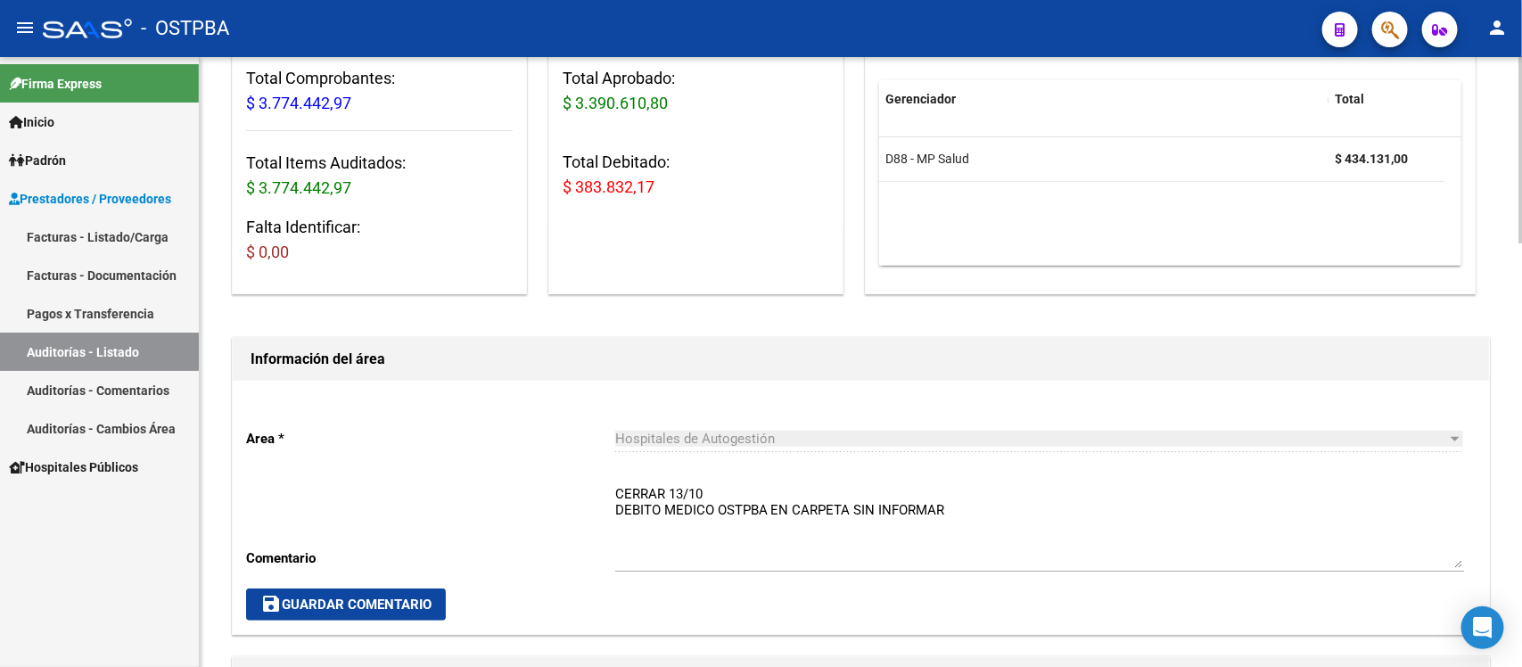
click at [697, 448] on div "Hospitales de Autogestión Seleccionar area" at bounding box center [1039, 433] width 849 height 38
click at [711, 440] on span "Hospitales de Autogestión" at bounding box center [695, 439] width 160 height 16
click at [790, 555] on textarea "CERRAR 13/10 DEBITO MEDICO OSTPBA EN CARPETA SIN INFORMAR" at bounding box center [1039, 526] width 849 height 84
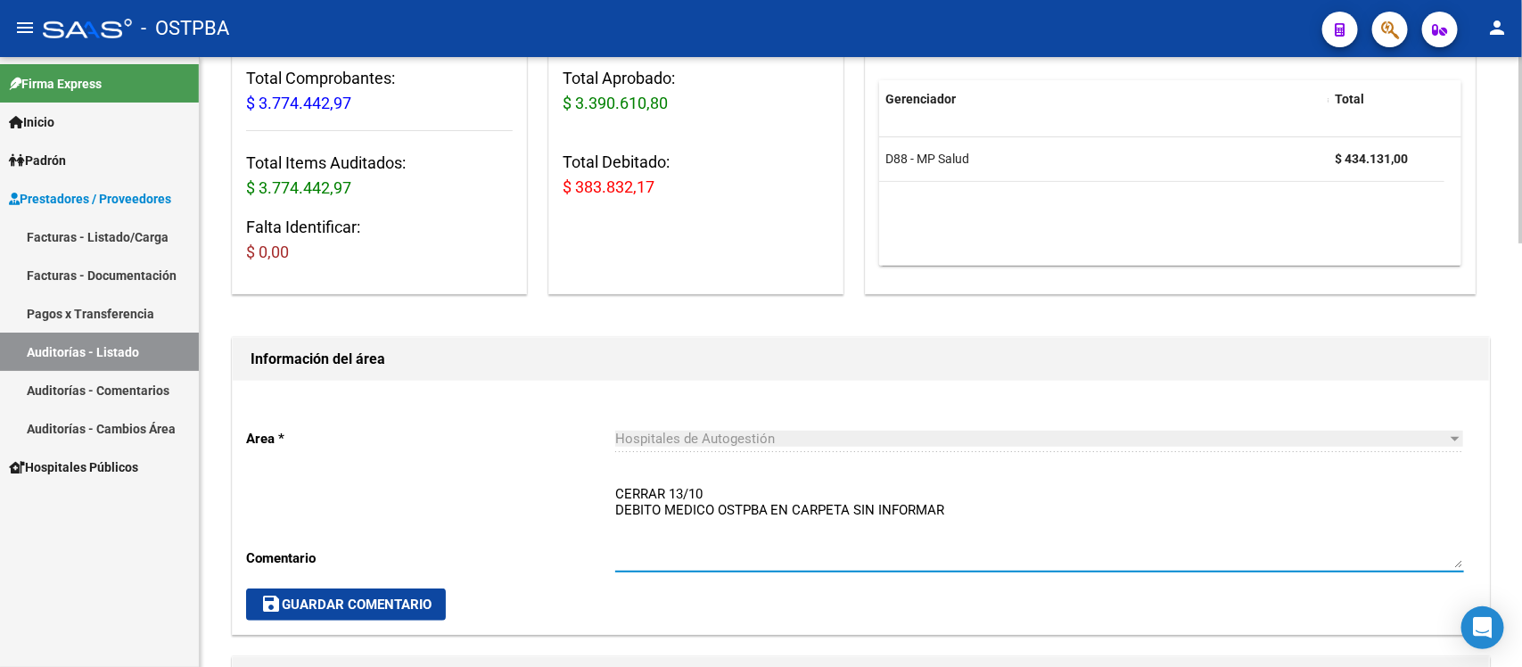
click at [790, 555] on textarea "CERRAR 13/10 DEBITO MEDICO OSTPBA EN CARPETA SIN INFORMAR" at bounding box center [1039, 526] width 849 height 84
type textarea "CERRAR 13/10 DEBITO MEDICO OSTPBA EN SIN INFORMAR"
click at [941, 373] on h1 "Información del área" at bounding box center [861, 359] width 1220 height 29
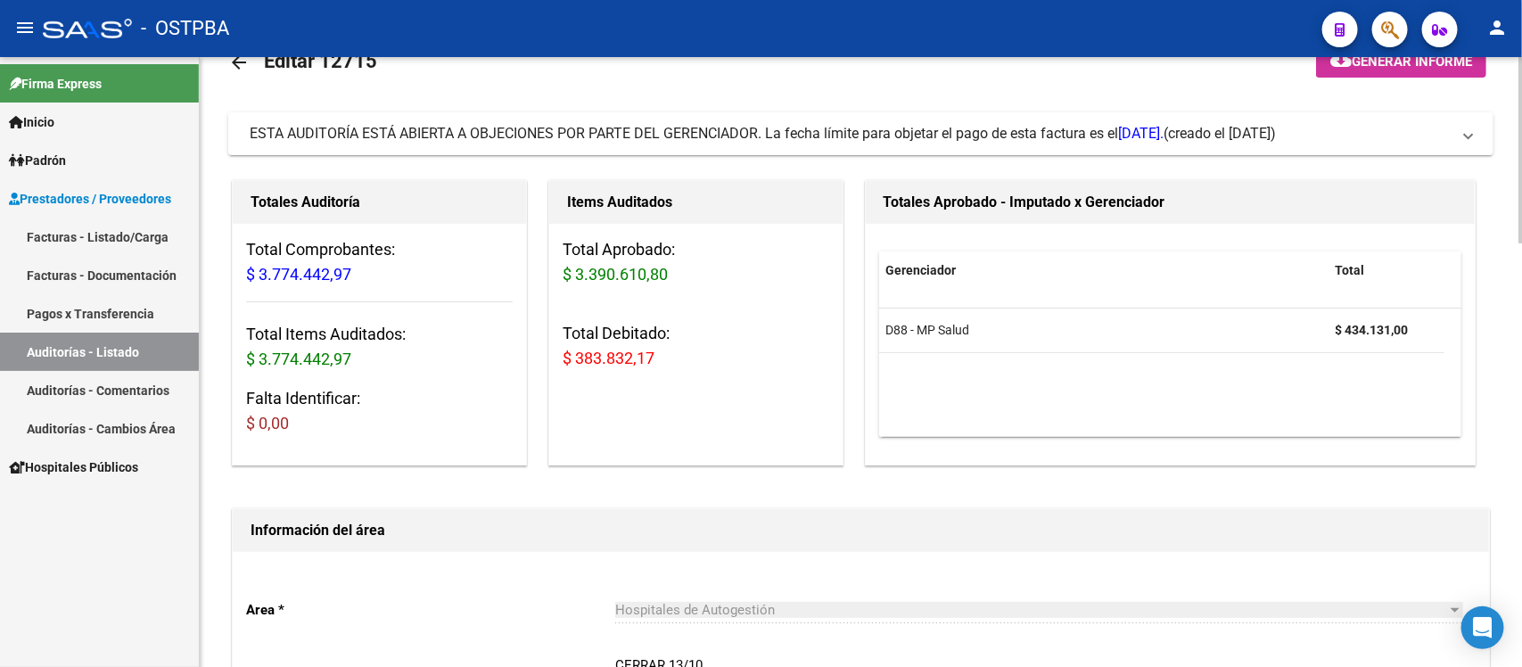
scroll to position [0, 0]
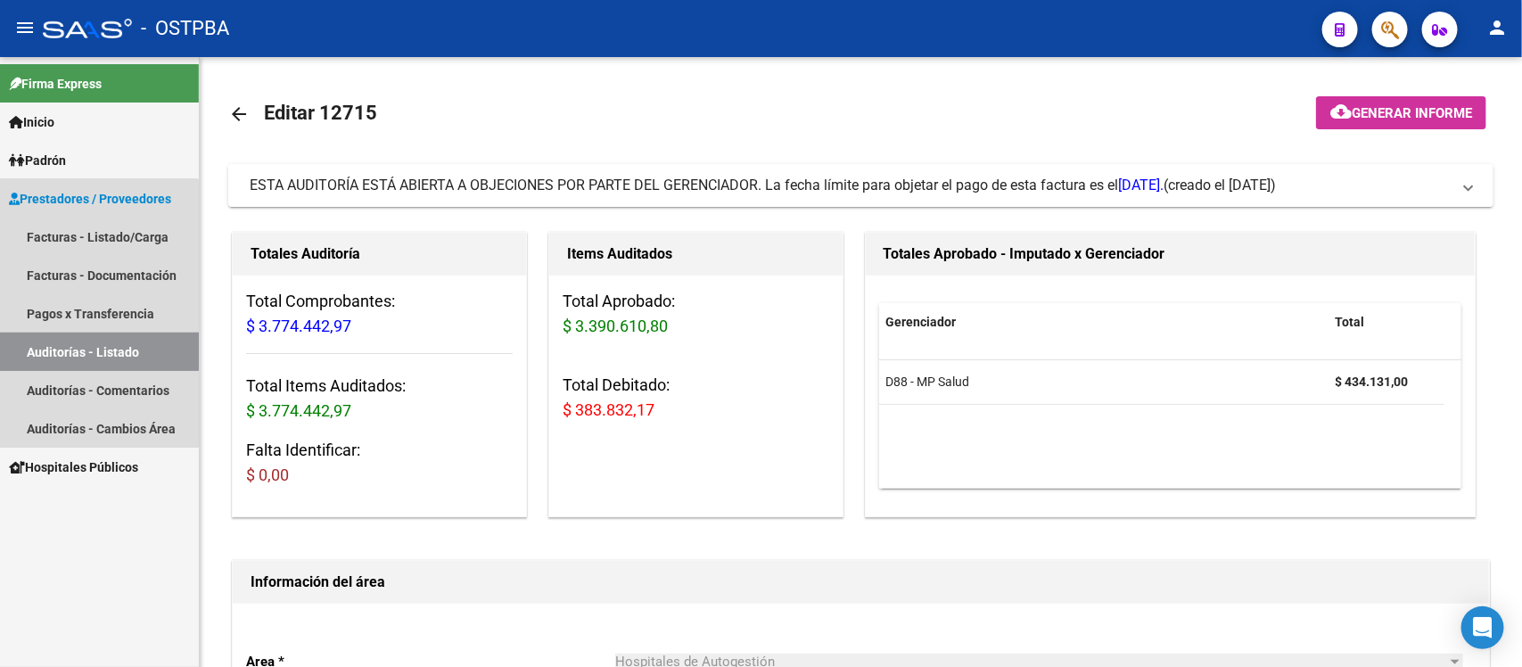
click at [95, 350] on link "Auditorías - Listado" at bounding box center [99, 352] width 199 height 38
